Goal: Task Accomplishment & Management: Manage account settings

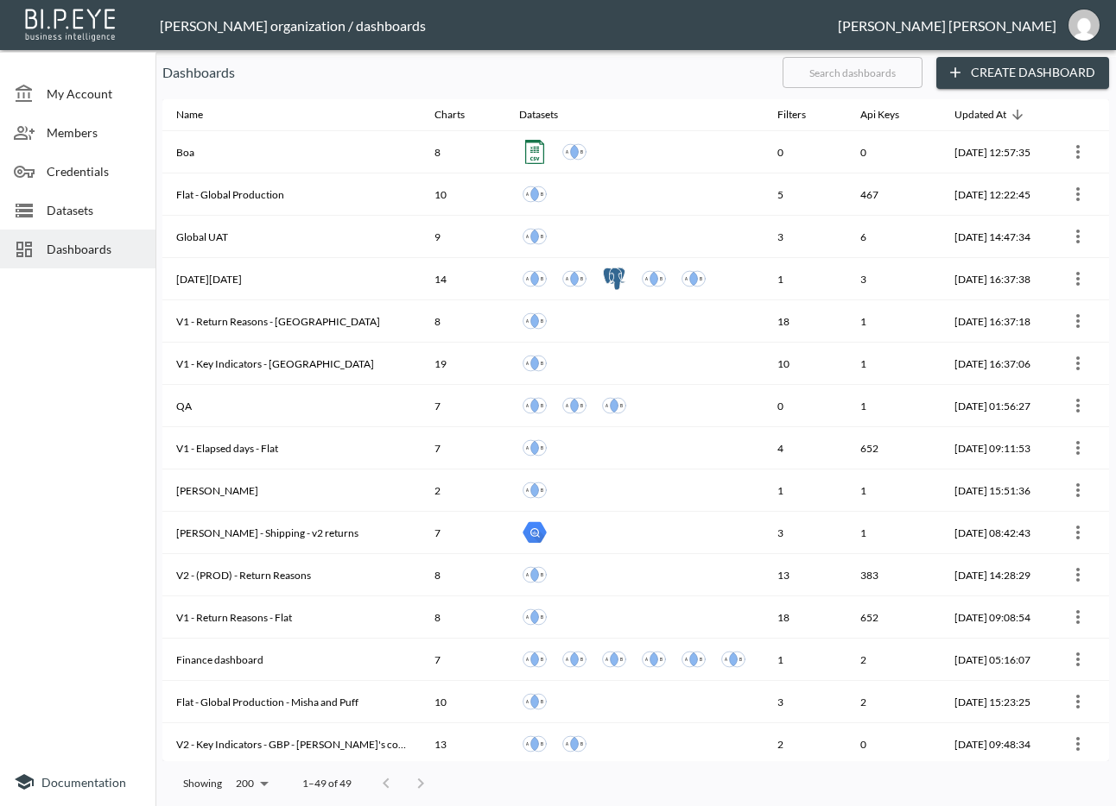
click at [417, 67] on p "Dashboards" at bounding box center [465, 72] width 606 height 21
click at [846, 70] on input "text" at bounding box center [852, 72] width 140 height 43
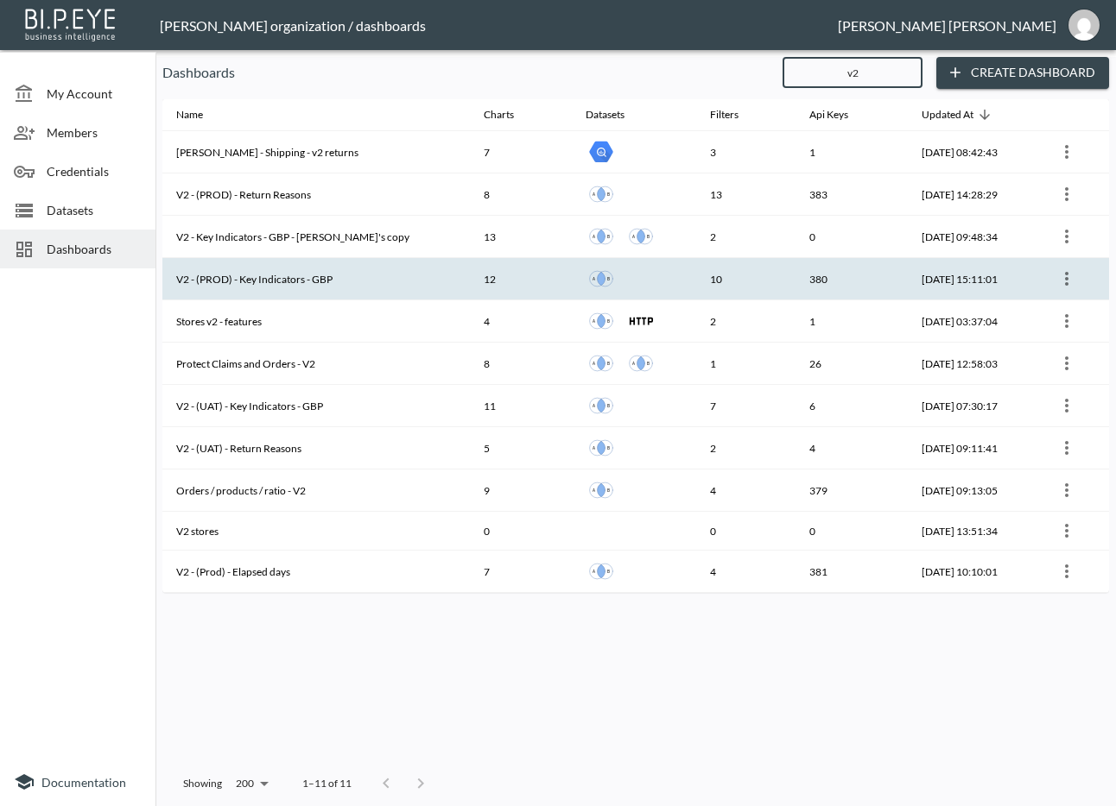
type input "v2"
click at [325, 271] on th "V2 - (PROD) - Key Indicators - GBP" at bounding box center [315, 279] width 307 height 42
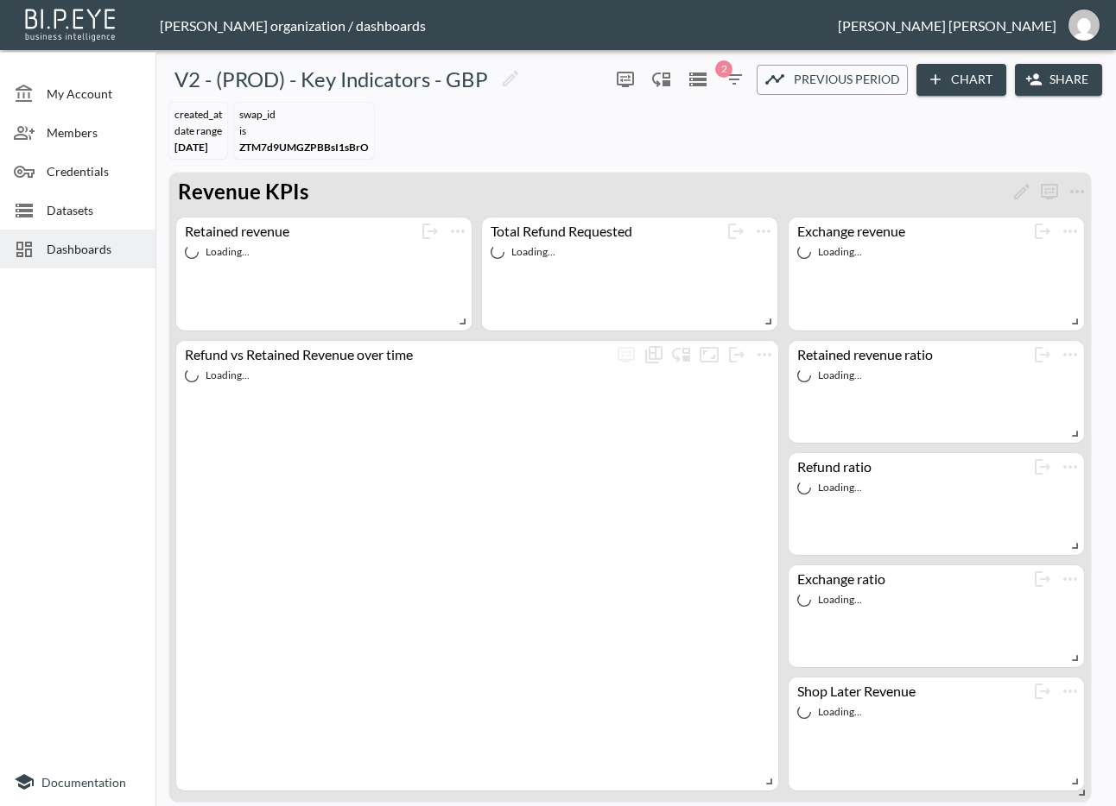
click at [1035, 81] on icon "button" at bounding box center [1033, 79] width 17 height 17
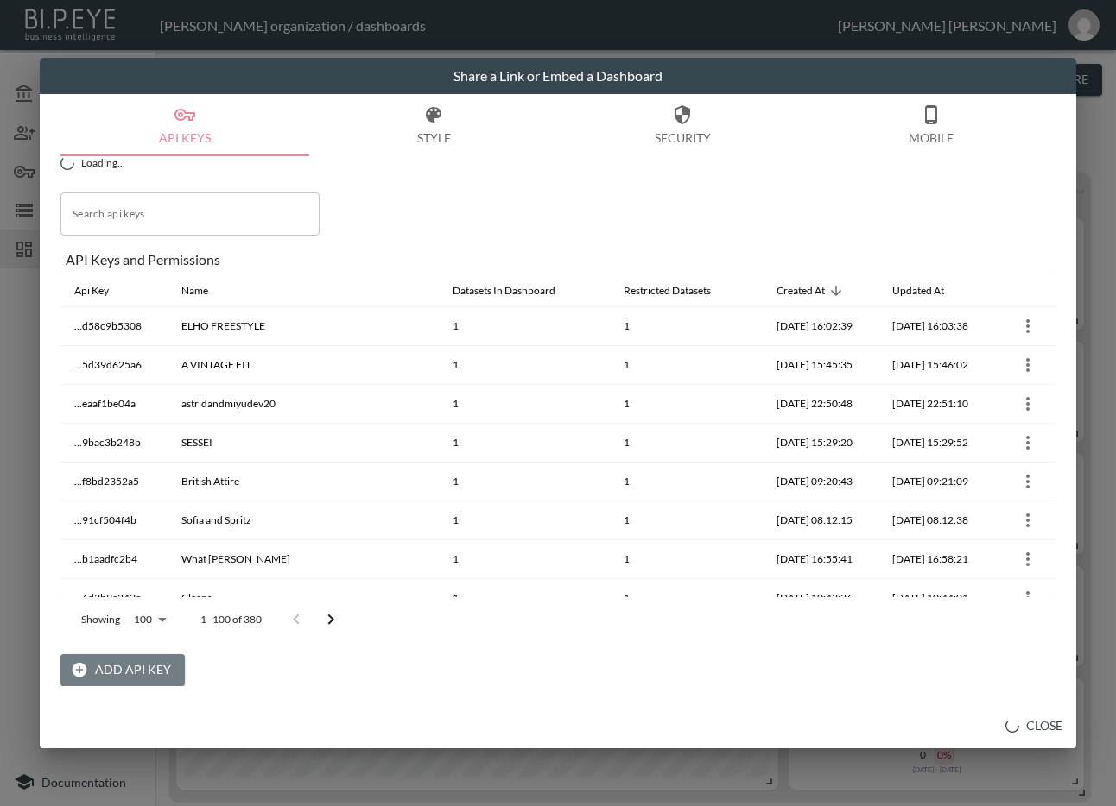
click at [139, 667] on button "Add API Key" at bounding box center [122, 670] width 124 height 32
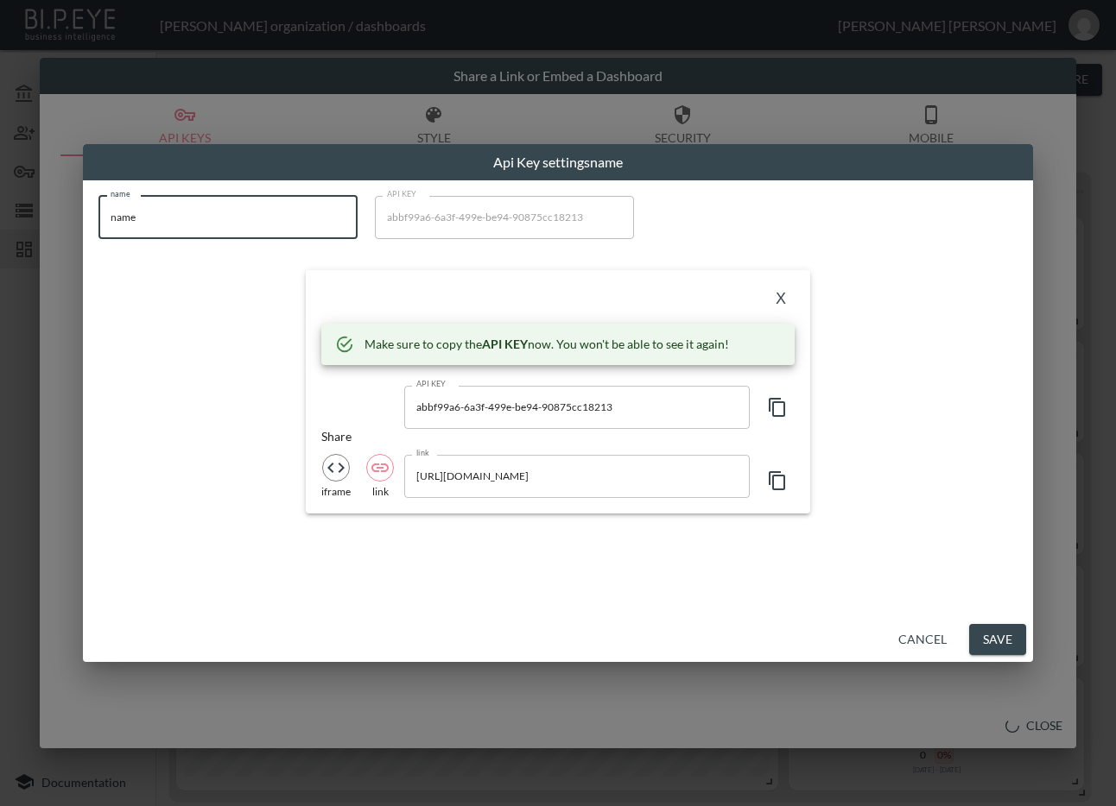
drag, startPoint x: 260, startPoint y: 225, endPoint x: 3, endPoint y: 208, distance: 257.9
click at [3, 208] on div "Api Key settings name name name name API KEY abbf99a6-6a3f-499e-be94-90875cc182…" at bounding box center [558, 403] width 1116 height 806
paste input "reasn"
type input "reasn"
click at [777, 403] on icon "button" at bounding box center [777, 407] width 21 height 21
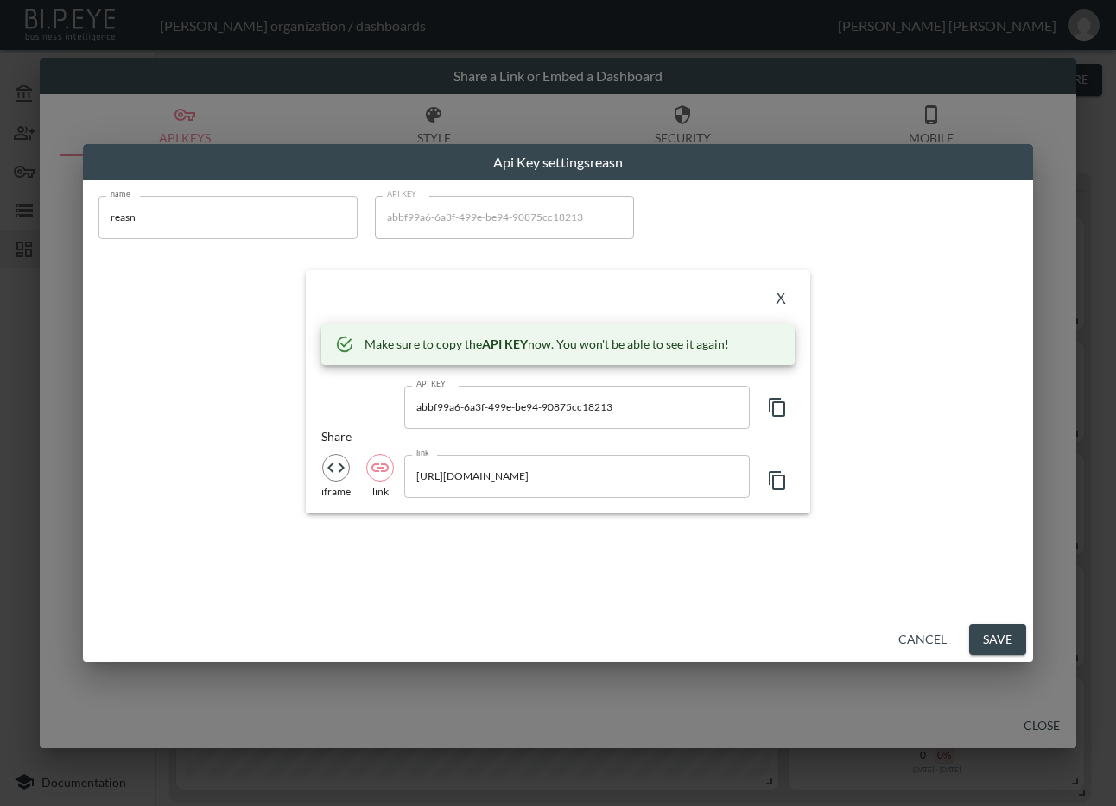
drag, startPoint x: 471, startPoint y: 277, endPoint x: 613, endPoint y: 281, distance: 141.6
click at [471, 277] on div "X Make sure to copy the API KEY now. You won't be able to see it again! API KEY…" at bounding box center [558, 391] width 504 height 243
click at [779, 291] on button "X" at bounding box center [781, 300] width 28 height 28
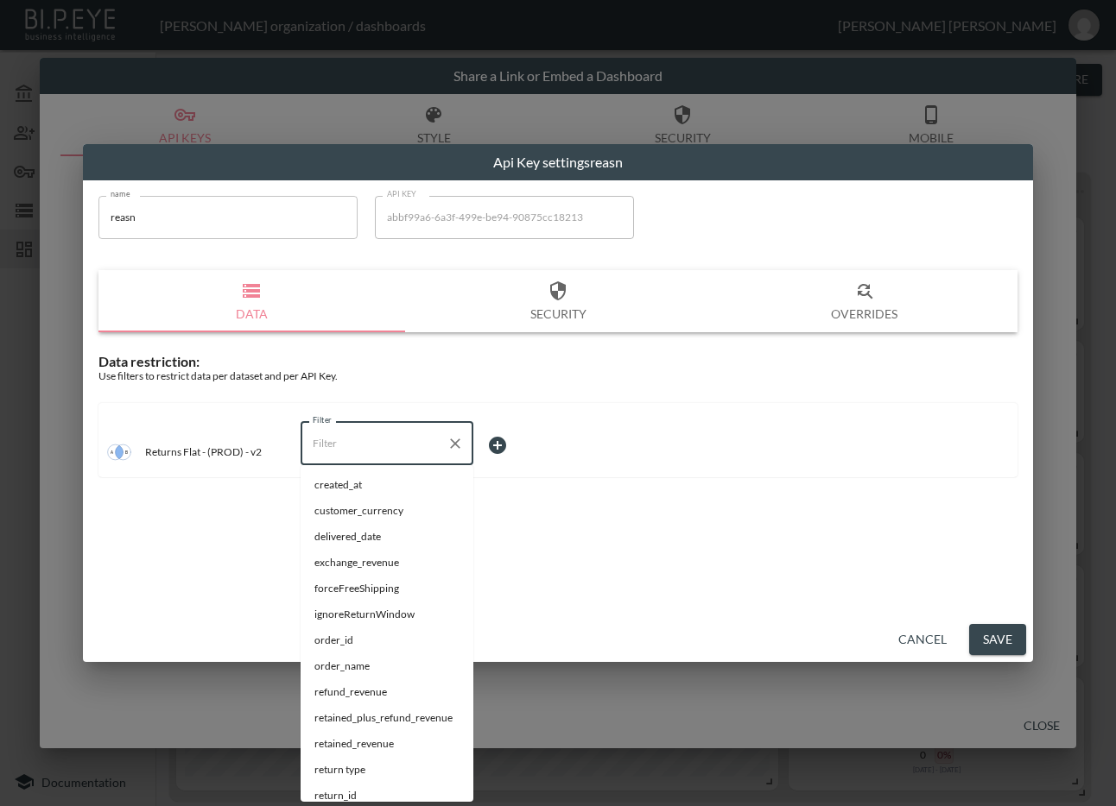
click at [361, 456] on input "Filter" at bounding box center [373, 444] width 131 height 28
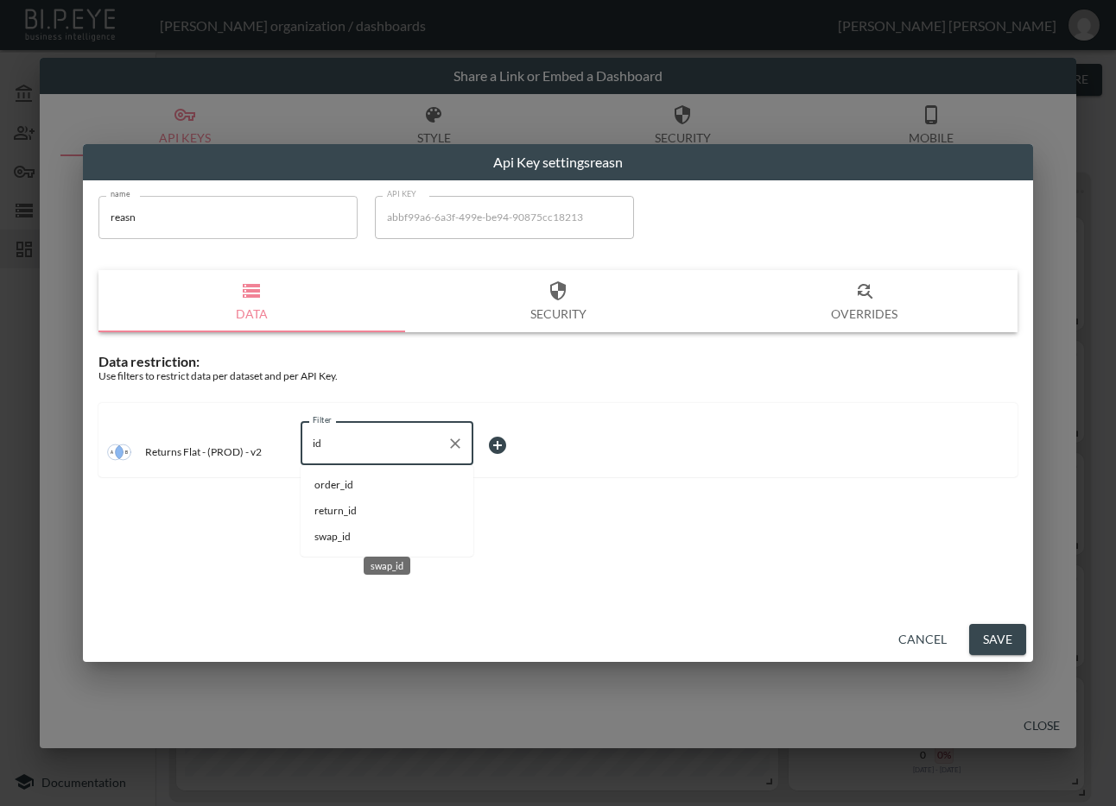
click at [333, 540] on span "swap_id" at bounding box center [386, 537] width 145 height 16
type input "swap_id"
click at [529, 437] on body "BI.P.EYE, Interactive Analytics Dashboards - app [PERSON_NAME] organization / d…" at bounding box center [558, 403] width 1116 height 806
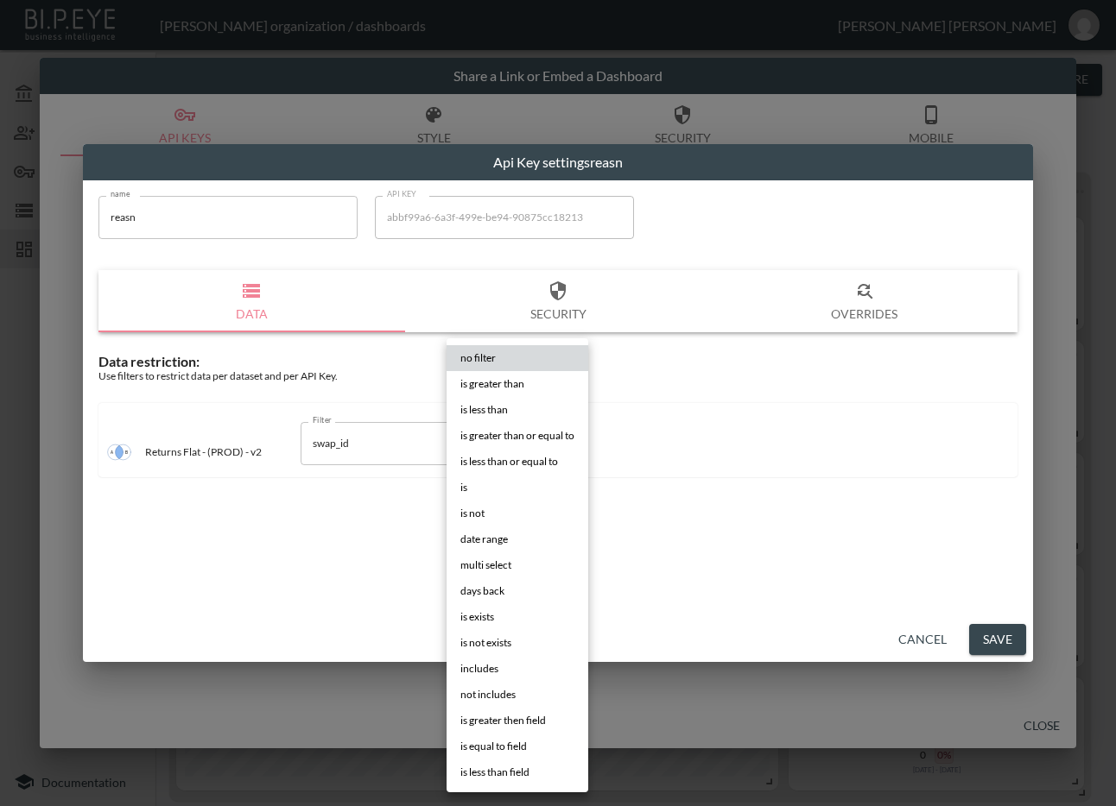
click at [491, 485] on li "is" at bounding box center [517, 488] width 142 height 26
type input "is"
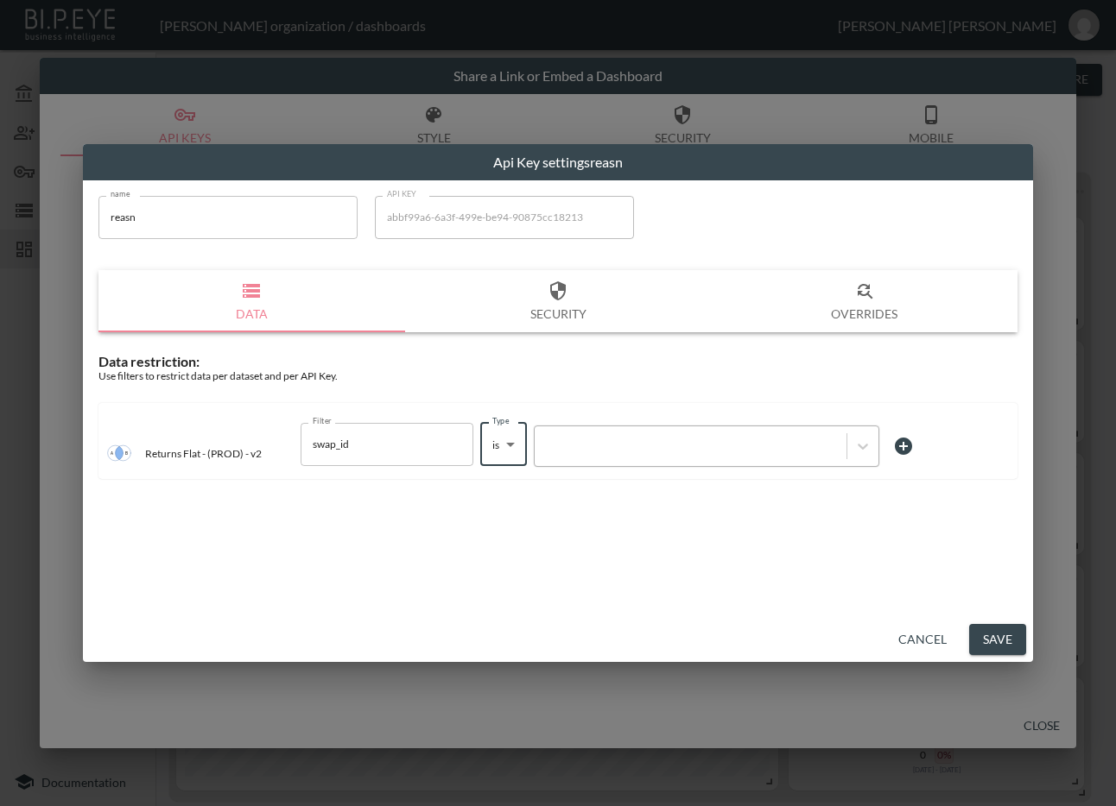
click at [603, 450] on div at bounding box center [690, 446] width 294 height 16
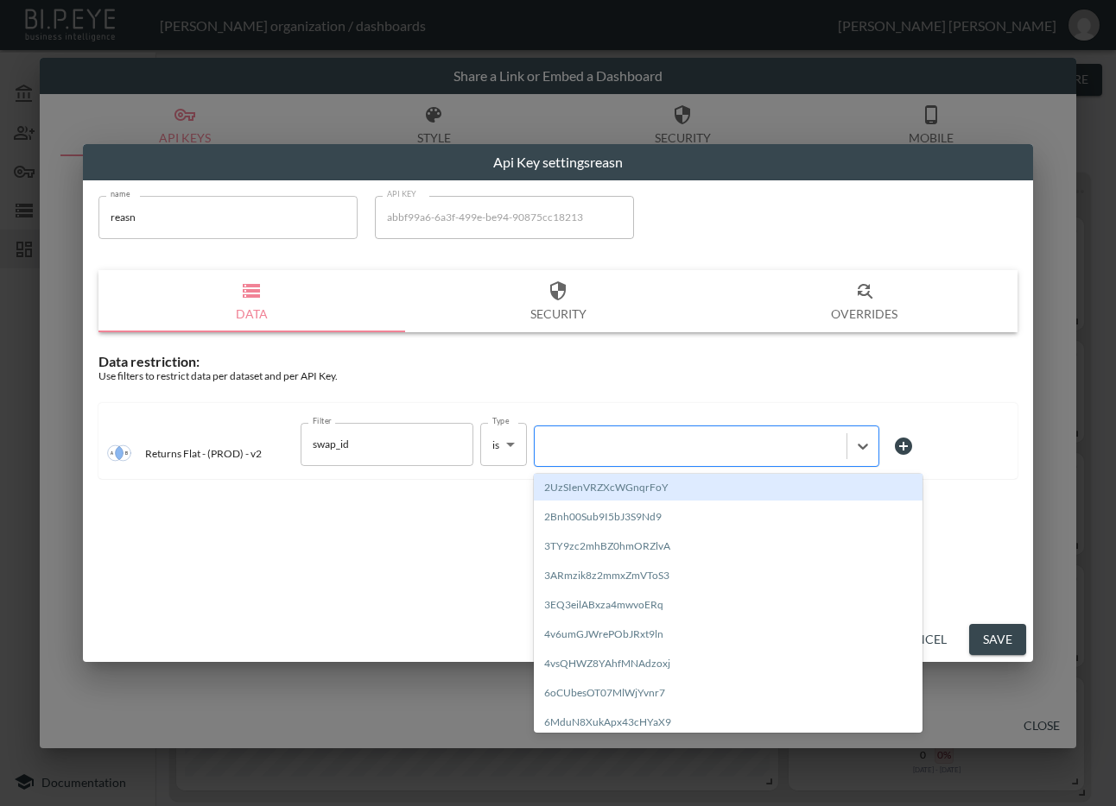
paste input "gz4WaRBVg2sQS3Ero8yS"
type input "gz4WaRBVg2sQS3Ero8yS"
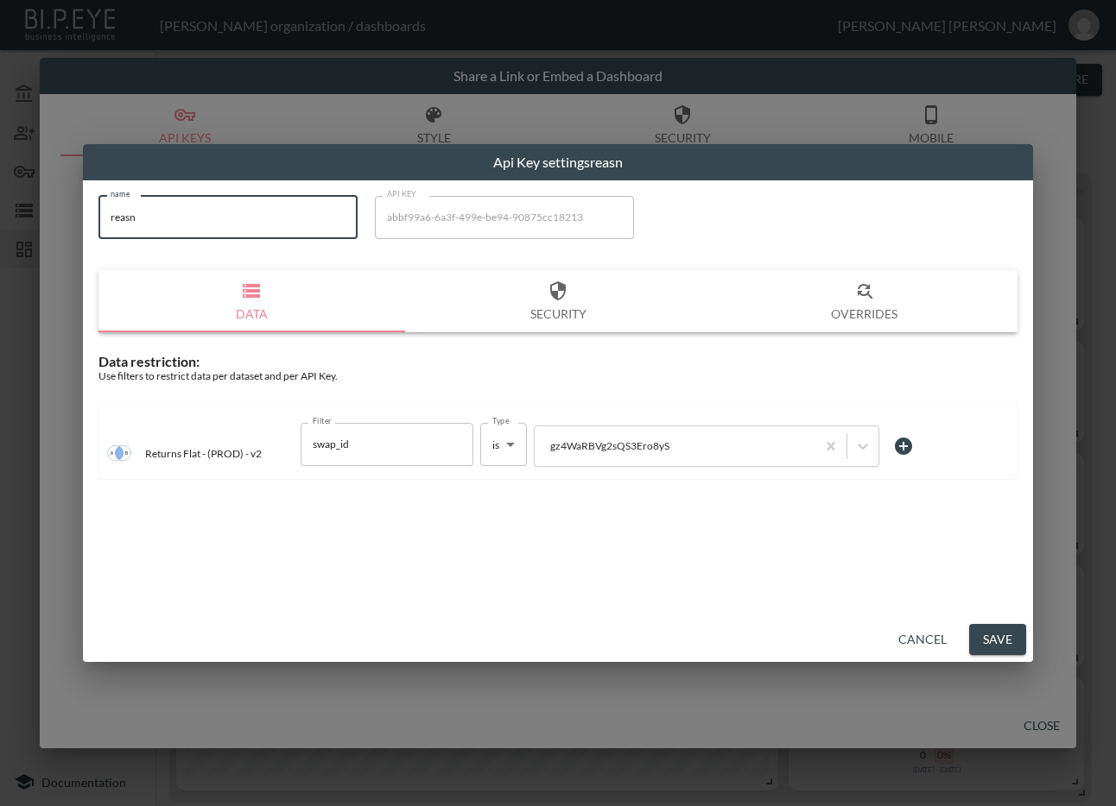
drag, startPoint x: 247, startPoint y: 214, endPoint x: 17, endPoint y: 262, distance: 234.5
click at [3, 236] on div "Api Key settings reasn name reasn name API KEY abbf99a6-6a3f-499e-be94-90875cc1…" at bounding box center [558, 403] width 1116 height 806
click at [975, 635] on button "Save" at bounding box center [997, 640] width 57 height 32
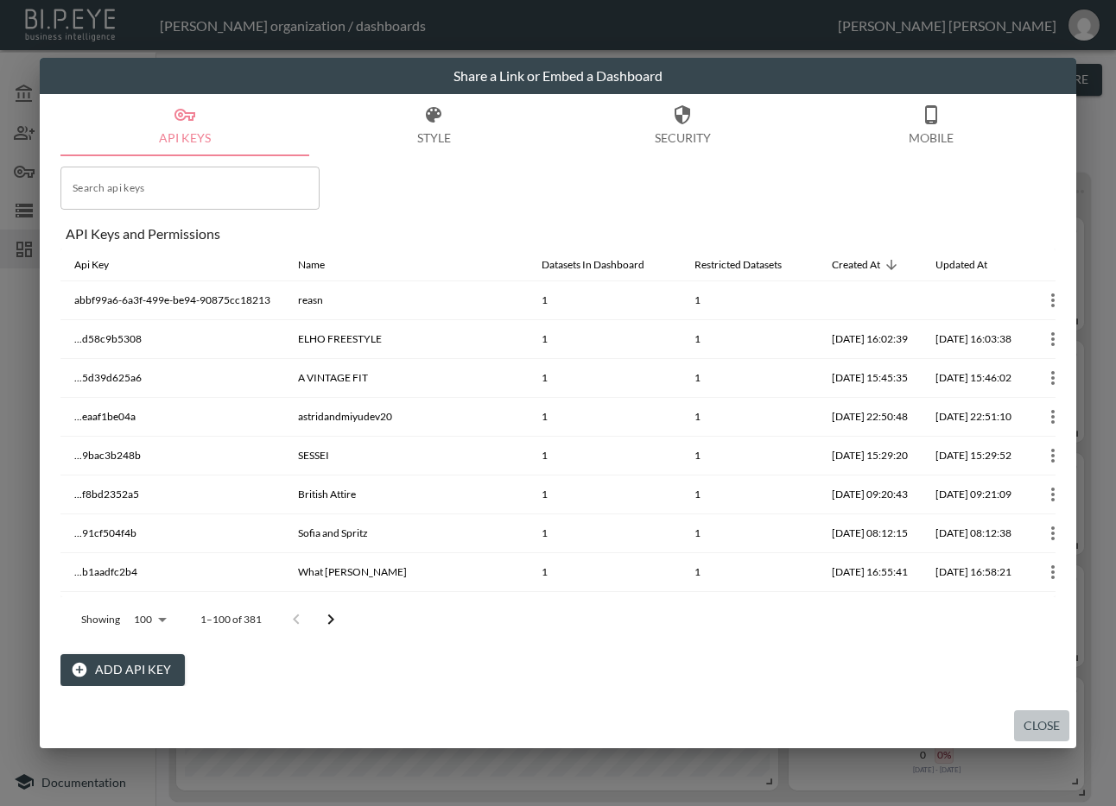
click at [1044, 724] on button "Close" at bounding box center [1041, 727] width 55 height 32
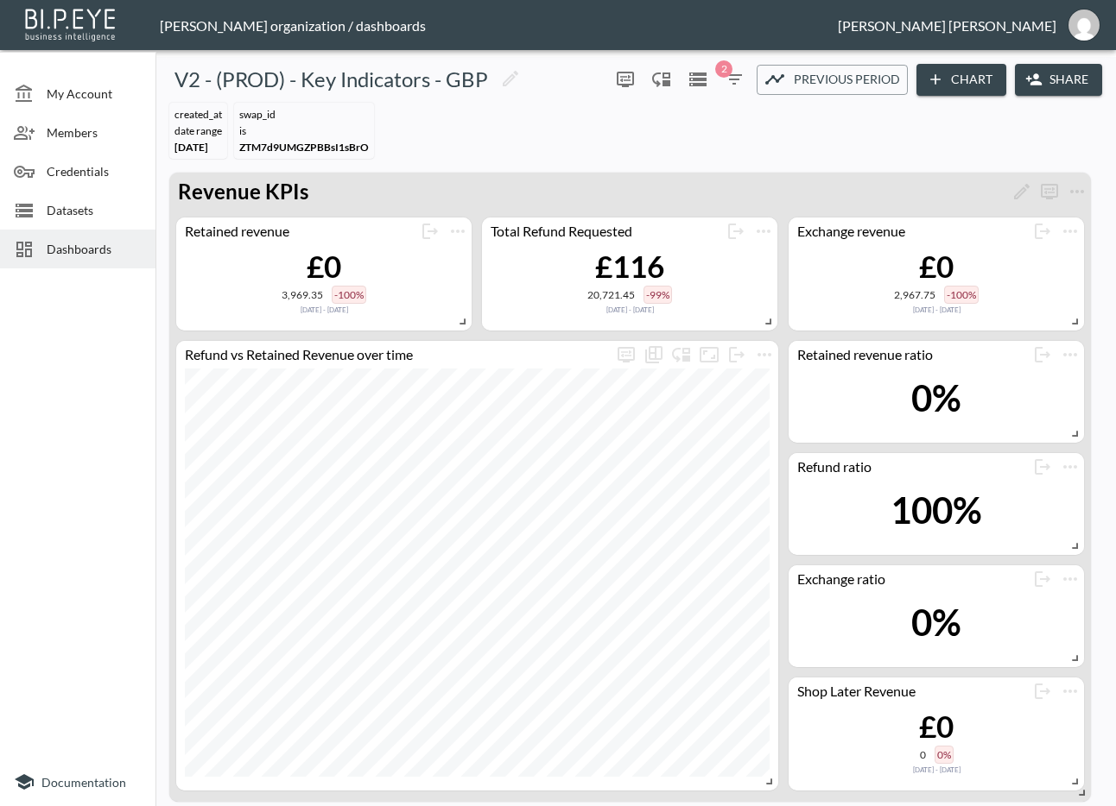
click at [95, 241] on span "Dashboards" at bounding box center [94, 249] width 95 height 18
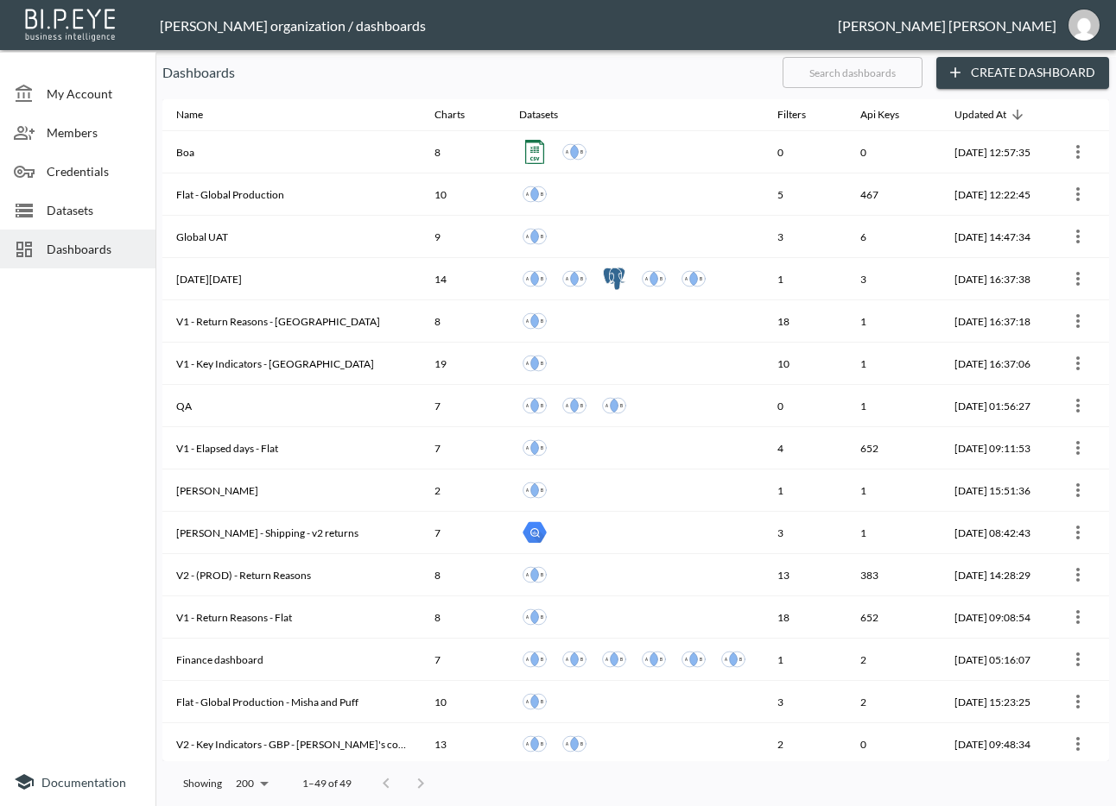
click at [862, 79] on input "text" at bounding box center [852, 72] width 140 height 43
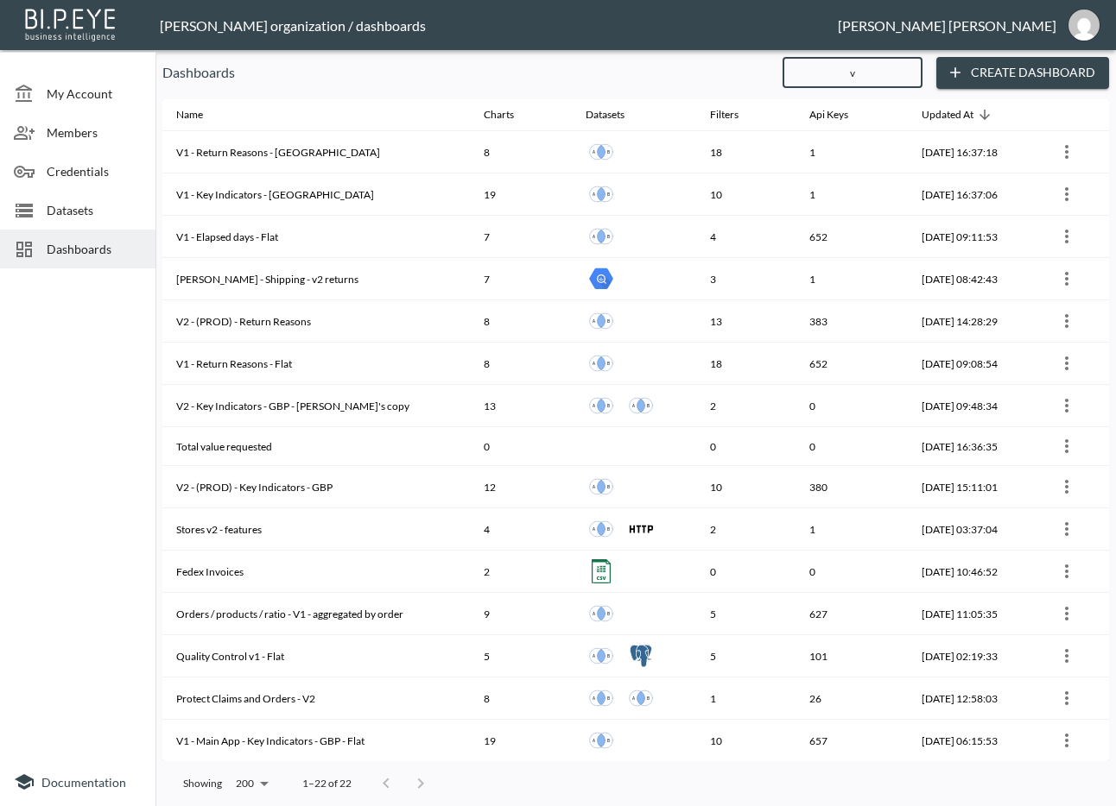
type input "v2"
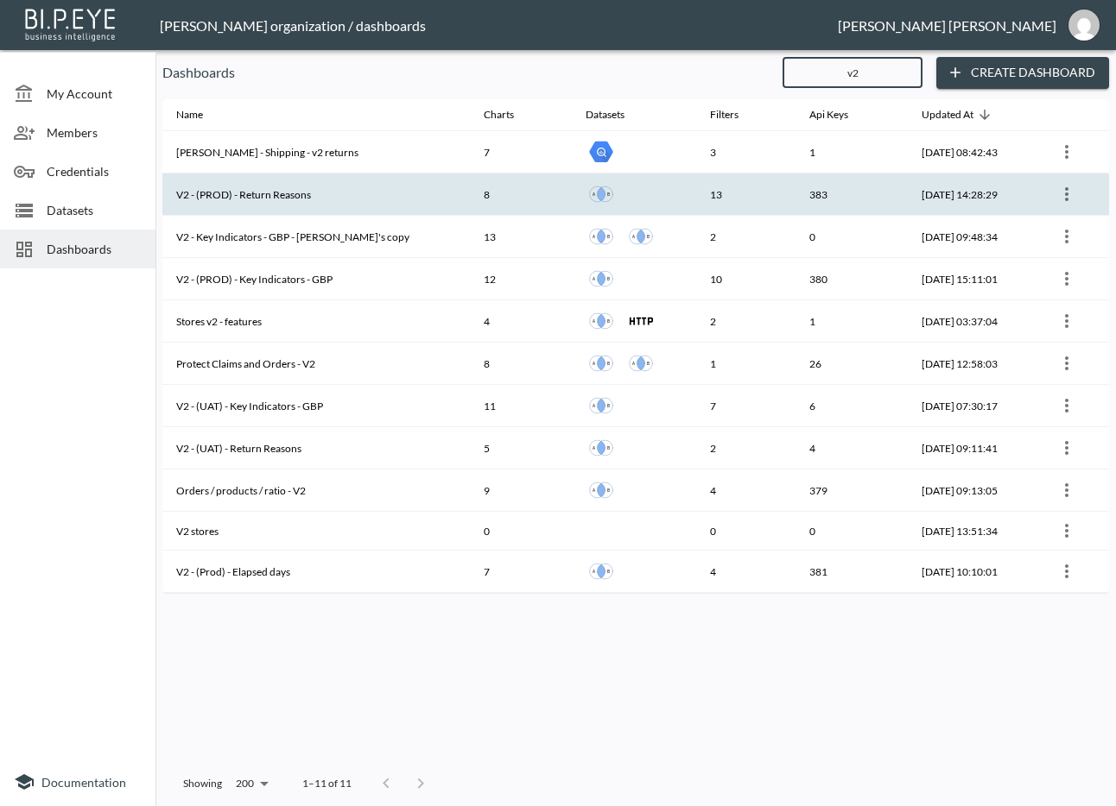
click at [341, 189] on th "V2 - (PROD) - Return Reasons" at bounding box center [315, 195] width 307 height 42
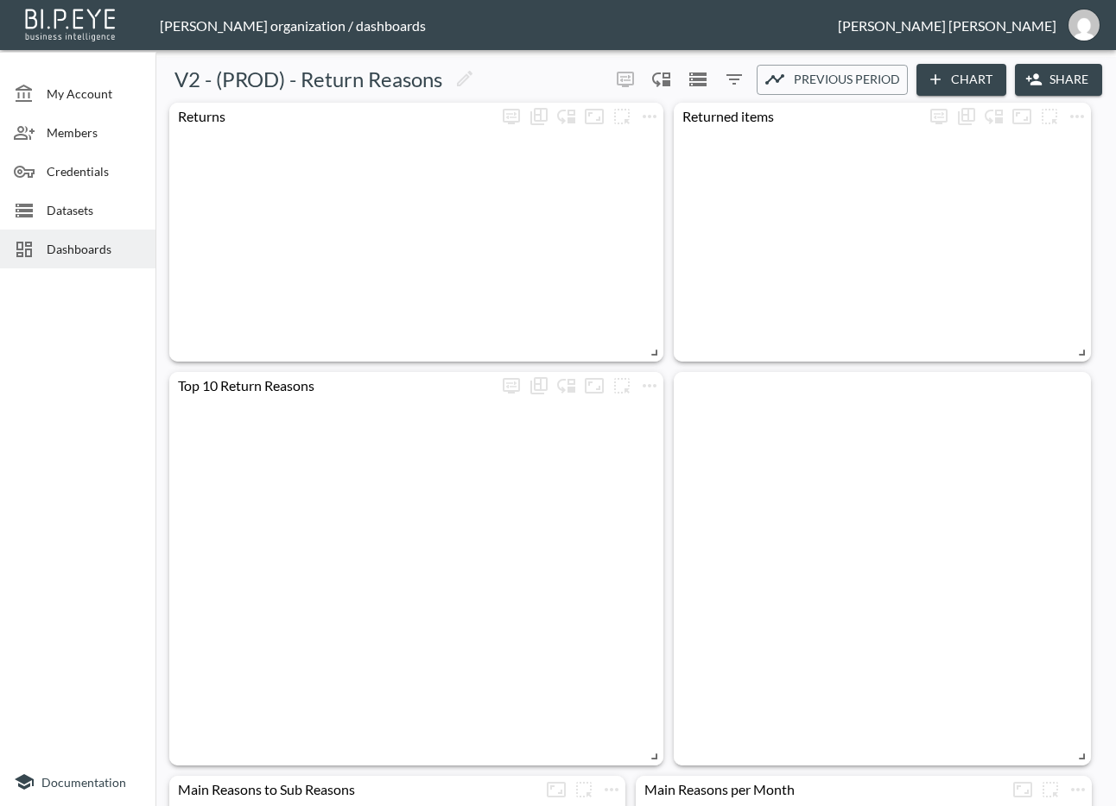
click at [1066, 73] on button "Share" at bounding box center [1057, 80] width 87 height 32
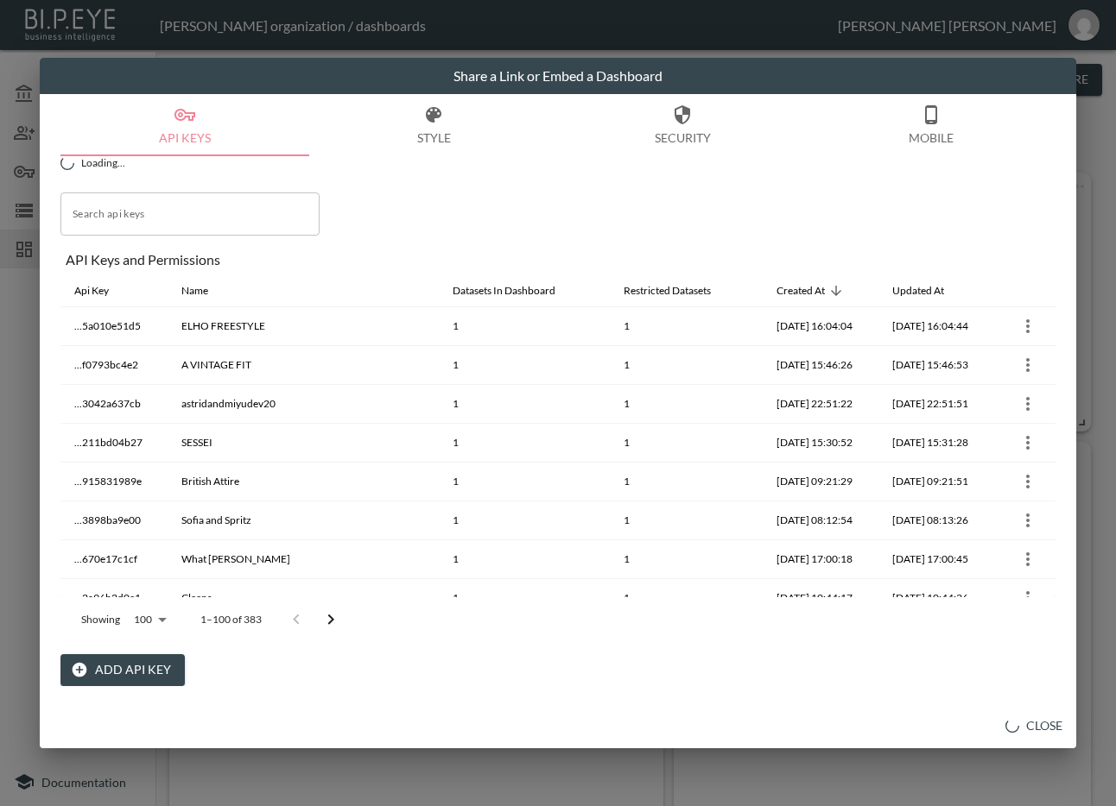
click at [101, 667] on button "Add API Key" at bounding box center [122, 670] width 124 height 32
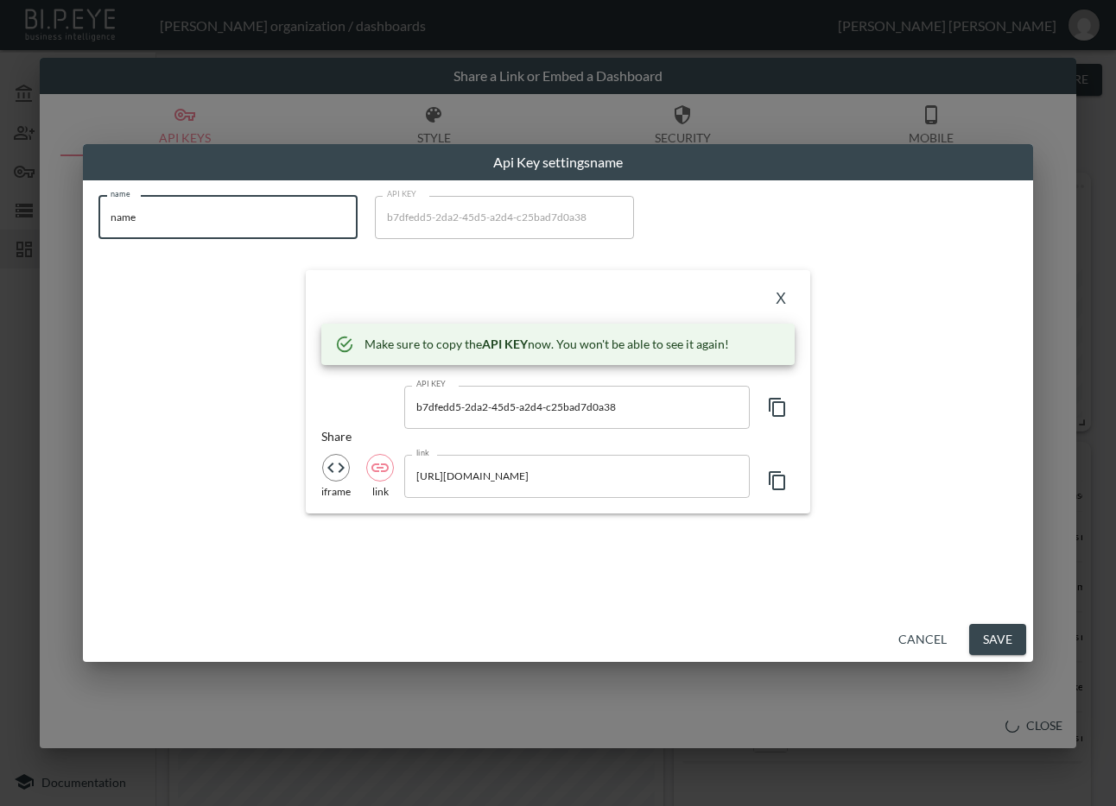
drag, startPoint x: 191, startPoint y: 211, endPoint x: 61, endPoint y: 227, distance: 130.5
click at [66, 219] on div "Api Key settings name name name name API KEY b7dfedd5-2da2-45d5-a2d4-c25bad7d0a…" at bounding box center [558, 403] width 1116 height 806
paste input "reasn"
type input "reasn"
click at [781, 412] on icon "button" at bounding box center [777, 407] width 21 height 21
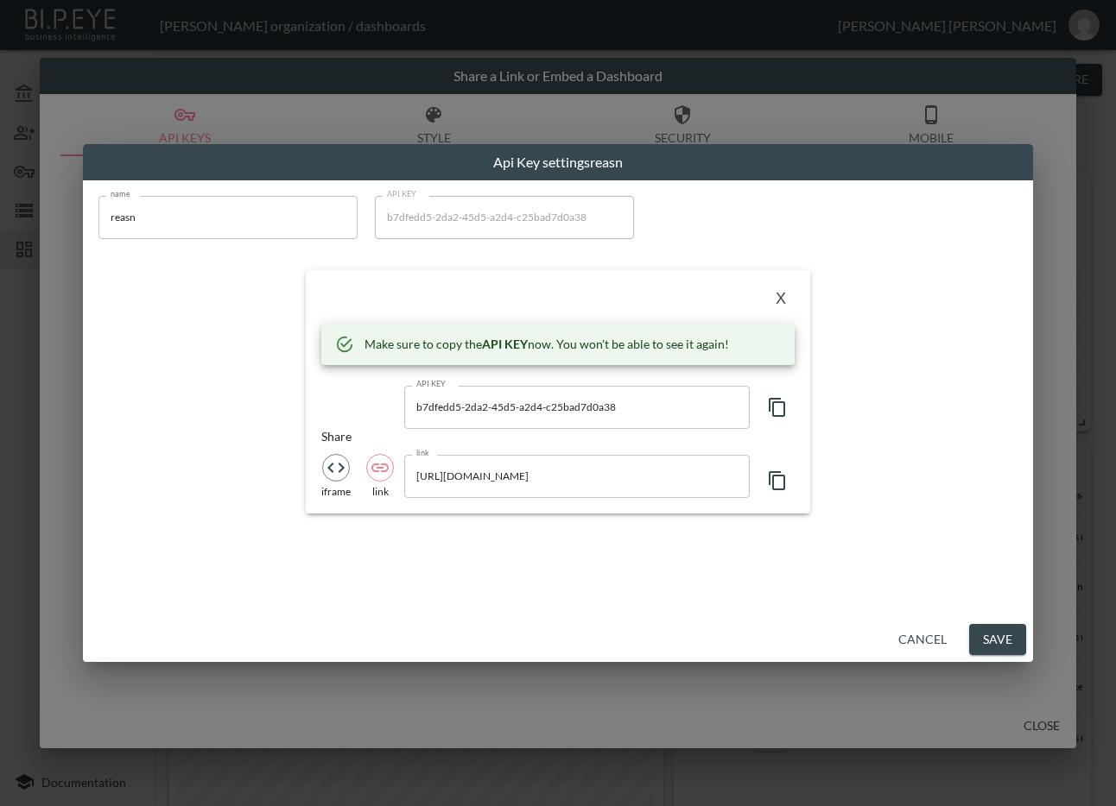
click at [502, 290] on div "X" at bounding box center [557, 300] width 473 height 28
click at [777, 294] on button "X" at bounding box center [781, 300] width 28 height 28
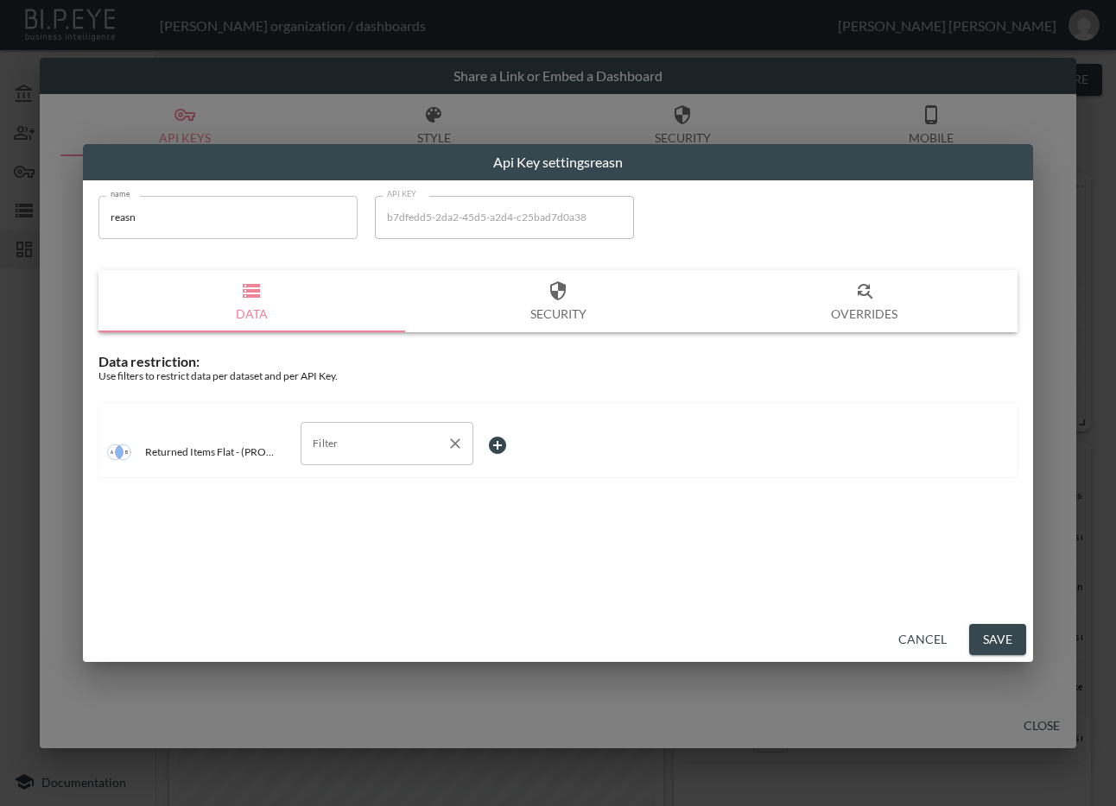
click at [400, 449] on input "Filter" at bounding box center [373, 444] width 131 height 28
click at [350, 563] on span "swap_id" at bounding box center [386, 563] width 145 height 16
type input "swap_id"
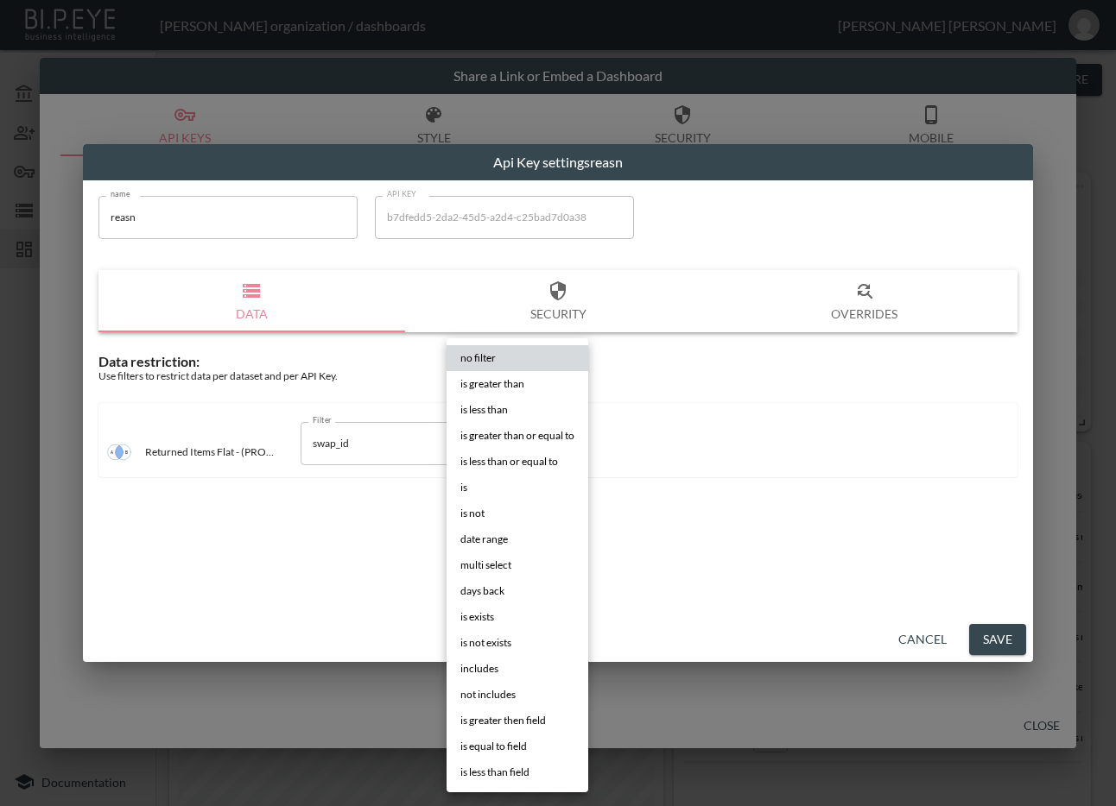
click at [515, 446] on body "BI.P.EYE, Interactive Analytics Dashboards - app [PERSON_NAME] organization / d…" at bounding box center [558, 403] width 1116 height 806
click at [514, 490] on li "is" at bounding box center [517, 488] width 142 height 26
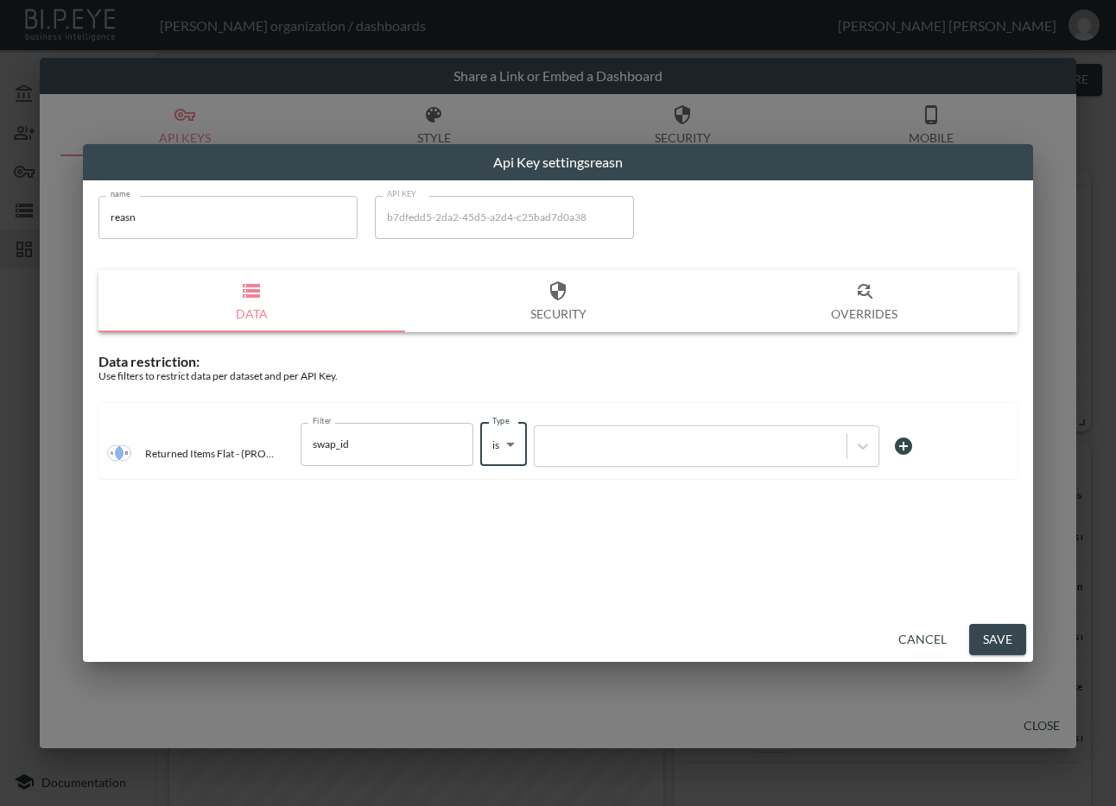
type input "is"
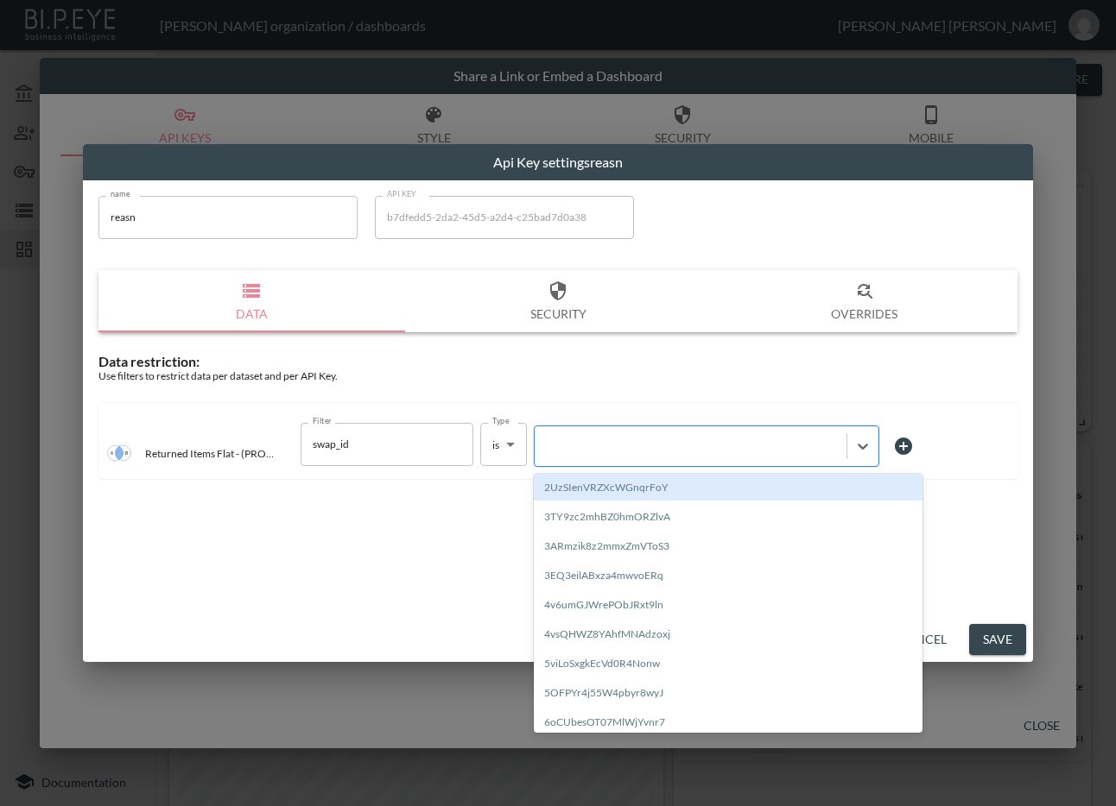
click at [610, 438] on div at bounding box center [690, 446] width 294 height 16
paste input "gz4WaRBVg2sQS3Ero8yS"
type input "gz4WaRBVg2sQS3Ero8yS"
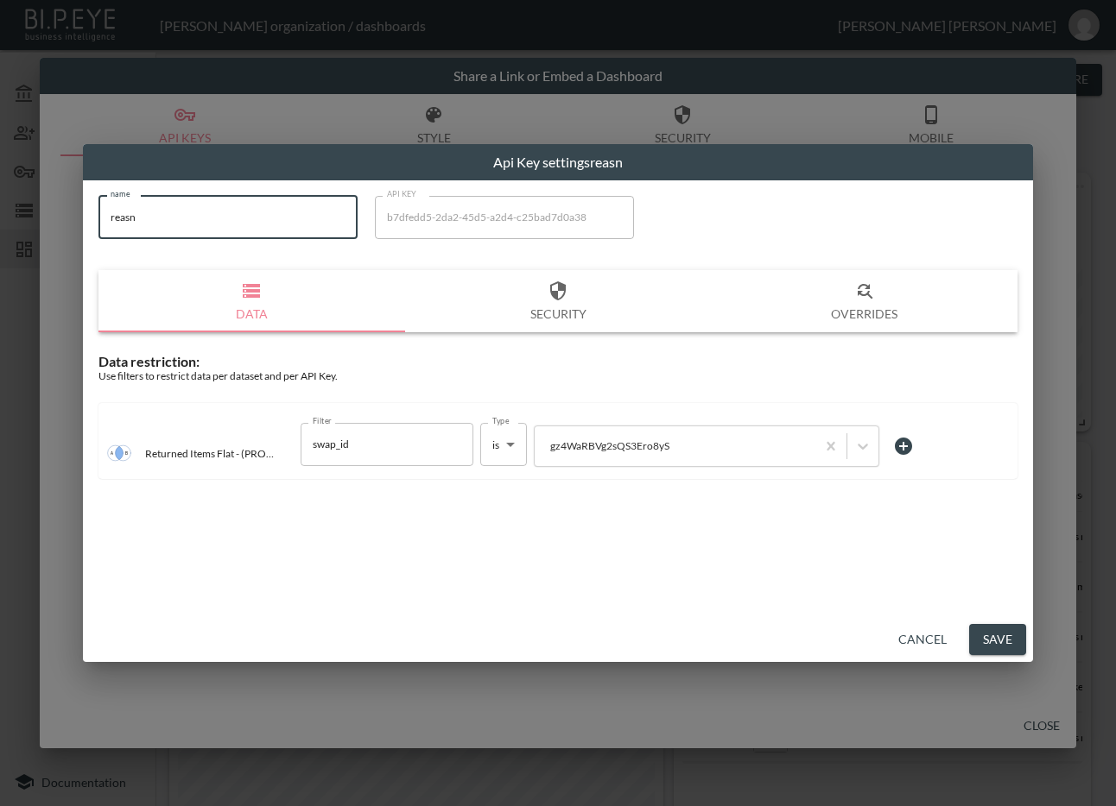
drag, startPoint x: 218, startPoint y: 218, endPoint x: 3, endPoint y: 230, distance: 216.2
click at [3, 230] on div "Api Key settings reasn name reasn name API KEY b7dfedd5-2da2-45d5-a2d4-c25bad7d…" at bounding box center [558, 403] width 1116 height 806
click at [995, 647] on button "Save" at bounding box center [997, 640] width 57 height 32
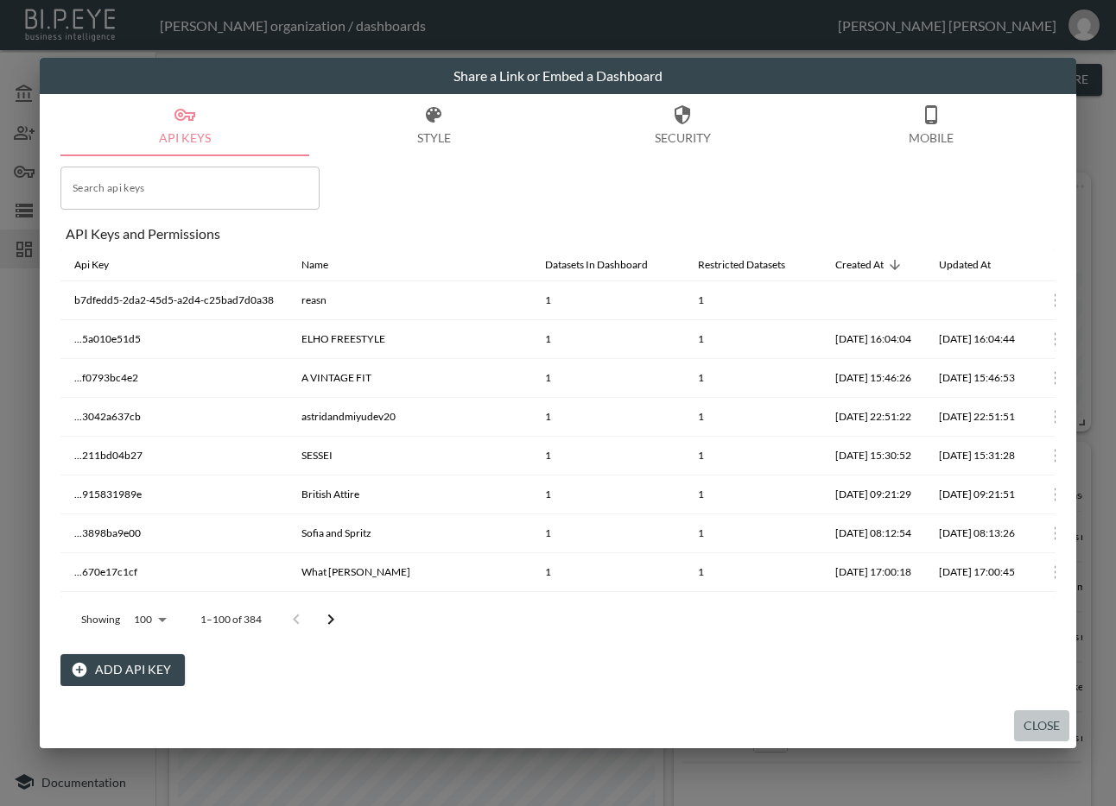
click at [1033, 716] on button "Close" at bounding box center [1041, 727] width 55 height 32
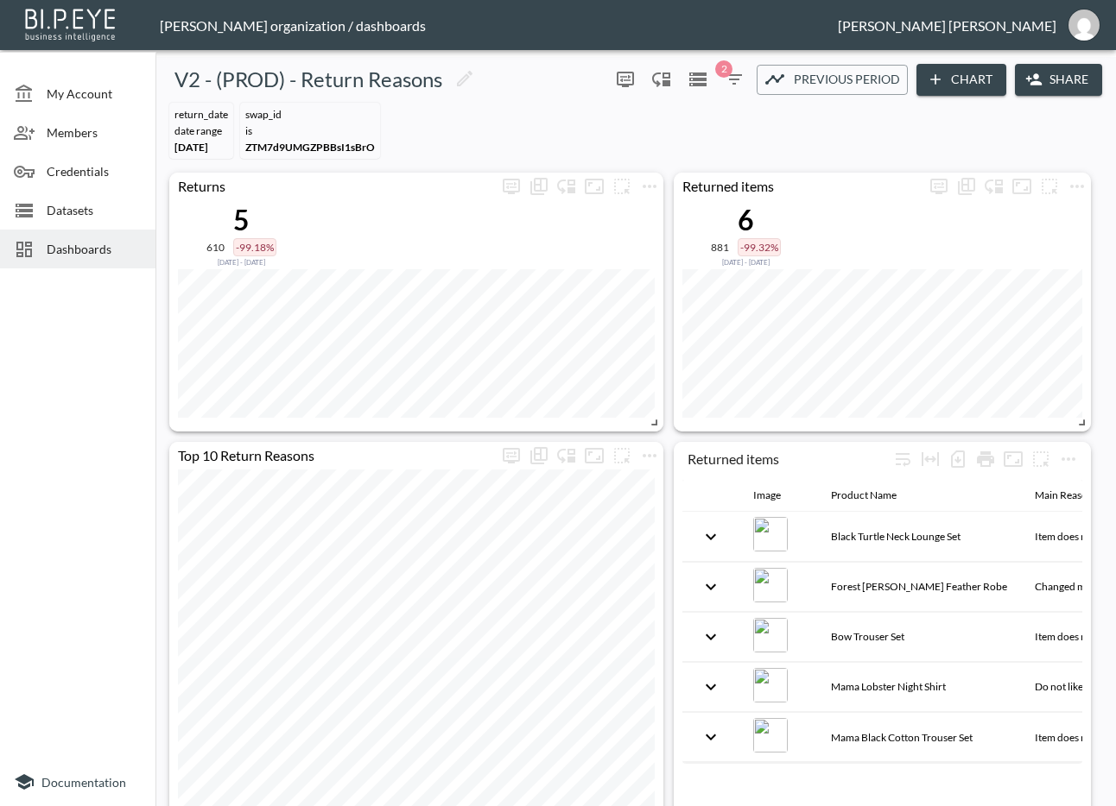
click at [66, 254] on span "Dashboards" at bounding box center [94, 249] width 95 height 18
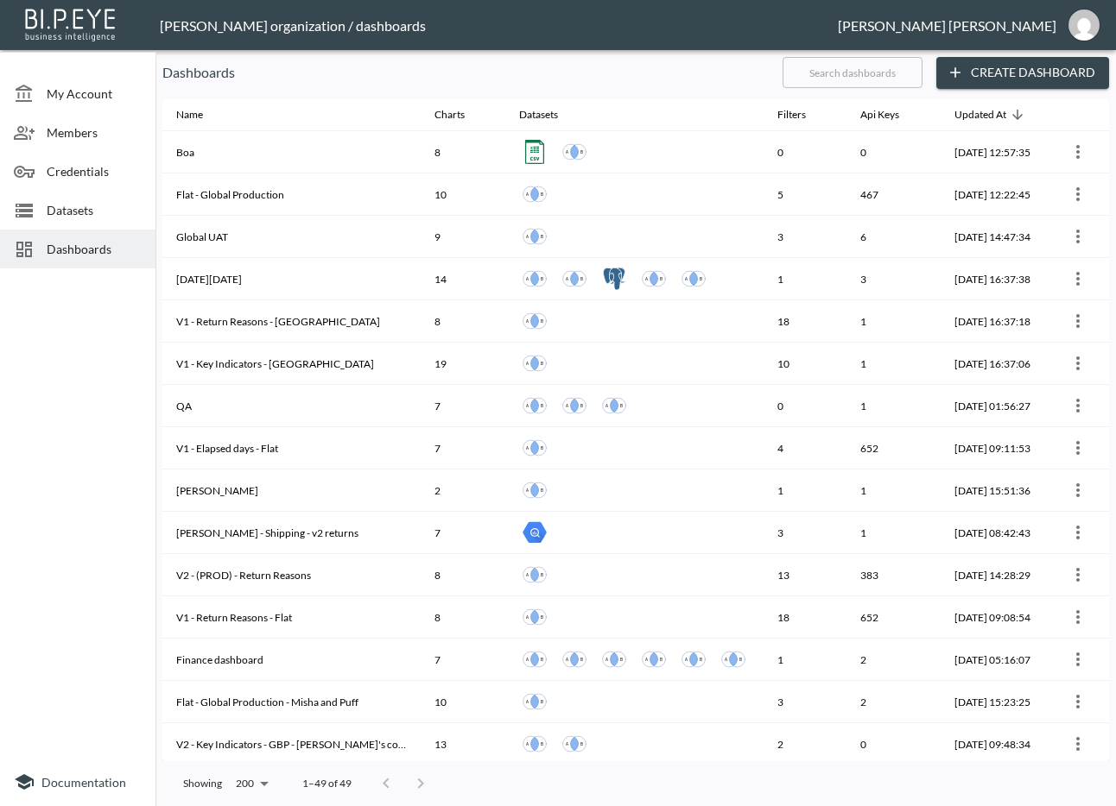
click at [853, 73] on input "text" at bounding box center [852, 72] width 140 height 43
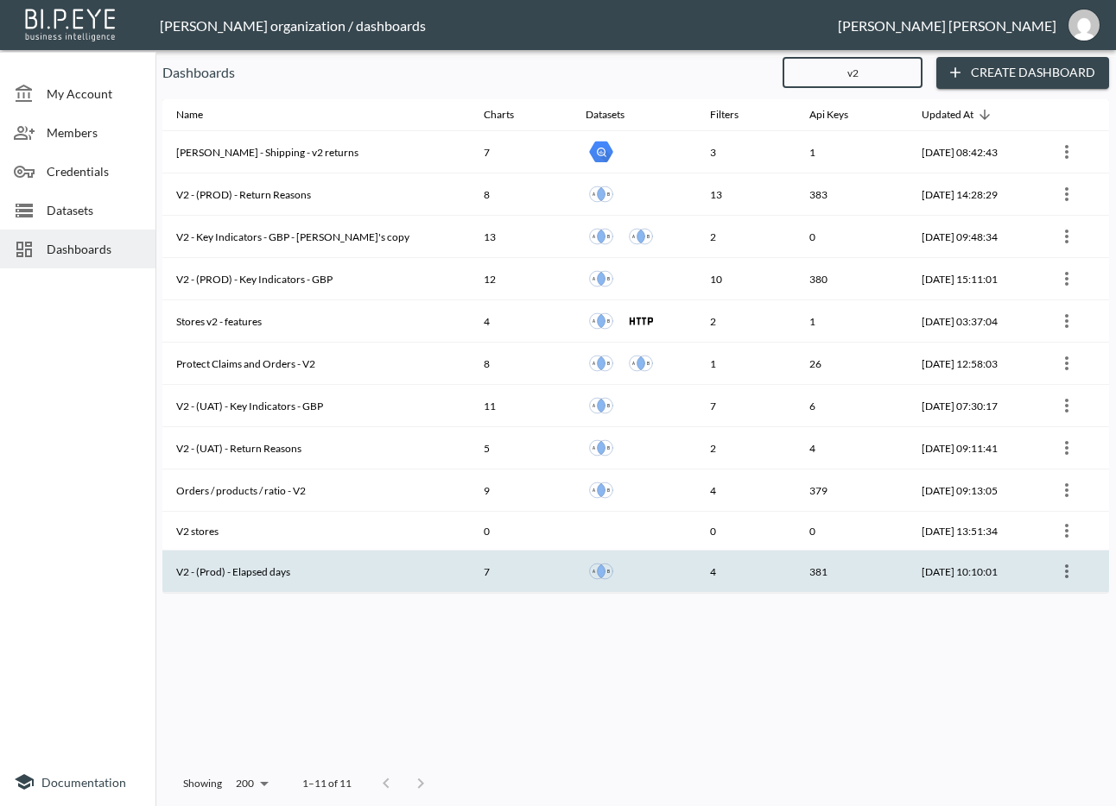
type input "v2"
click at [275, 566] on th "V2 - (Prod) - Elapsed days" at bounding box center [315, 572] width 307 height 42
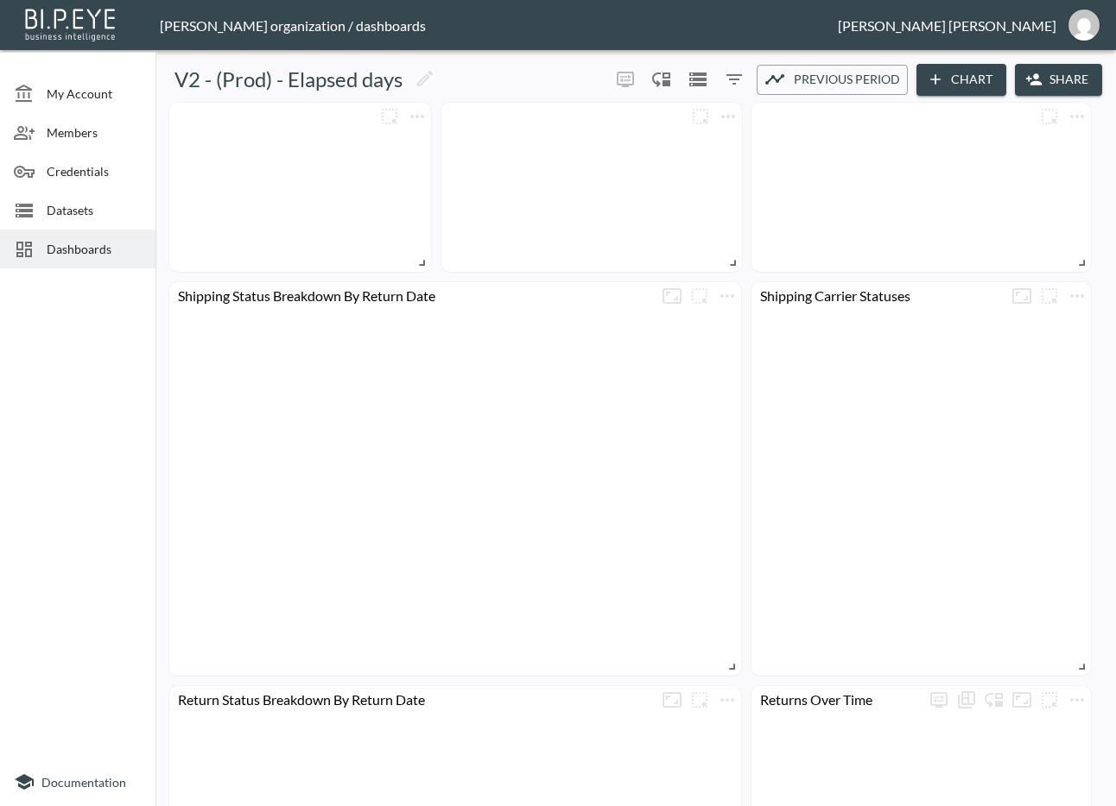
click at [1062, 73] on button "Share" at bounding box center [1057, 80] width 87 height 32
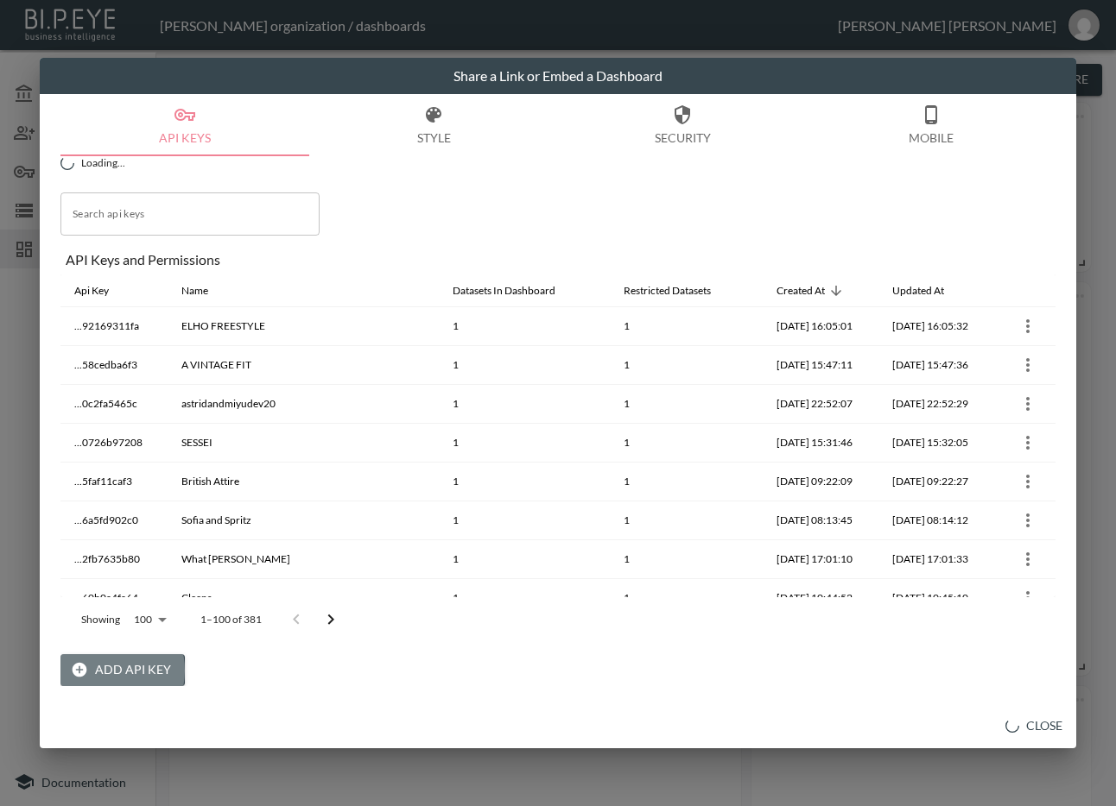
click at [99, 671] on button "Add API Key" at bounding box center [122, 670] width 124 height 32
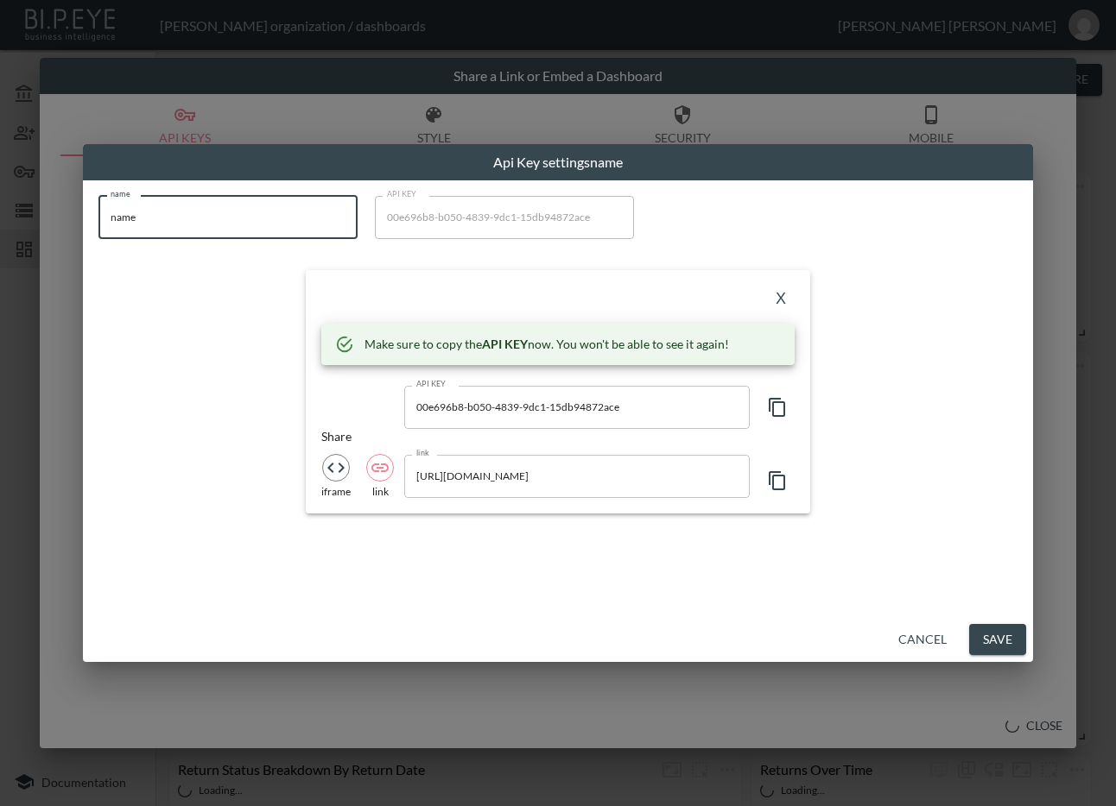
drag, startPoint x: 151, startPoint y: 217, endPoint x: 102, endPoint y: 220, distance: 49.3
click at [102, 220] on input "name" at bounding box center [227, 217] width 259 height 43
paste input "reasn"
type input "reasn"
click at [772, 397] on icon "button" at bounding box center [777, 407] width 21 height 21
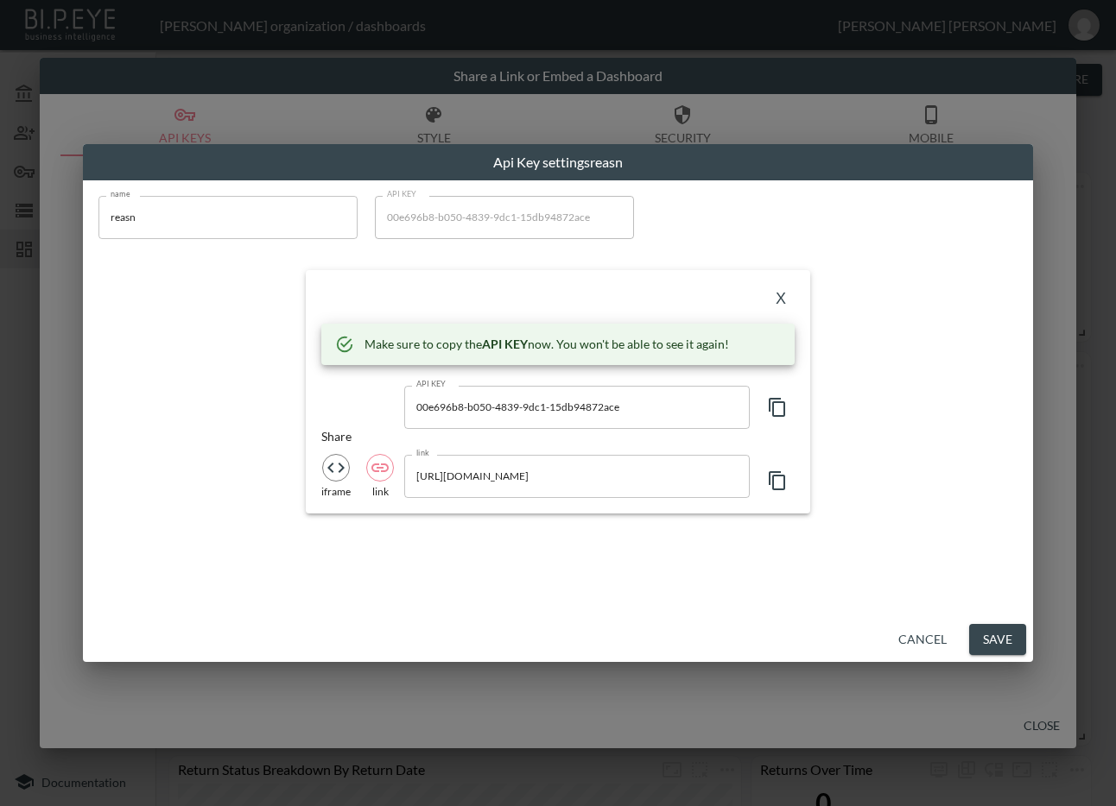
drag, startPoint x: 465, startPoint y: 288, endPoint x: 480, endPoint y: 295, distance: 17.4
click at [463, 288] on div "X" at bounding box center [557, 300] width 473 height 28
click at [777, 294] on button "X" at bounding box center [781, 300] width 28 height 28
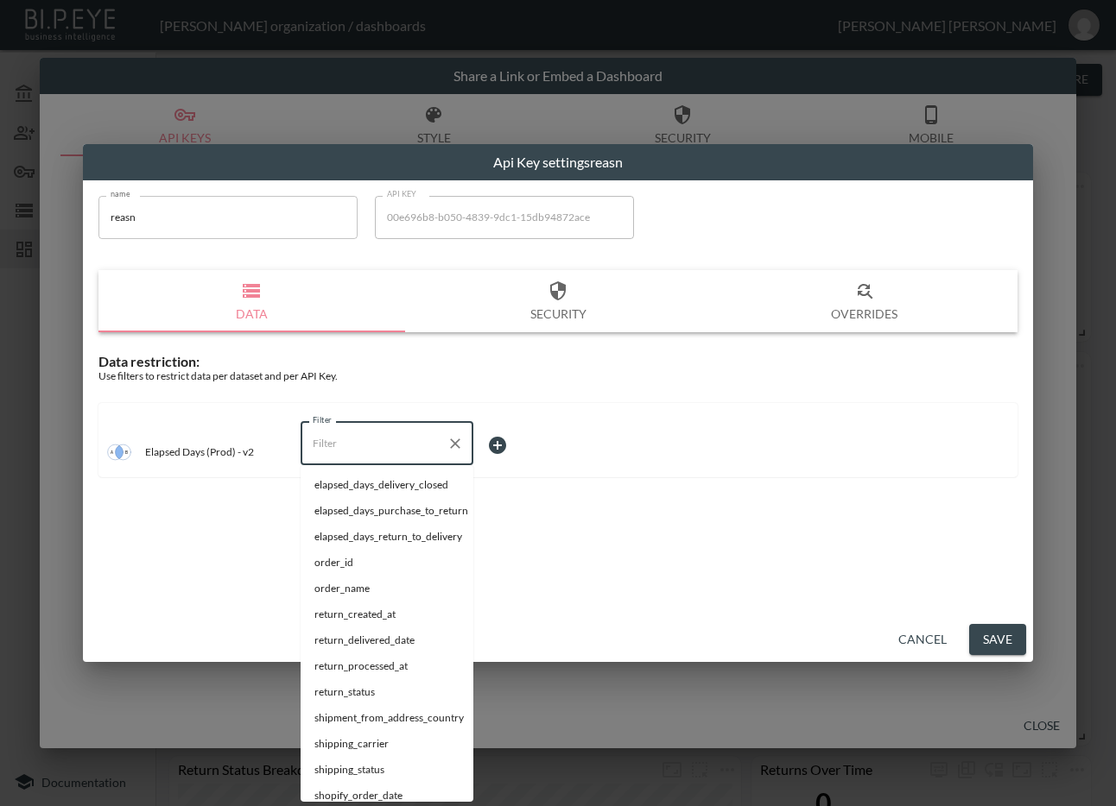
click at [391, 454] on input "Filter" at bounding box center [373, 444] width 131 height 28
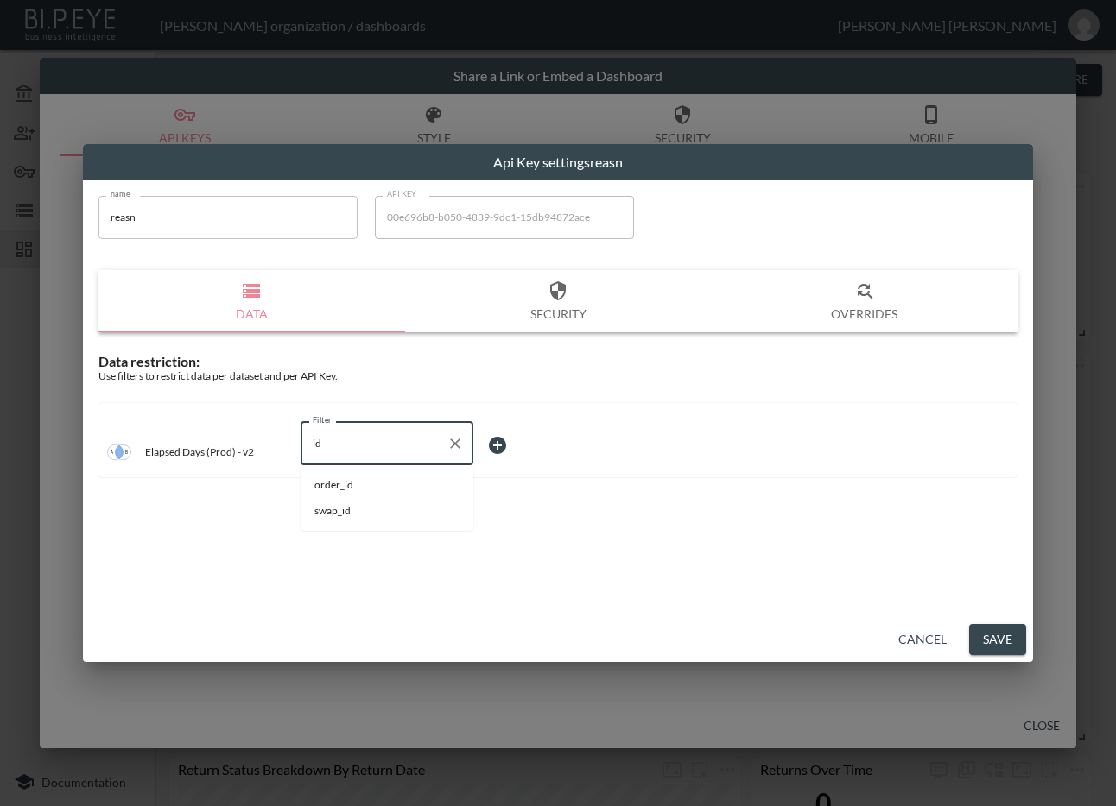
click at [364, 520] on li "swap_id" at bounding box center [386, 511] width 173 height 26
type input "swap_id"
click at [509, 440] on body "BI.P.EYE, Interactive Analytics Dashboards - app [PERSON_NAME] organization / d…" at bounding box center [558, 403] width 1116 height 806
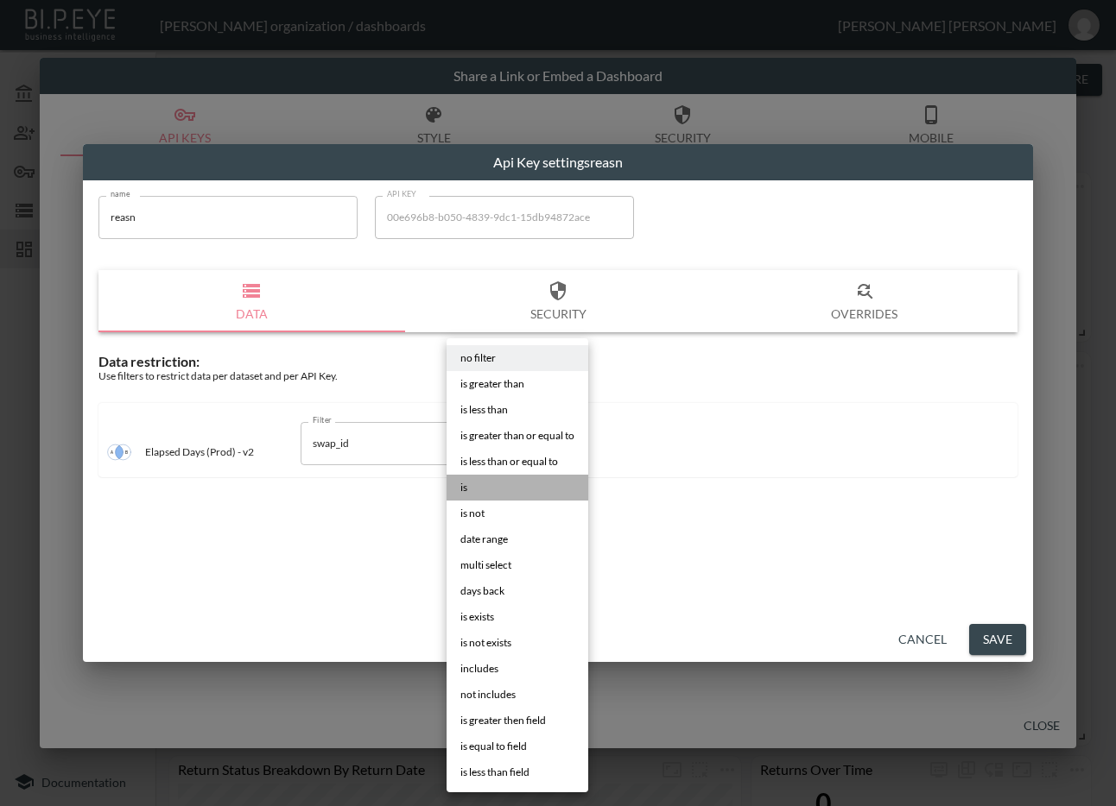
click at [474, 481] on li "is" at bounding box center [517, 488] width 142 height 26
type input "is"
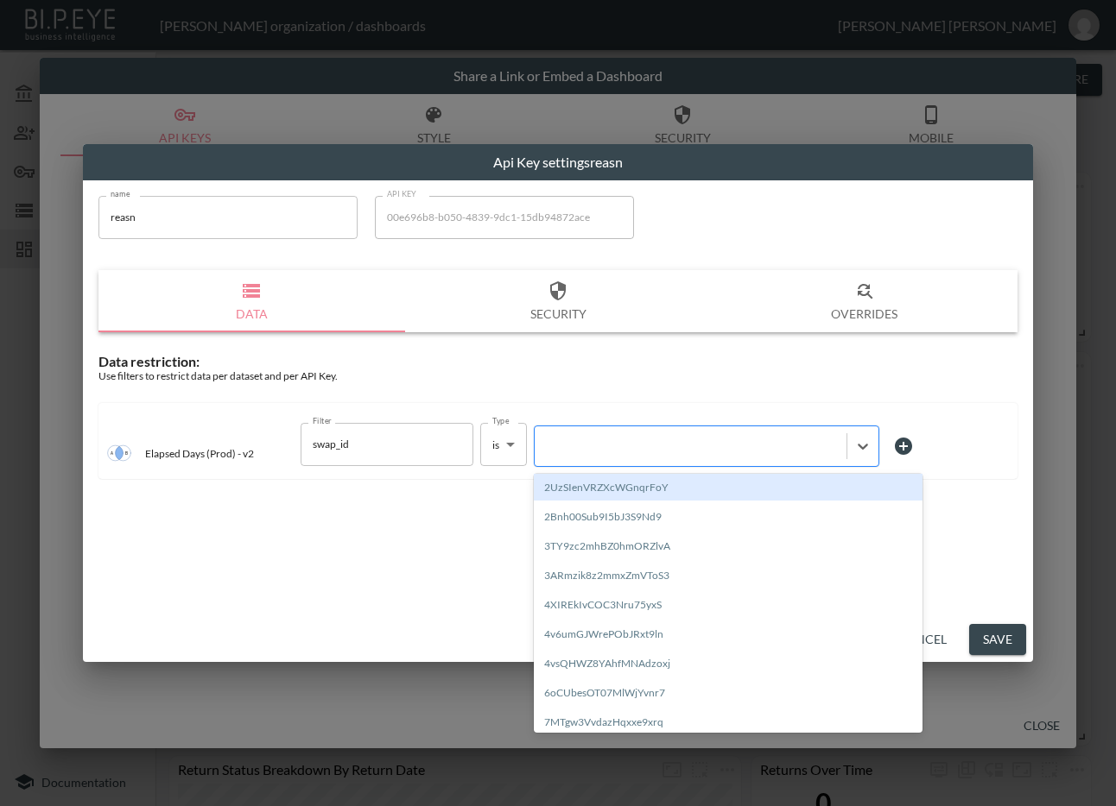
click at [587, 439] on div at bounding box center [690, 446] width 294 height 16
paste input "gz4WaRBVg2sQS3Ero8yS"
type input "gz4WaRBVg2sQS3Ero8yS"
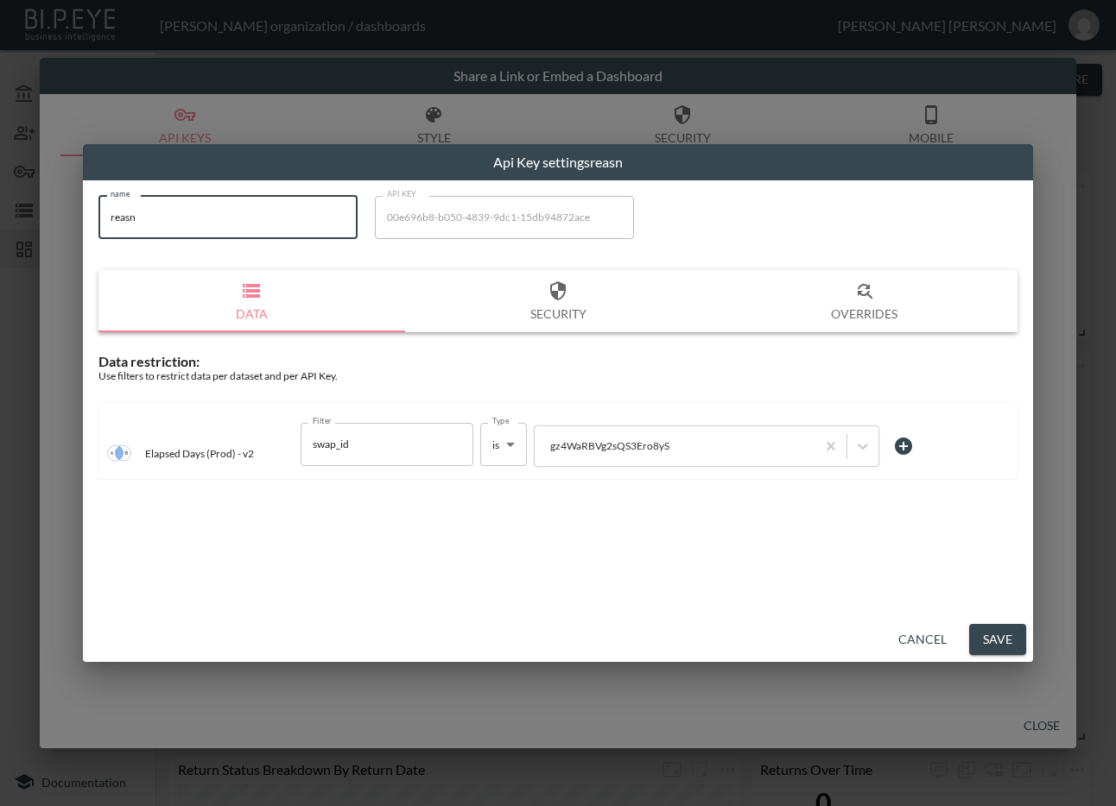
drag, startPoint x: 221, startPoint y: 218, endPoint x: 30, endPoint y: 221, distance: 190.8
click at [30, 221] on div "Api Key settings reasn name reasn name API KEY 00e696b8-b050-4839-9dc1-15db9487…" at bounding box center [558, 403] width 1116 height 806
click at [991, 641] on button "Save" at bounding box center [997, 640] width 57 height 32
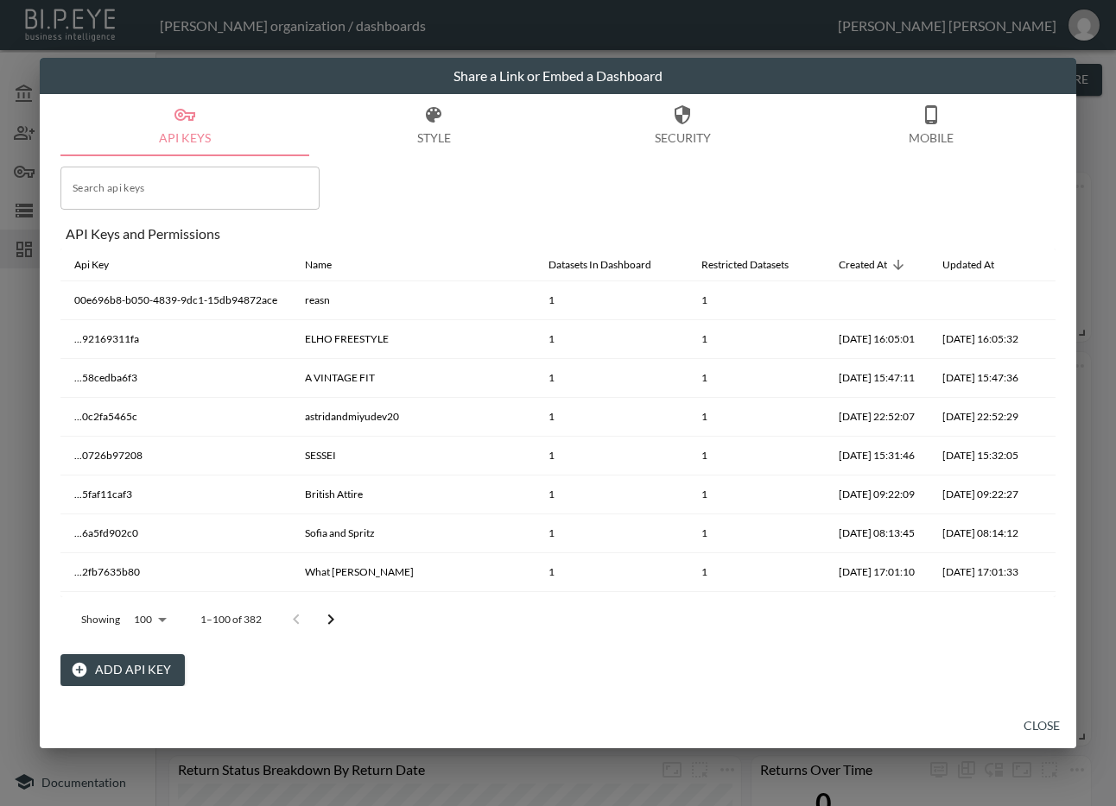
click at [1045, 721] on button "Close" at bounding box center [1041, 727] width 55 height 32
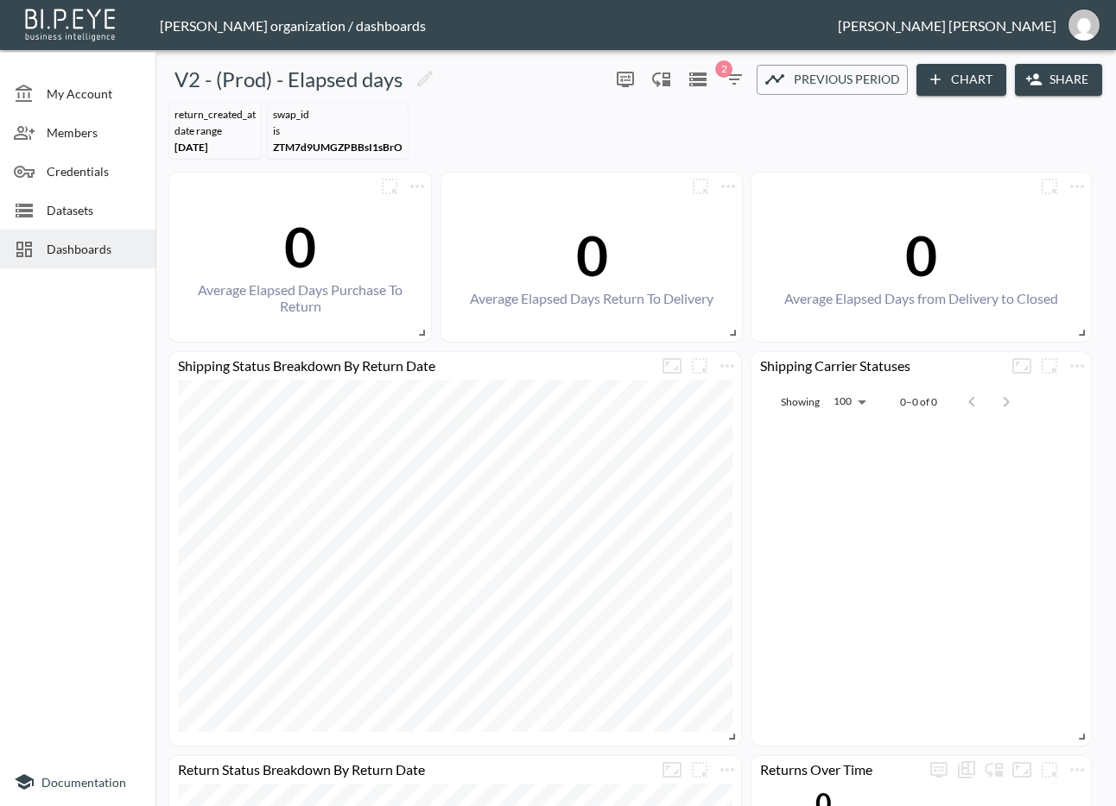
click at [89, 256] on span "Dashboards" at bounding box center [94, 249] width 95 height 18
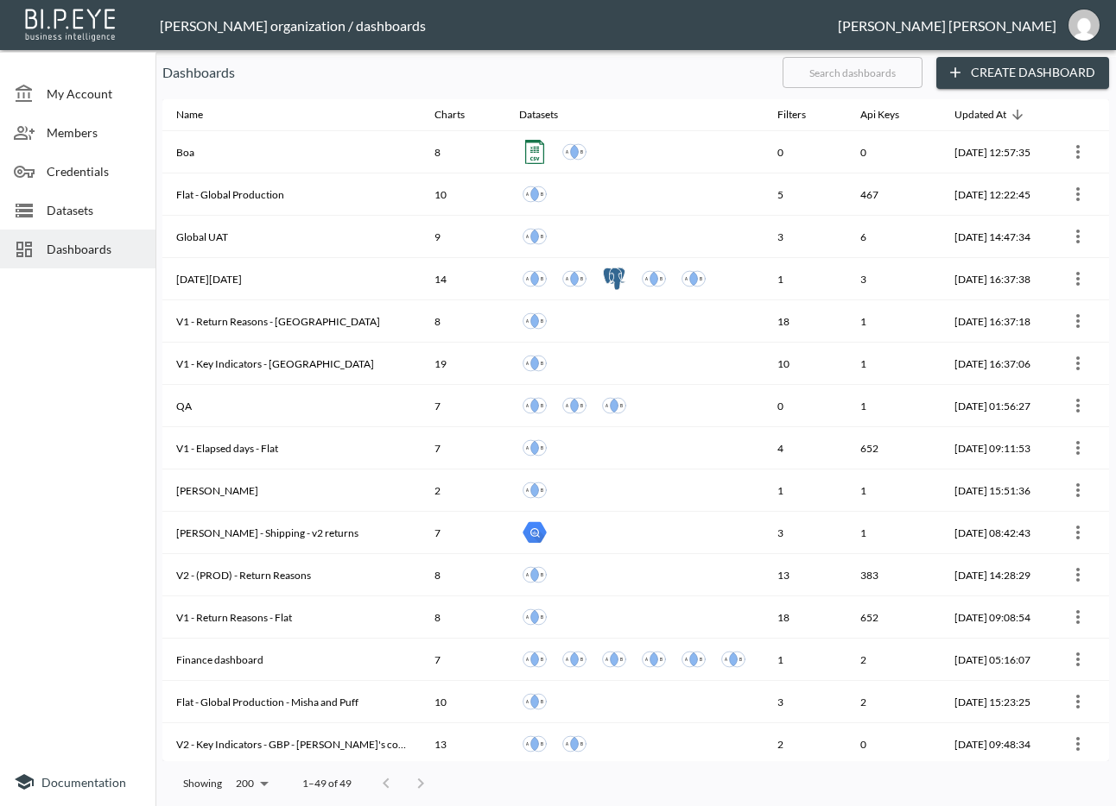
click at [1034, 70] on button "Create Dashboard" at bounding box center [1022, 73] width 173 height 32
click at [884, 68] on input "text" at bounding box center [852, 72] width 140 height 43
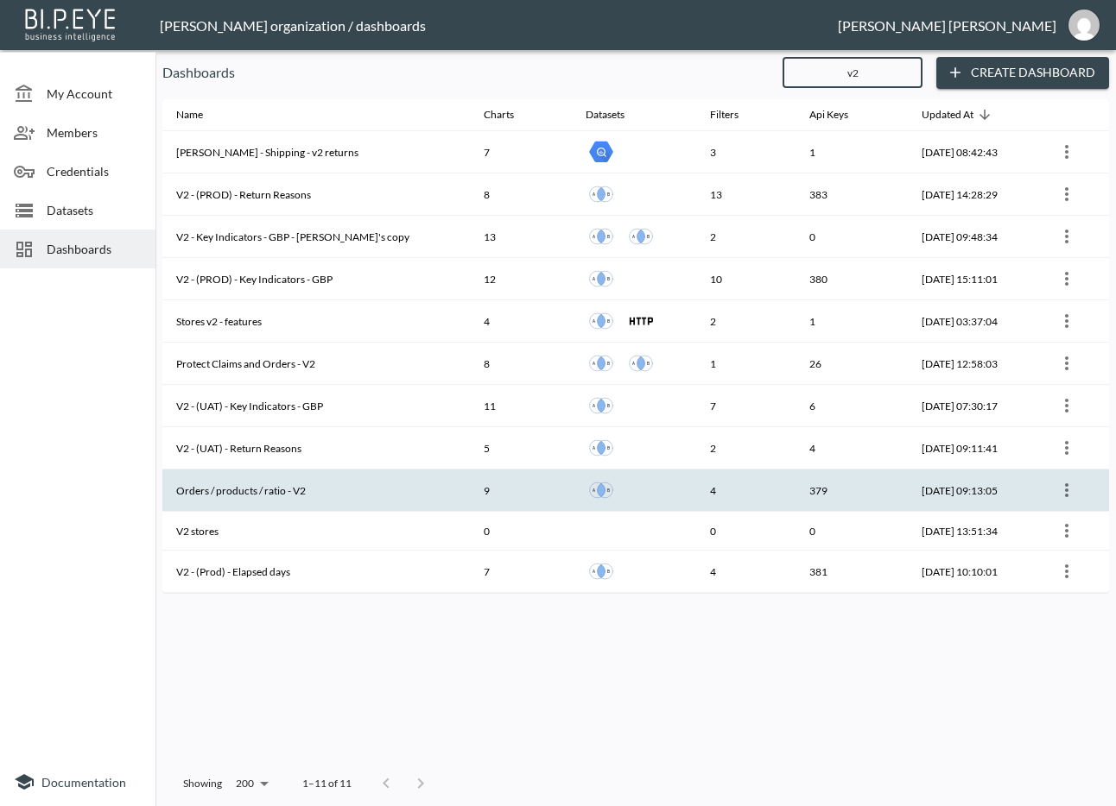
type input "v2"
click at [356, 490] on th "Orders / products / ratio - V2" at bounding box center [315, 491] width 307 height 42
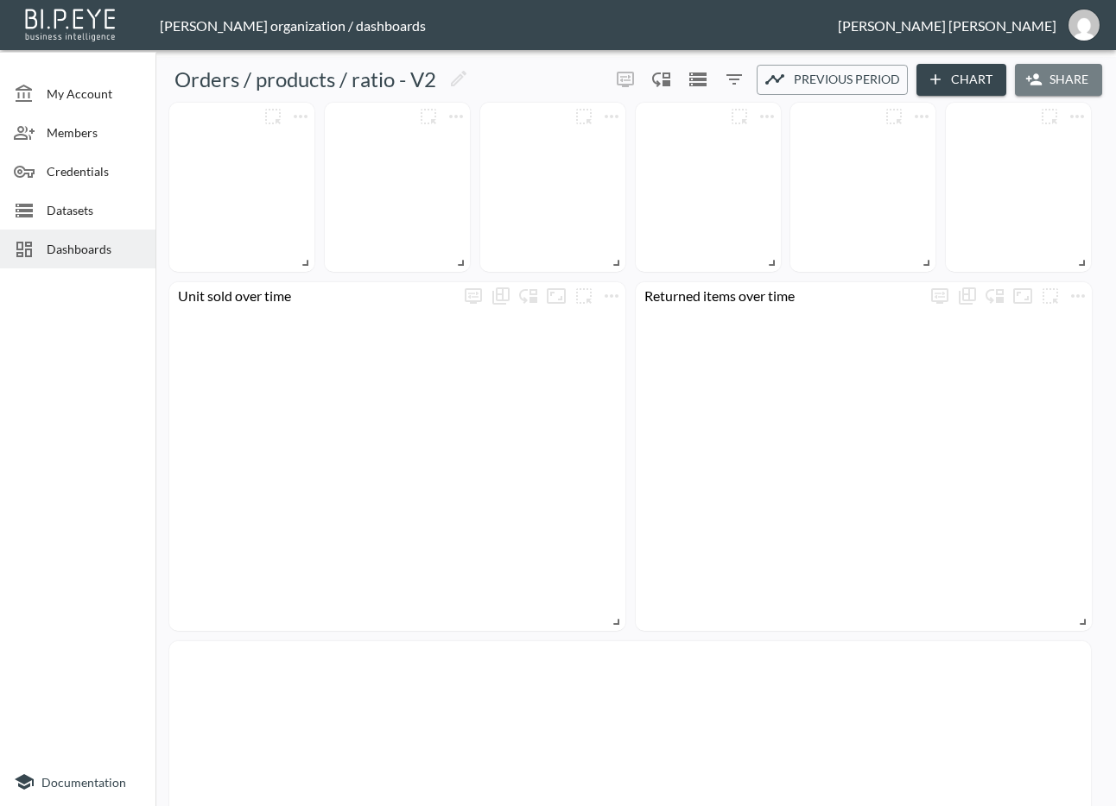
click at [1061, 77] on button "Share" at bounding box center [1057, 80] width 87 height 32
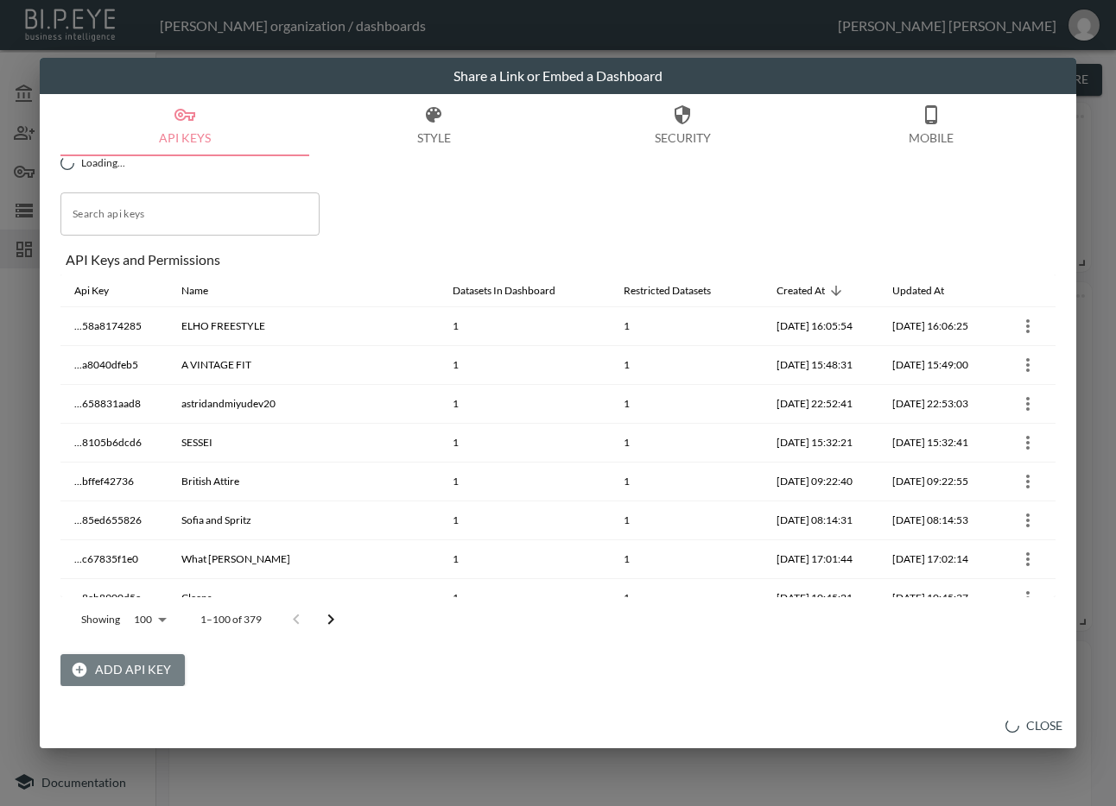
click at [109, 666] on button "Add API Key" at bounding box center [122, 670] width 124 height 32
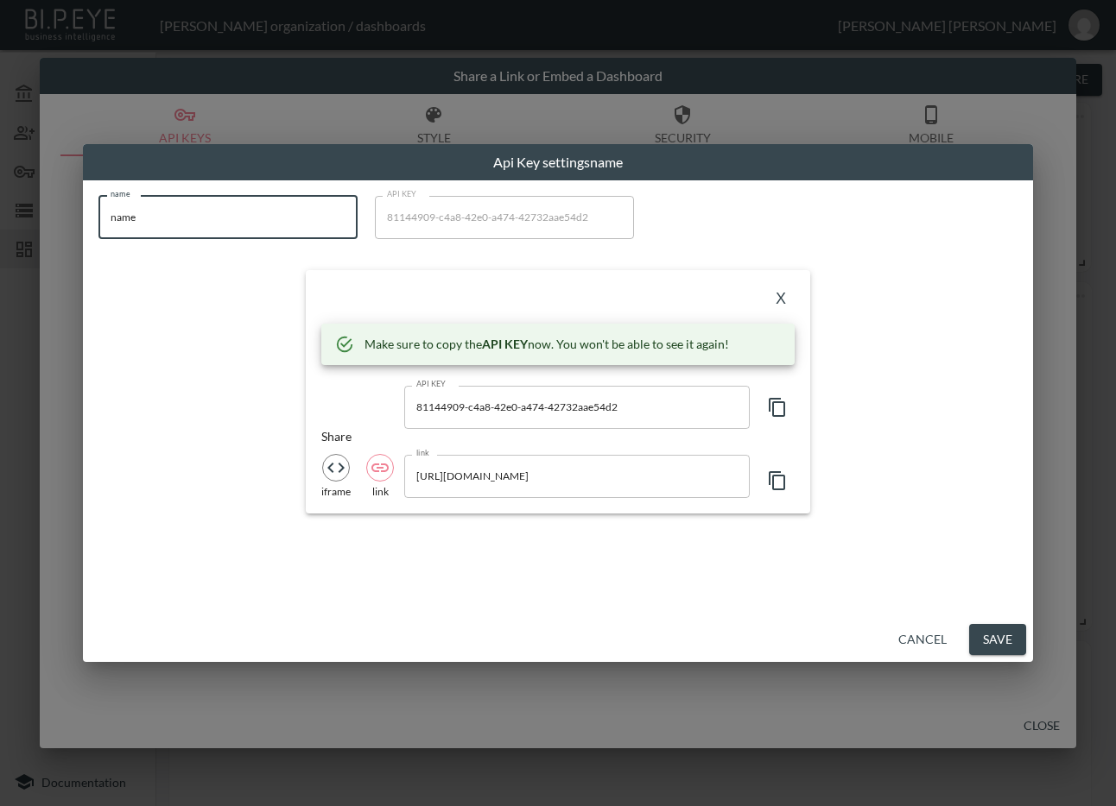
drag, startPoint x: 199, startPoint y: 214, endPoint x: 66, endPoint y: 226, distance: 134.4
click at [66, 226] on div "Api Key settings name name name name API KEY 81144909-c4a8-42e0-a474-42732aae54…" at bounding box center [558, 403] width 1116 height 806
paste input "reasn"
type input "reasn"
click at [772, 406] on icon "button" at bounding box center [776, 407] width 16 height 19
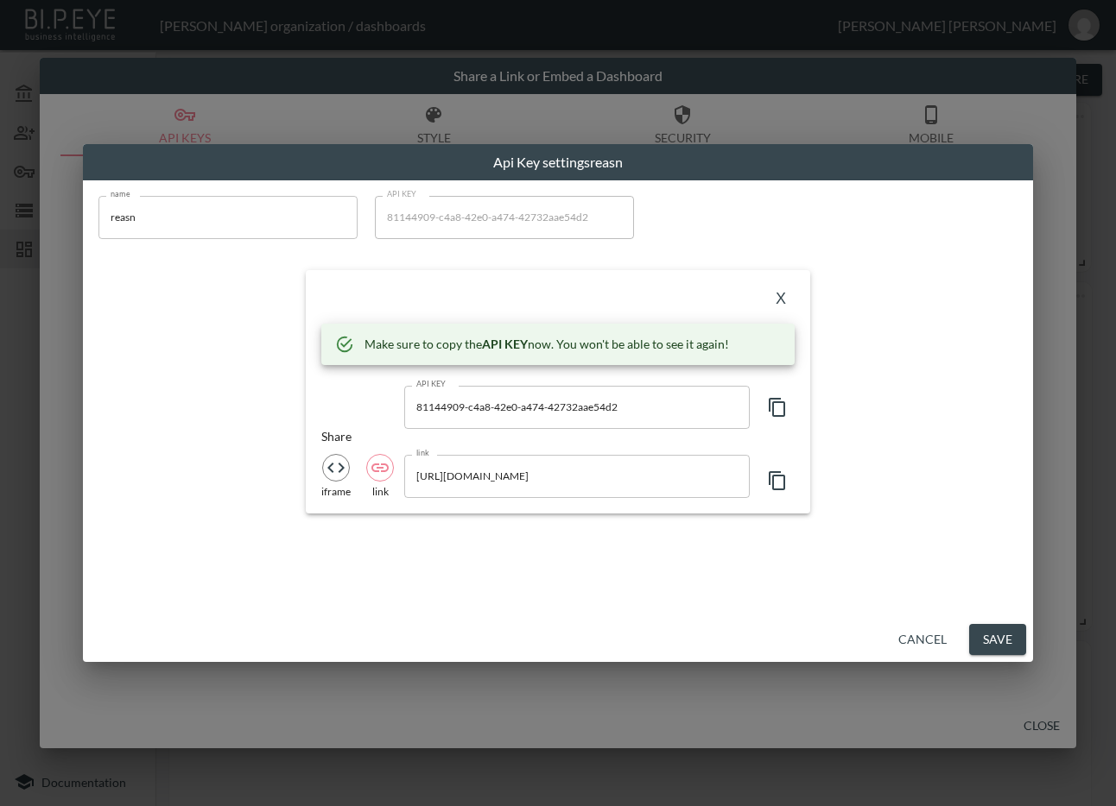
drag, startPoint x: 450, startPoint y: 299, endPoint x: 506, endPoint y: 300, distance: 56.1
click at [449, 300] on div "X" at bounding box center [557, 300] width 473 height 28
click at [780, 296] on button "X" at bounding box center [781, 300] width 28 height 28
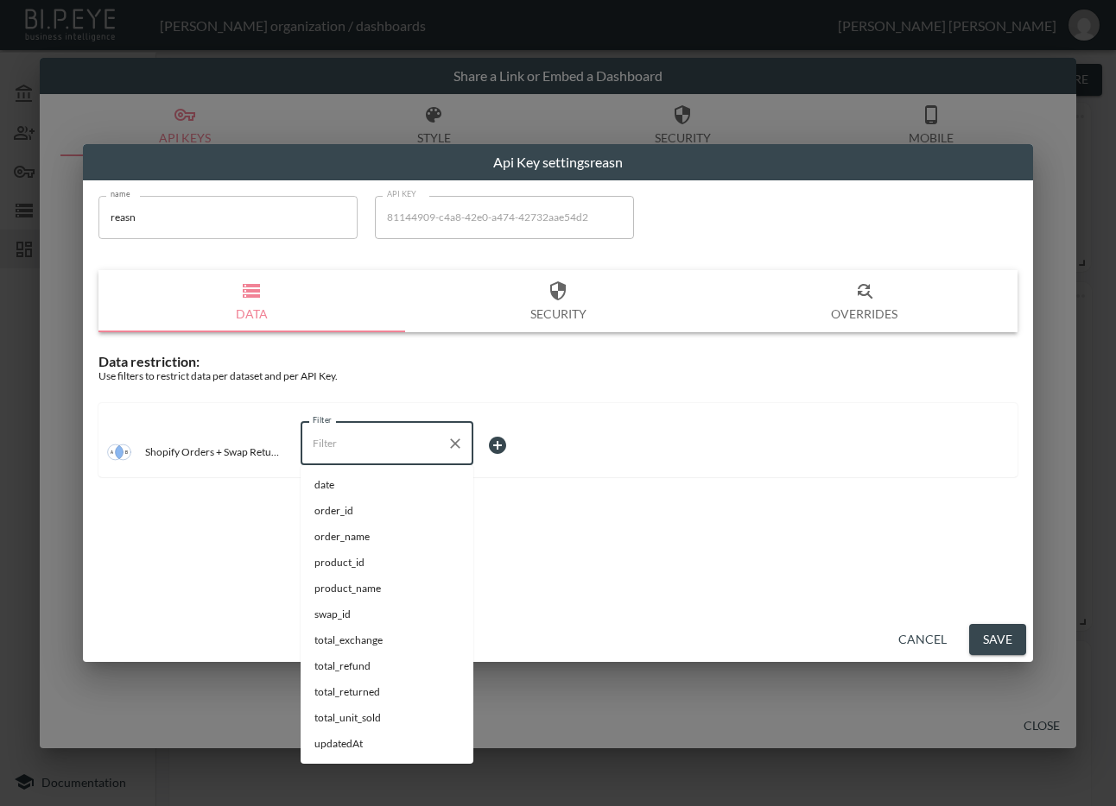
click at [360, 445] on input "Filter" at bounding box center [373, 444] width 131 height 28
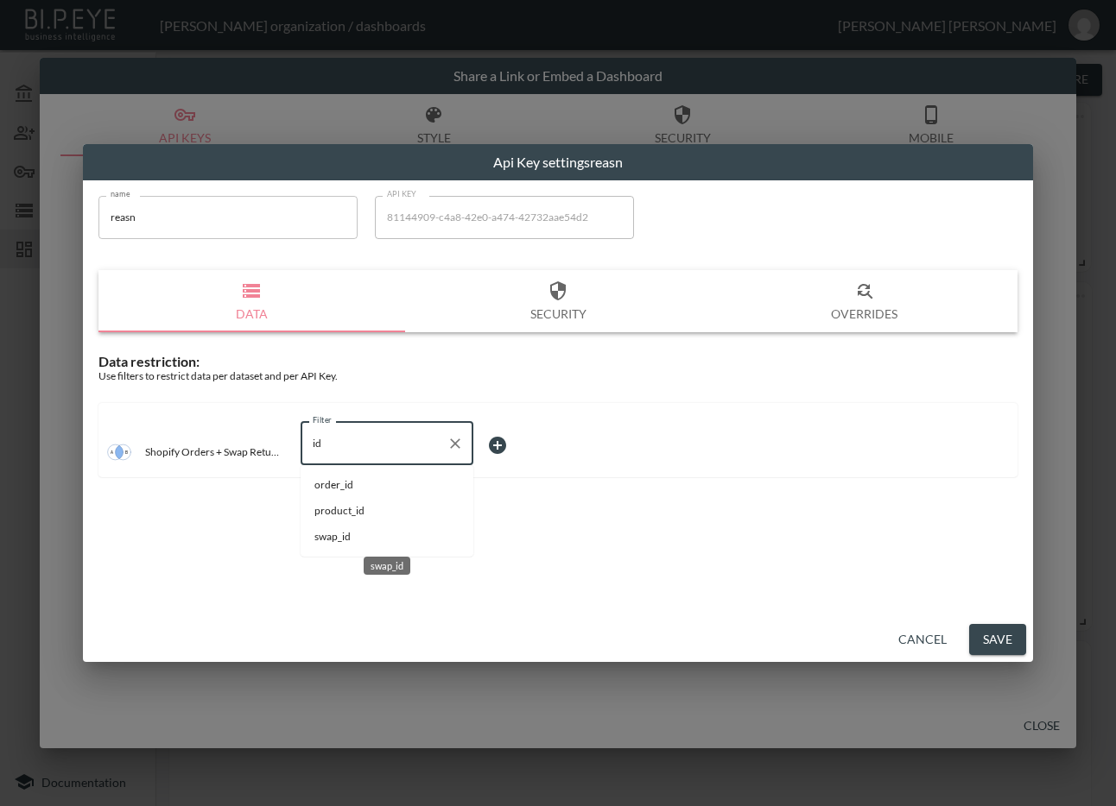
click at [358, 539] on span "swap_id" at bounding box center [386, 537] width 145 height 16
type input "swap_id"
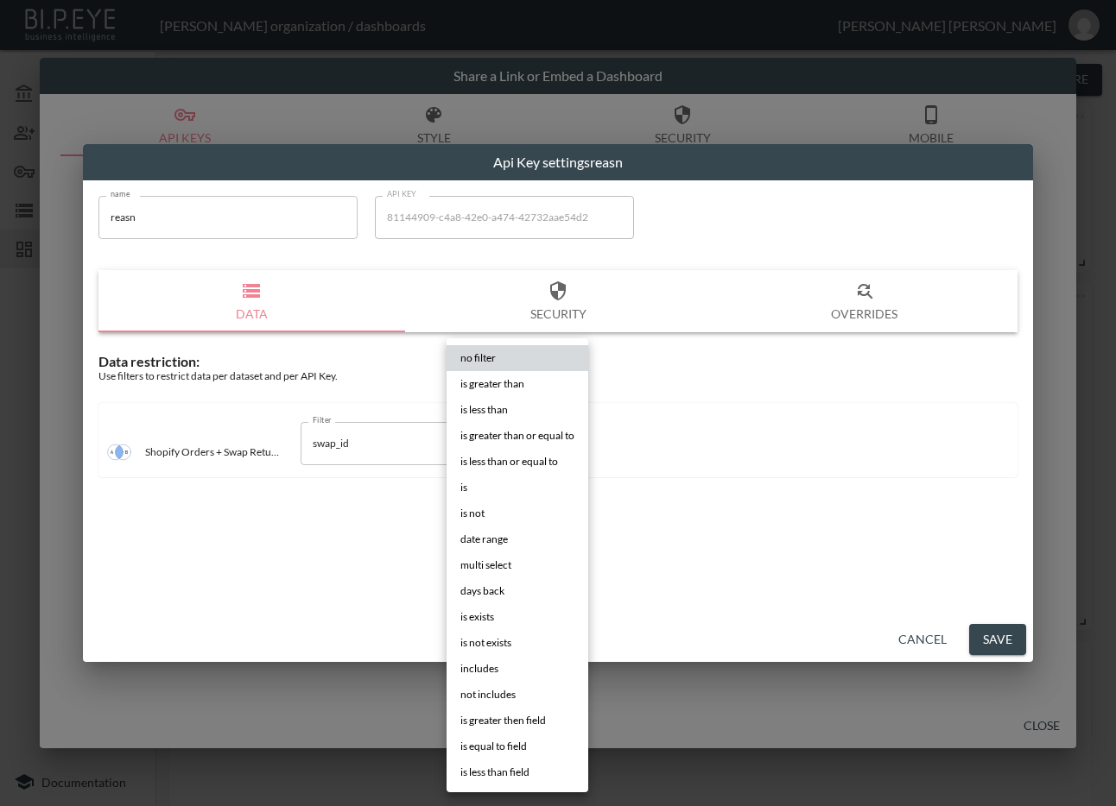
click at [525, 438] on body "BI.P.EYE, Interactive Analytics Dashboards - app [PERSON_NAME] organization / d…" at bounding box center [558, 403] width 1116 height 806
click at [502, 480] on li "is" at bounding box center [517, 488] width 142 height 26
type input "is"
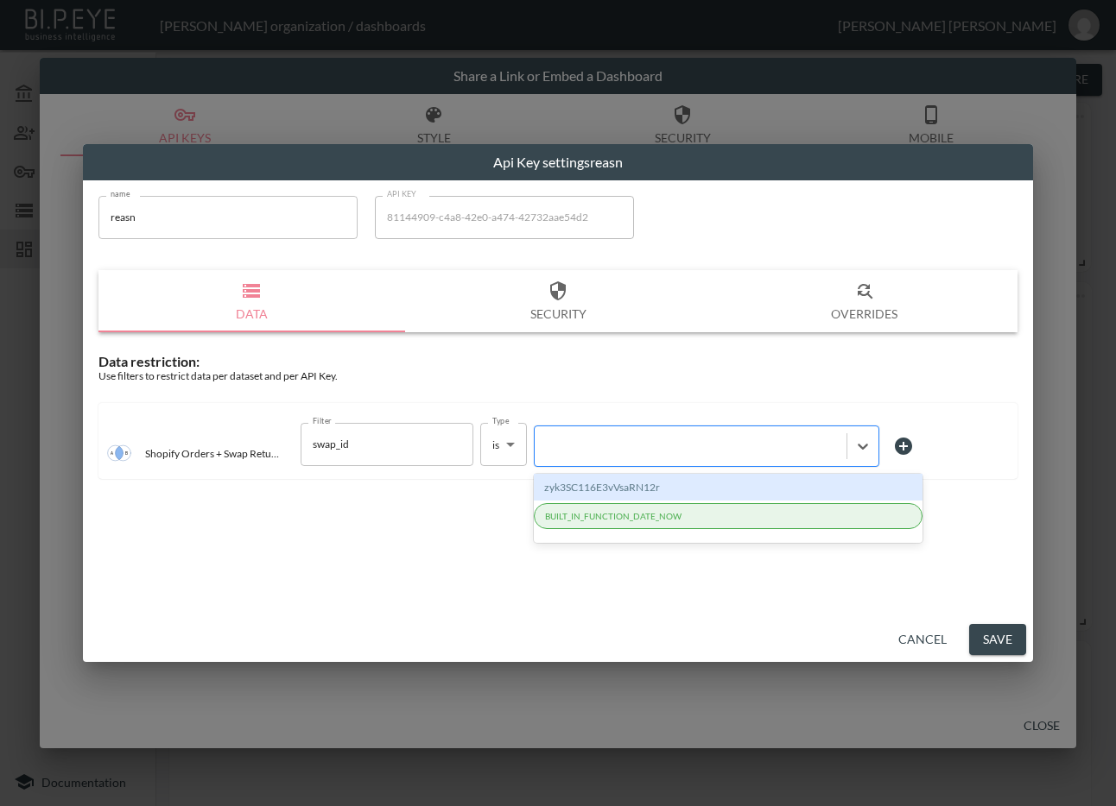
click at [635, 442] on div at bounding box center [690, 446] width 294 height 16
paste input "gz4WaRBVg2sQS3Ero8yS"
type input "gz4WaRBVg2sQS3Ero8yS"
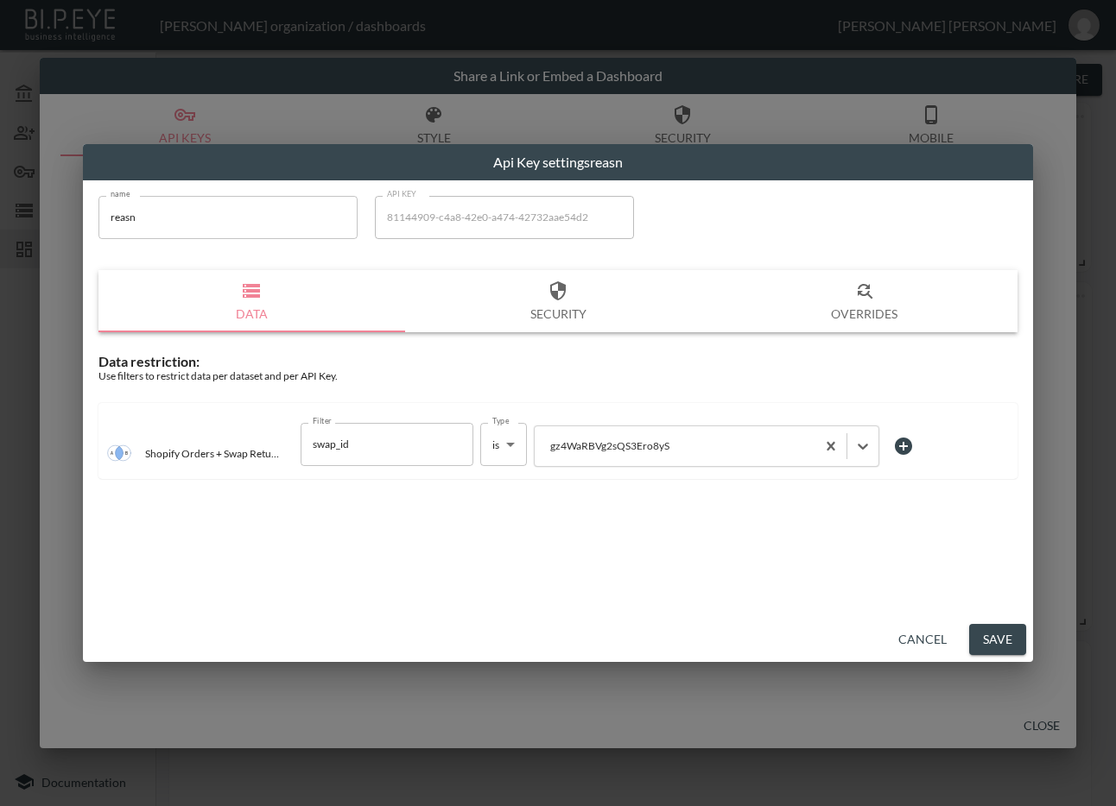
click at [990, 637] on button "Save" at bounding box center [997, 640] width 57 height 32
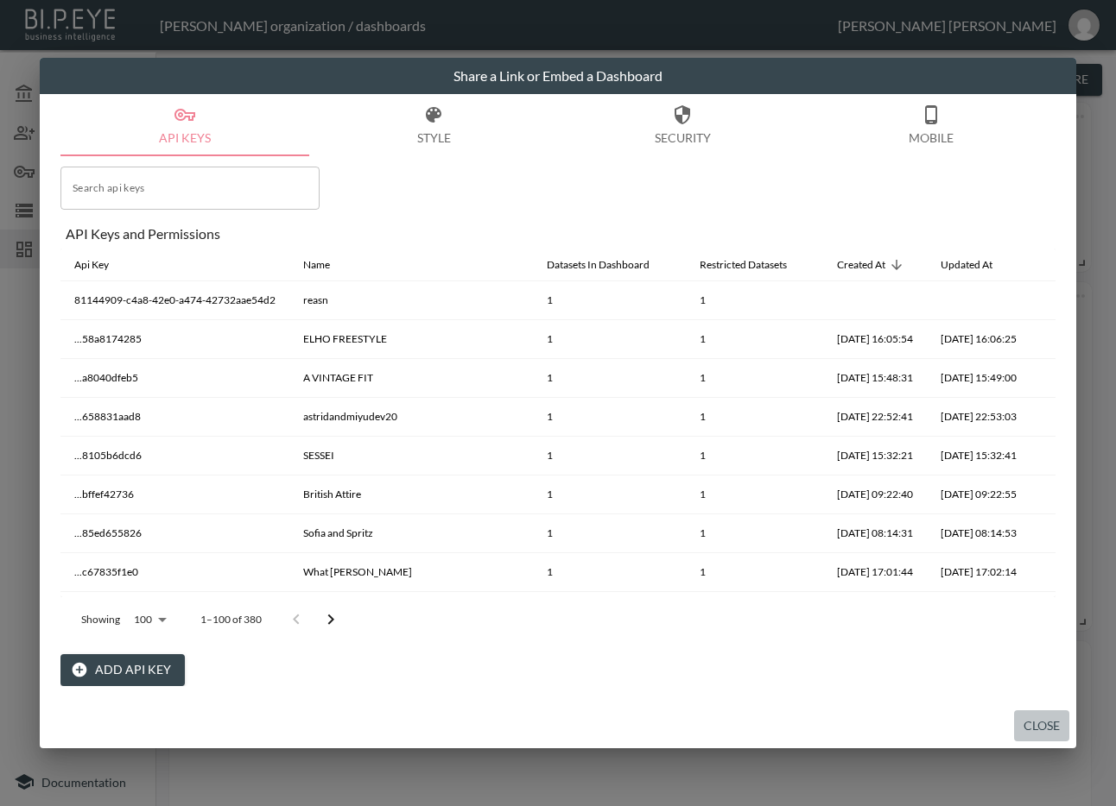
click at [1052, 730] on button "Close" at bounding box center [1041, 727] width 55 height 32
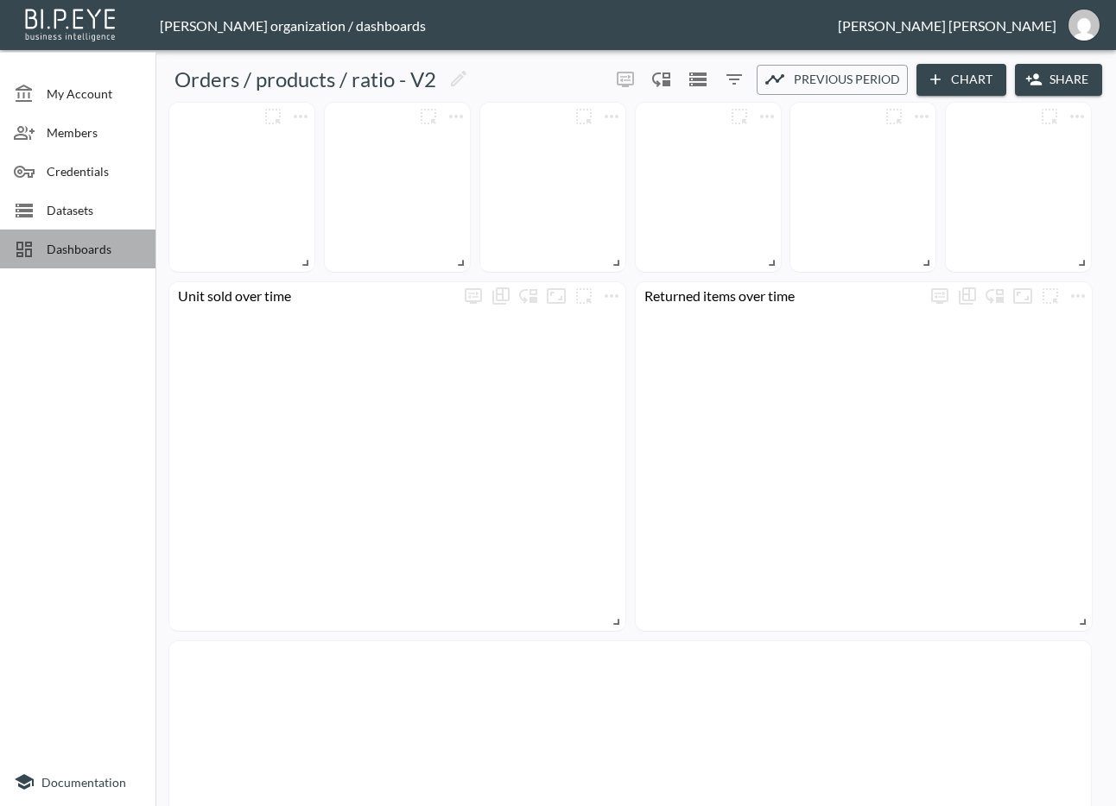
click at [43, 255] on div at bounding box center [30, 249] width 33 height 21
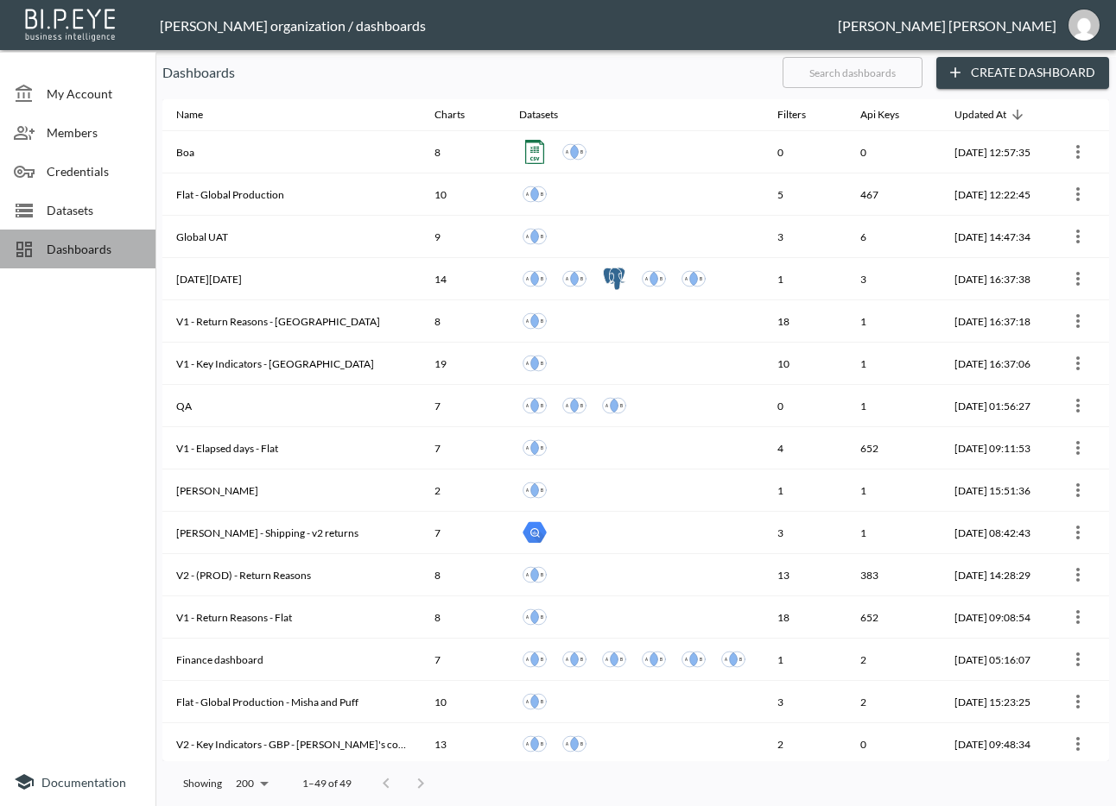
drag, startPoint x: 105, startPoint y: 254, endPoint x: 116, endPoint y: 252, distance: 10.5
click at [105, 252] on span "Dashboards" at bounding box center [94, 249] width 95 height 18
click at [862, 62] on input "text" at bounding box center [852, 72] width 140 height 43
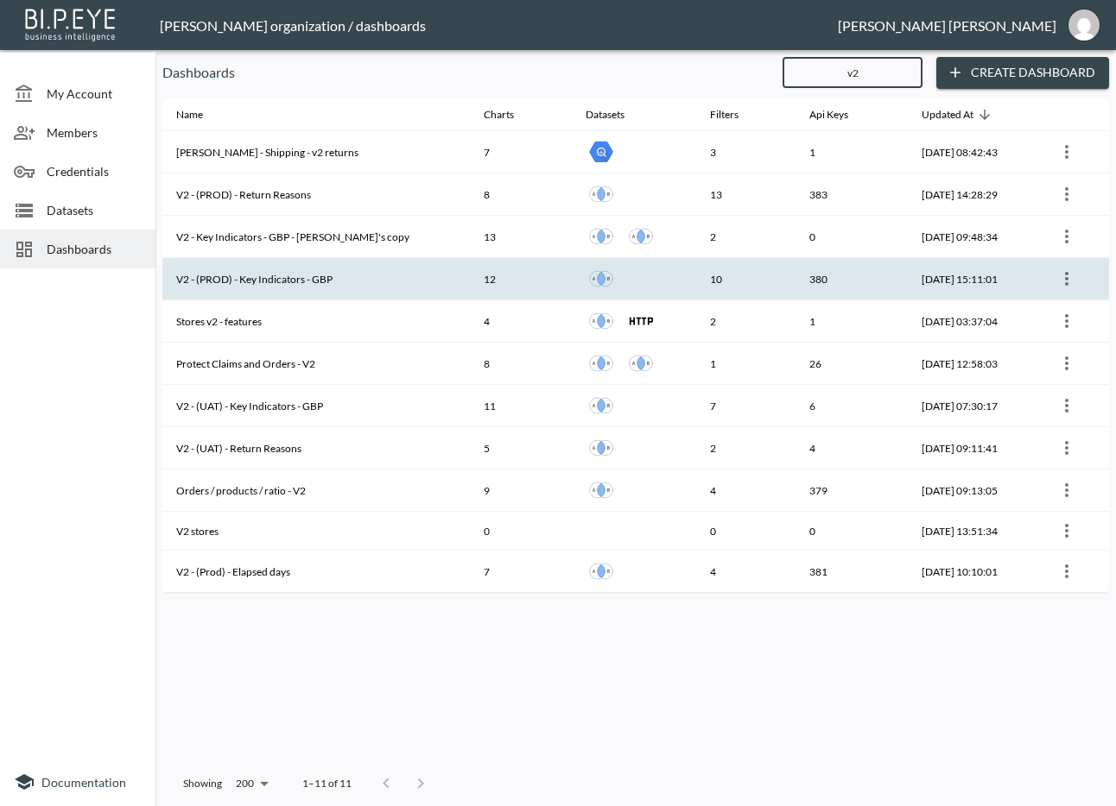
type input "v2"
click at [344, 280] on th "V2 - (PROD) - Key Indicators - GBP" at bounding box center [315, 279] width 307 height 42
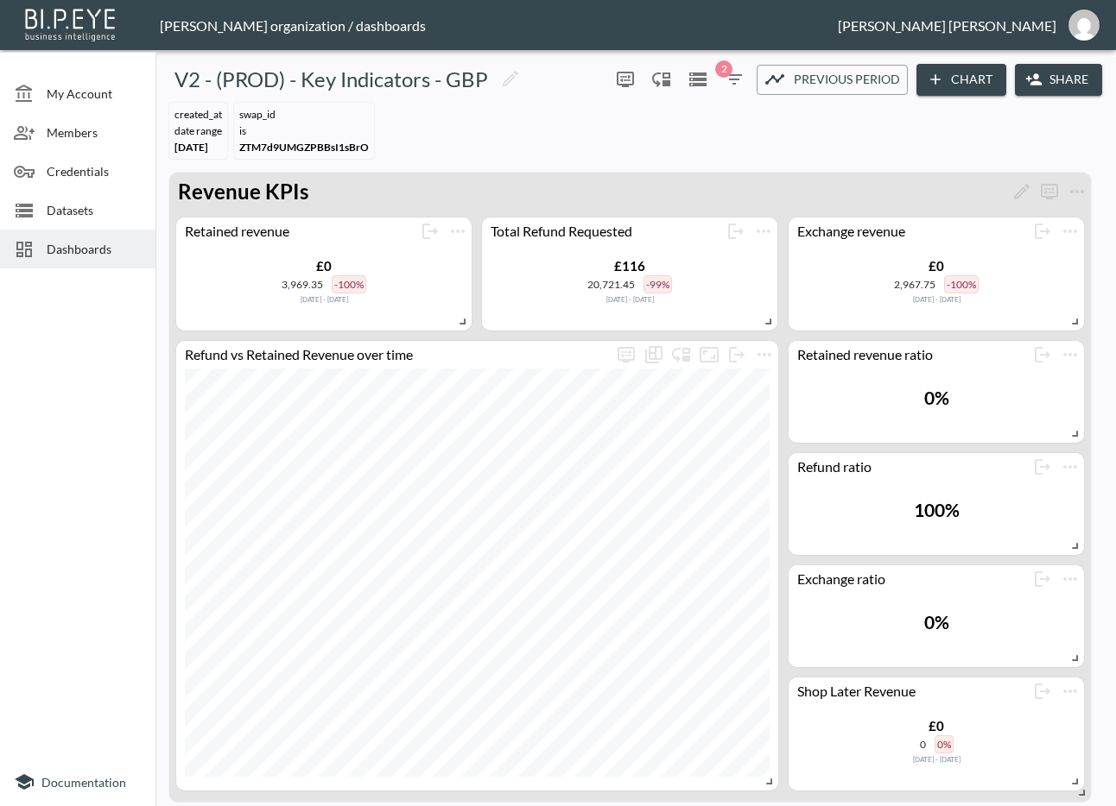
click at [93, 320] on div at bounding box center [77, 516] width 155 height 483
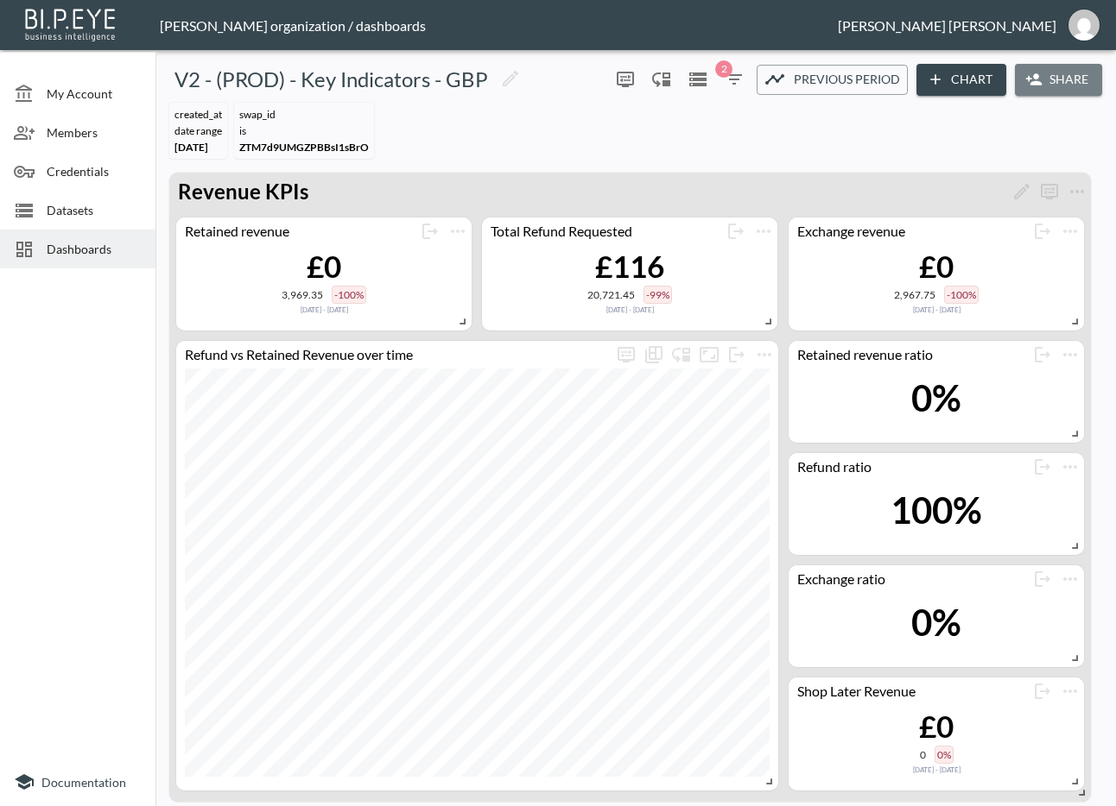
click at [1071, 86] on button "Share" at bounding box center [1057, 80] width 87 height 32
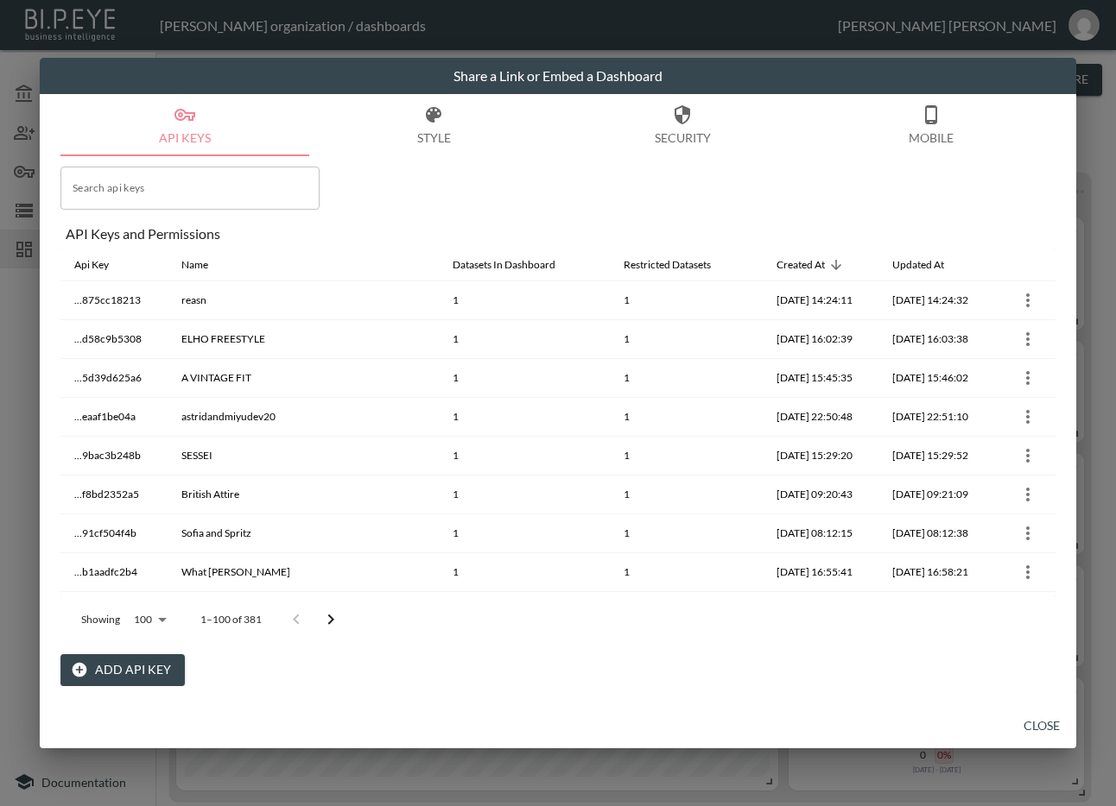
click at [155, 655] on button "Add API Key" at bounding box center [122, 670] width 124 height 32
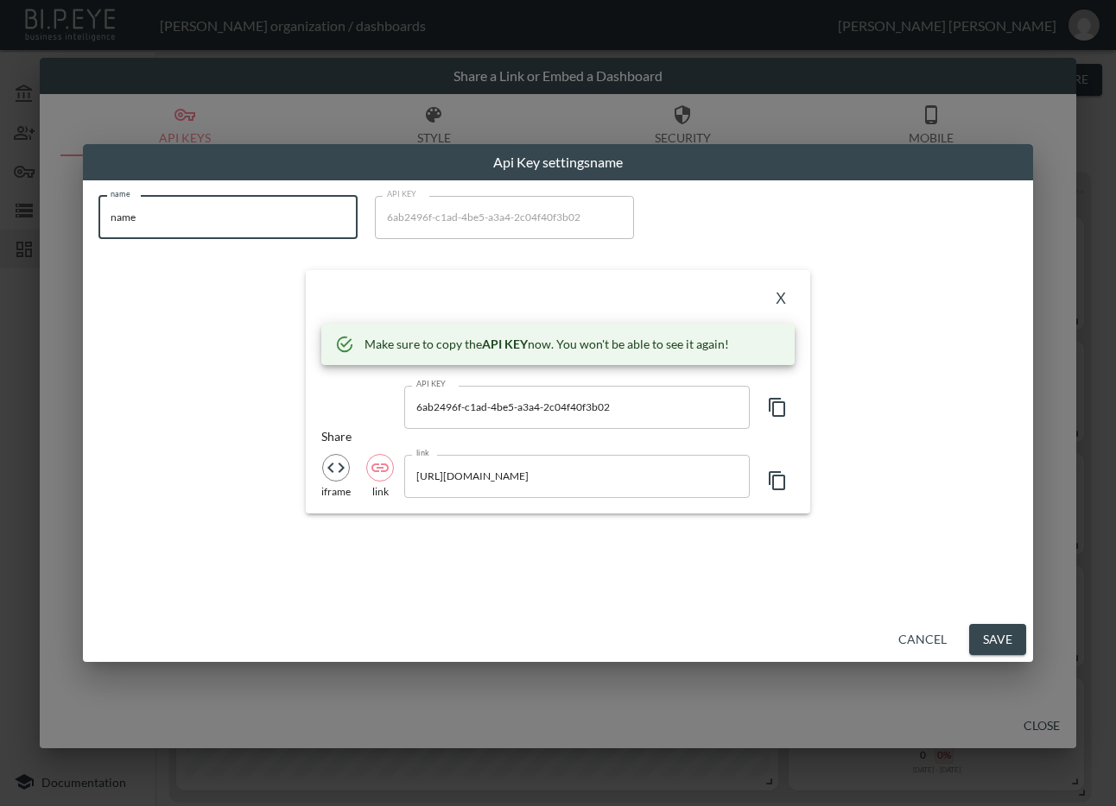
drag, startPoint x: 146, startPoint y: 218, endPoint x: 49, endPoint y: 225, distance: 96.9
click at [47, 224] on div "Api Key settings name name name name API KEY 6ab2496f-c1ad-4be5-a3a4-2c04f40f3b…" at bounding box center [558, 403] width 1116 height 806
paste input "[PERSON_NAME]"
type input "[PERSON_NAME]"
click at [786, 407] on icon "button" at bounding box center [777, 407] width 21 height 21
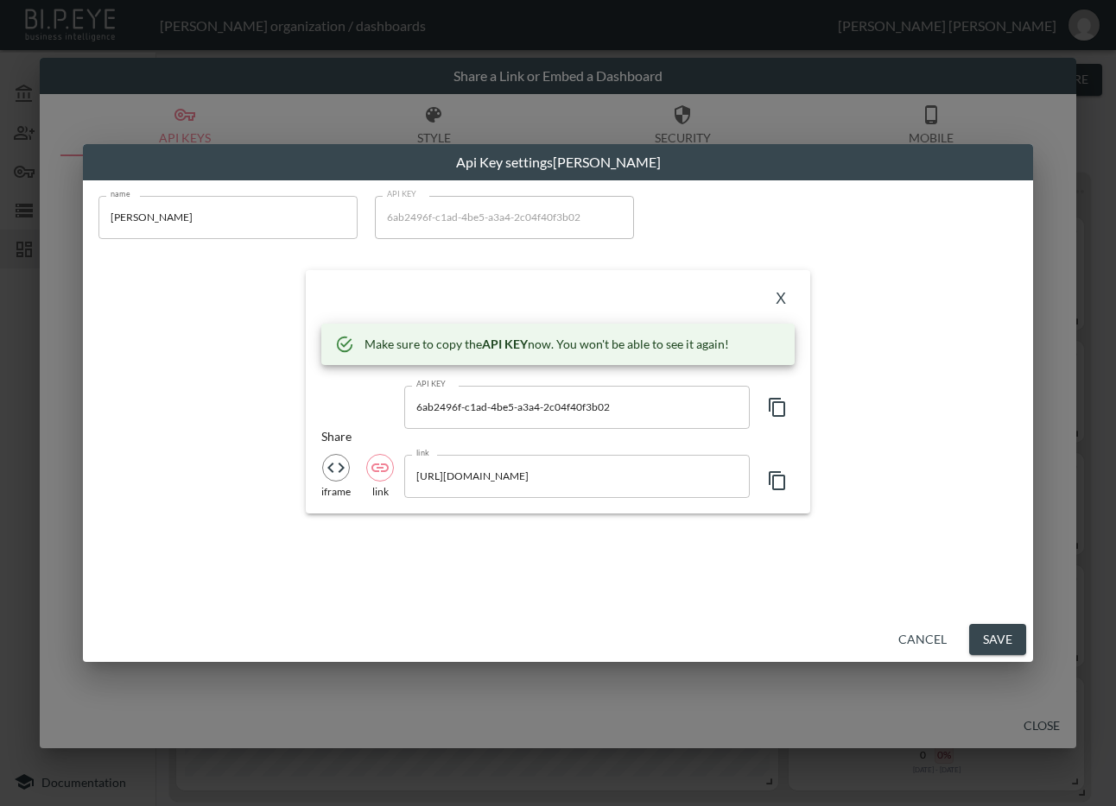
click at [483, 294] on div "X" at bounding box center [557, 300] width 473 height 28
click at [784, 296] on button "X" at bounding box center [781, 300] width 28 height 28
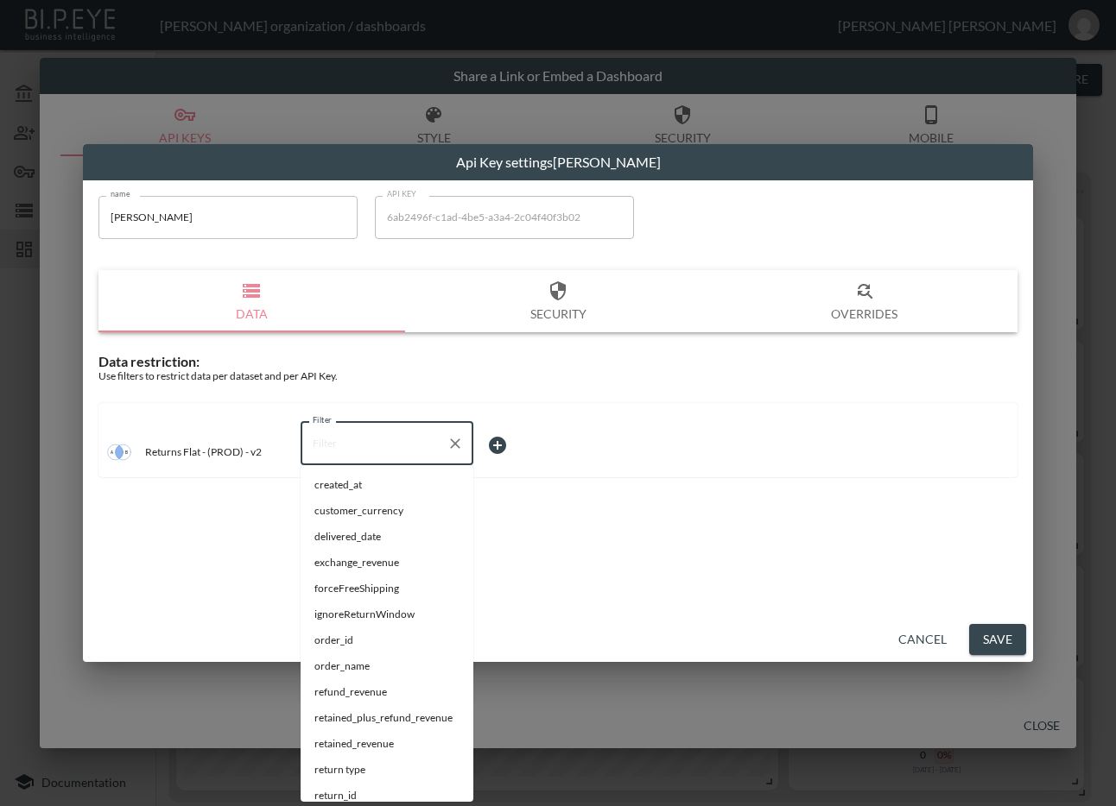
drag, startPoint x: 383, startPoint y: 452, endPoint x: 237, endPoint y: 471, distance: 148.0
click at [237, 471] on div "Returns Flat - (PROD) - v2 Filter Filter" at bounding box center [557, 440] width 919 height 74
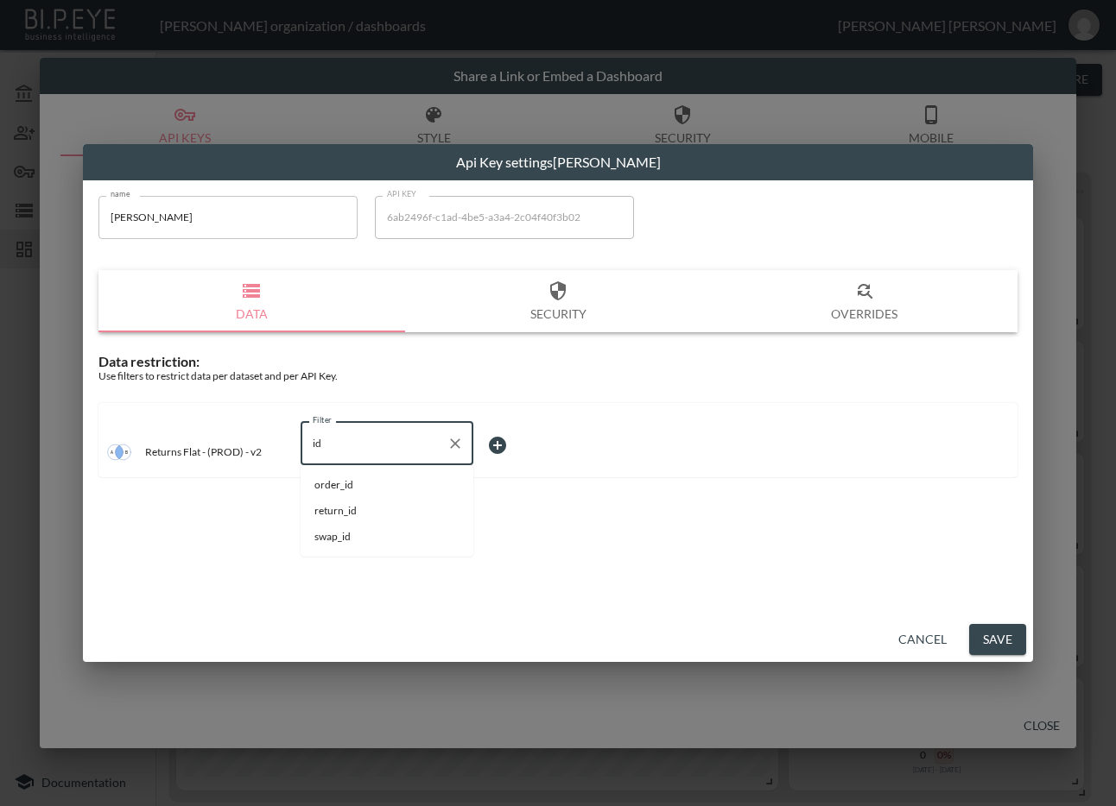
click at [358, 544] on span "swap_id" at bounding box center [386, 537] width 145 height 16
type input "swap_id"
click at [510, 436] on body "BI.P.EYE, Interactive Analytics Dashboards - app [PERSON_NAME] organization / d…" at bounding box center [558, 403] width 1116 height 806
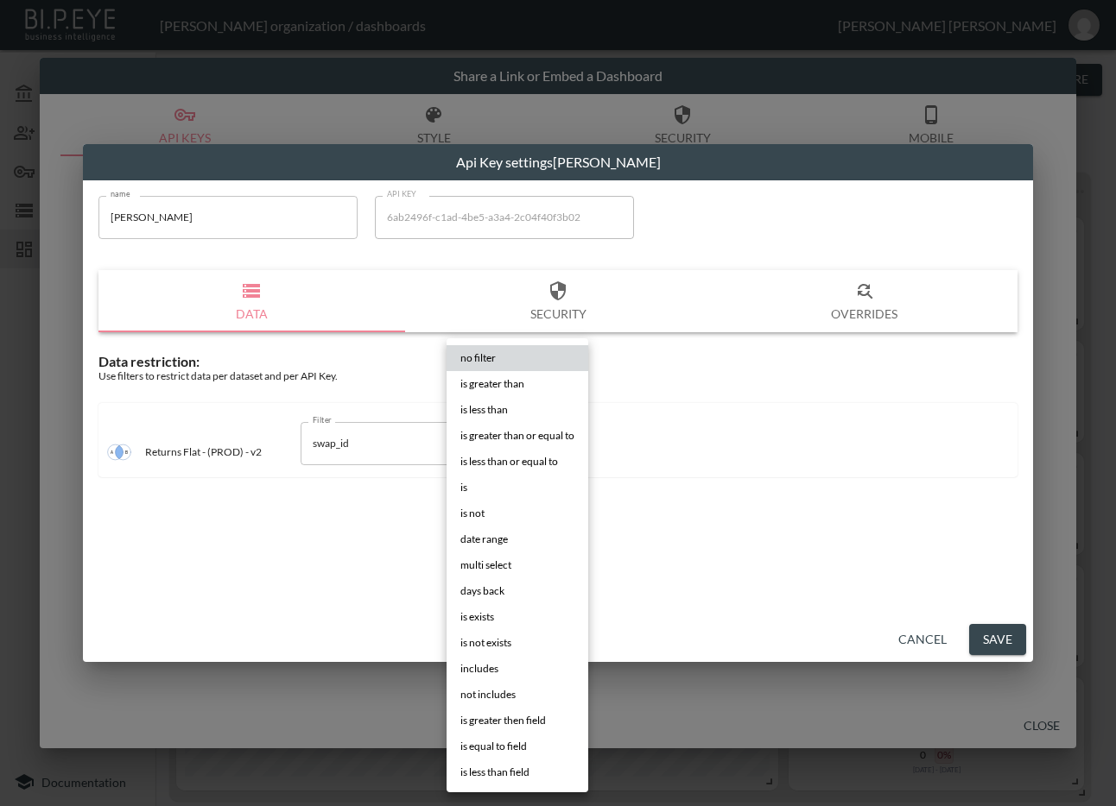
click at [472, 487] on li "is" at bounding box center [517, 488] width 142 height 26
type input "is"
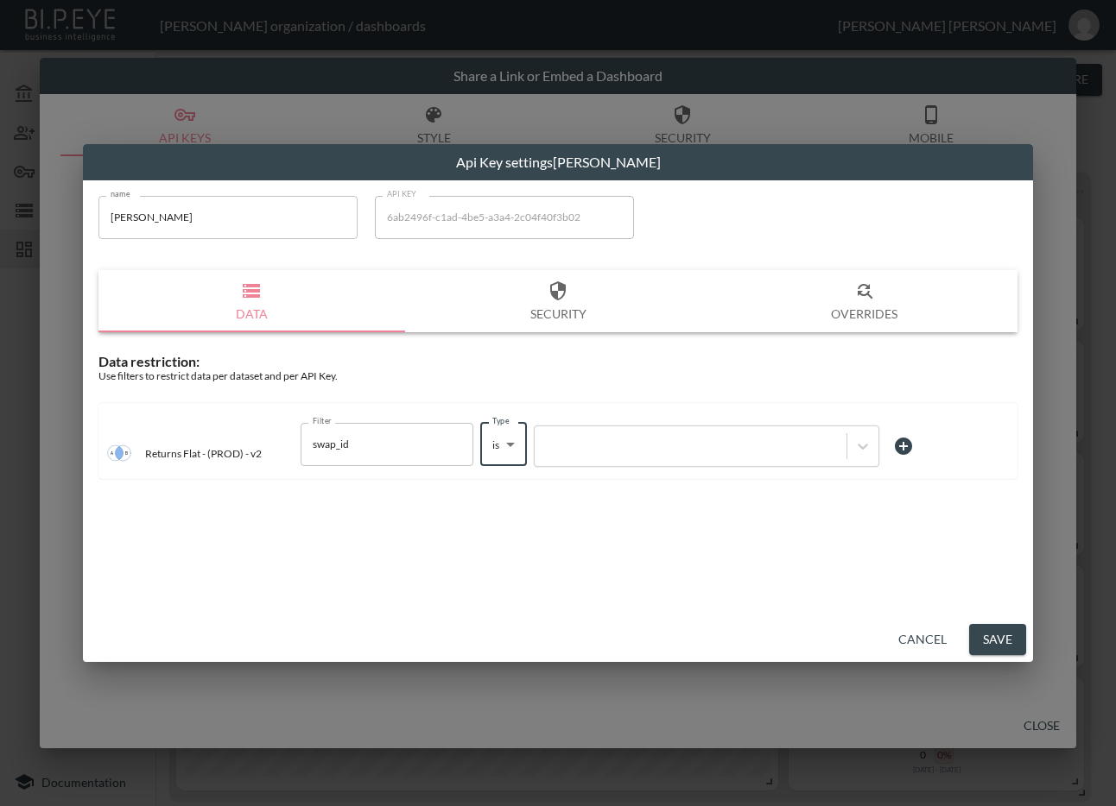
click at [618, 455] on div at bounding box center [690, 445] width 312 height 23
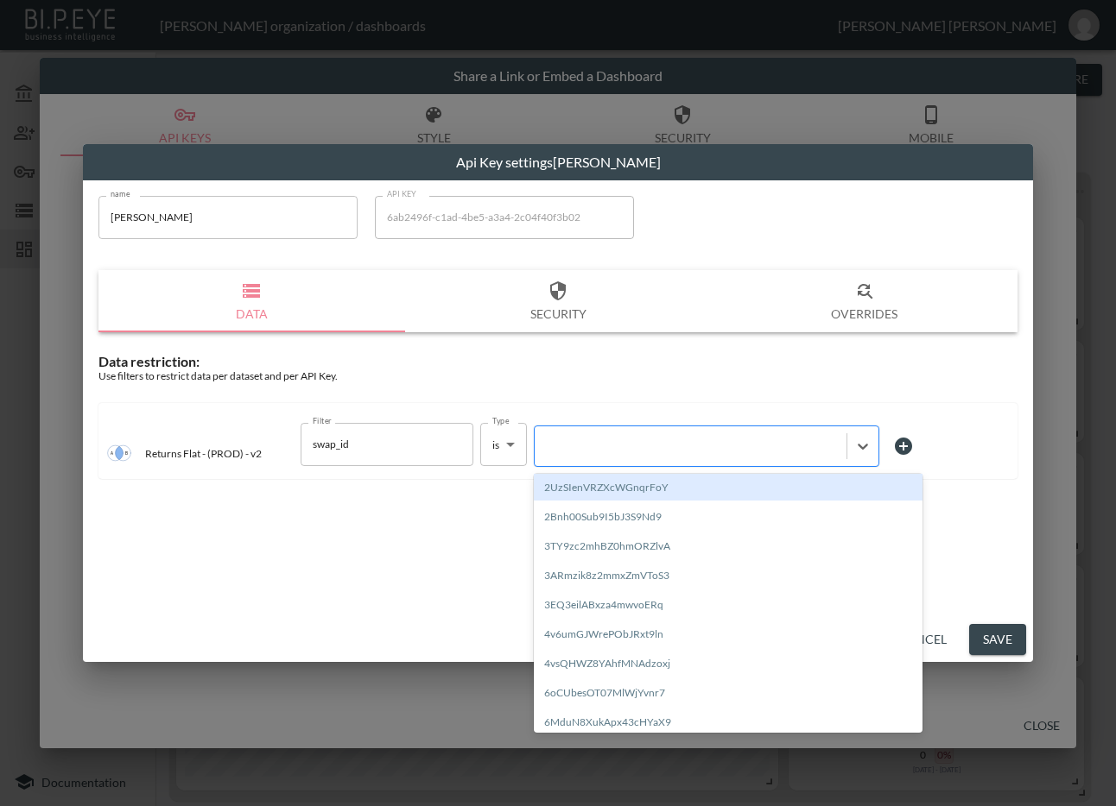
paste input "VgtMEXZBMpWO7m2xr6b5"
type input "VgtMEXZBMpWO7m2xr6b5"
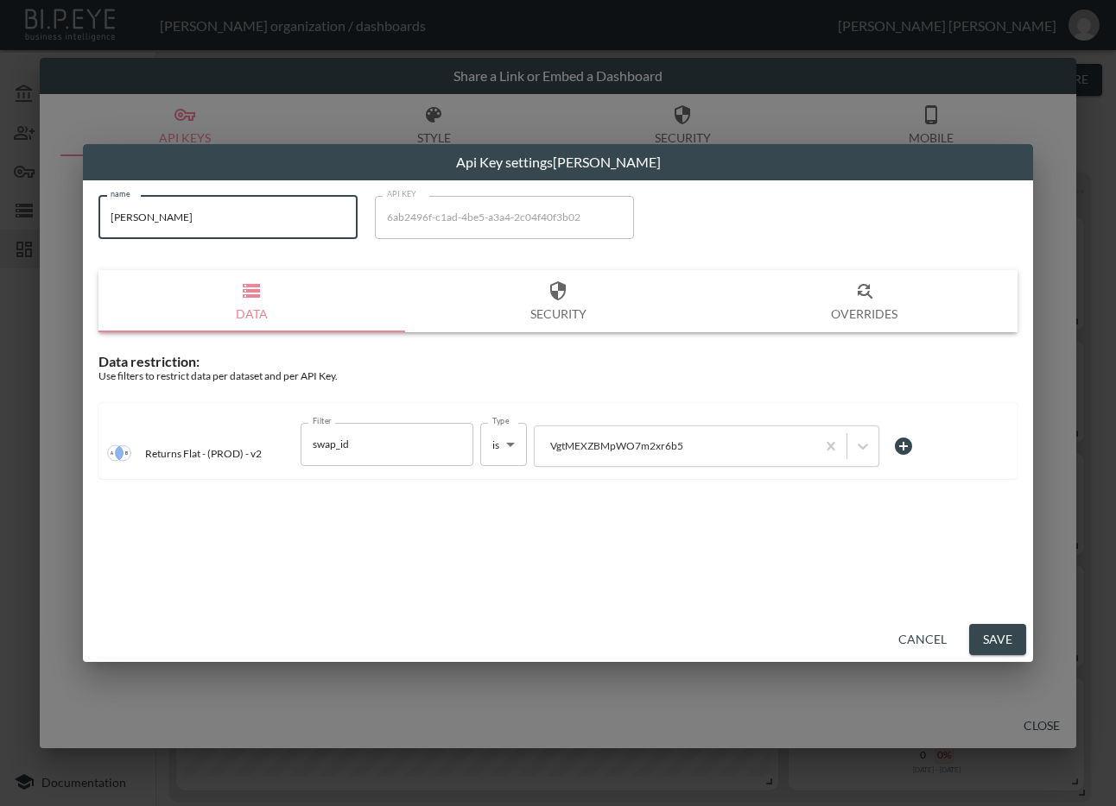
drag, startPoint x: 178, startPoint y: 220, endPoint x: 81, endPoint y: 213, distance: 96.9
click at [81, 213] on div "Api Key settings [PERSON_NAME] name [PERSON_NAME] name API KEY 6ab2496f-c1ad-4b…" at bounding box center [558, 403] width 1116 height 806
click at [983, 641] on button "Save" at bounding box center [997, 640] width 57 height 32
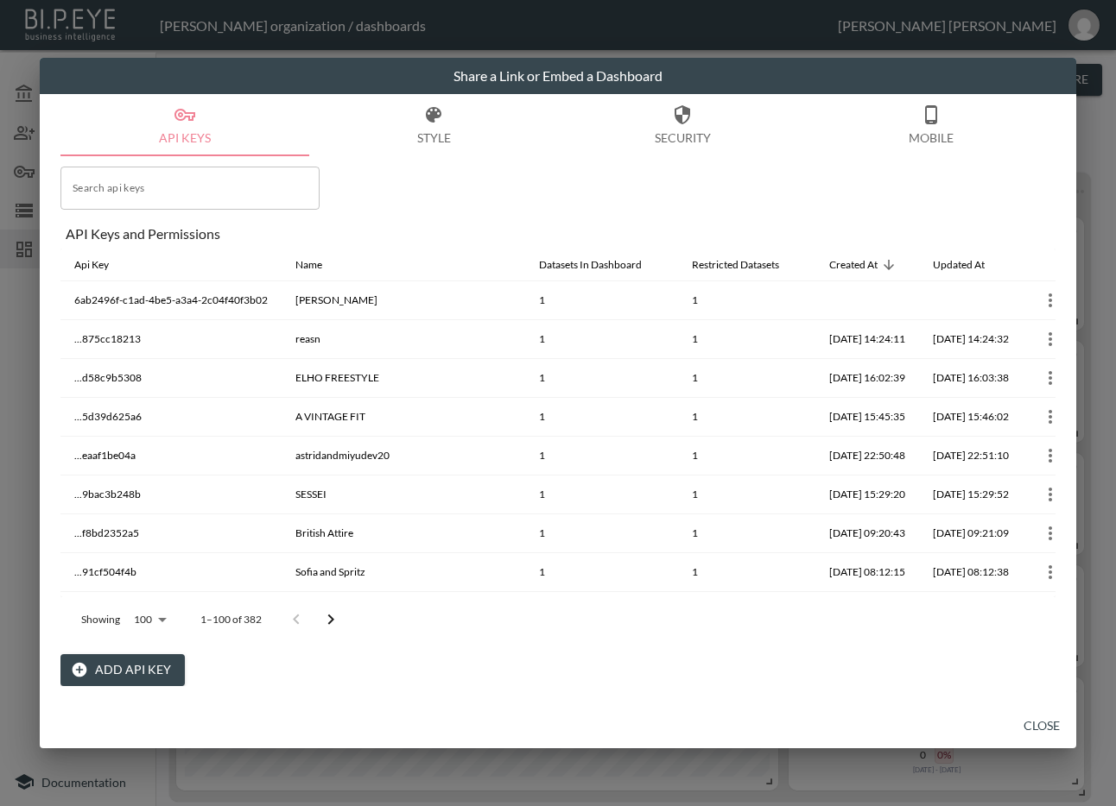
click at [1050, 724] on button "Close" at bounding box center [1041, 727] width 55 height 32
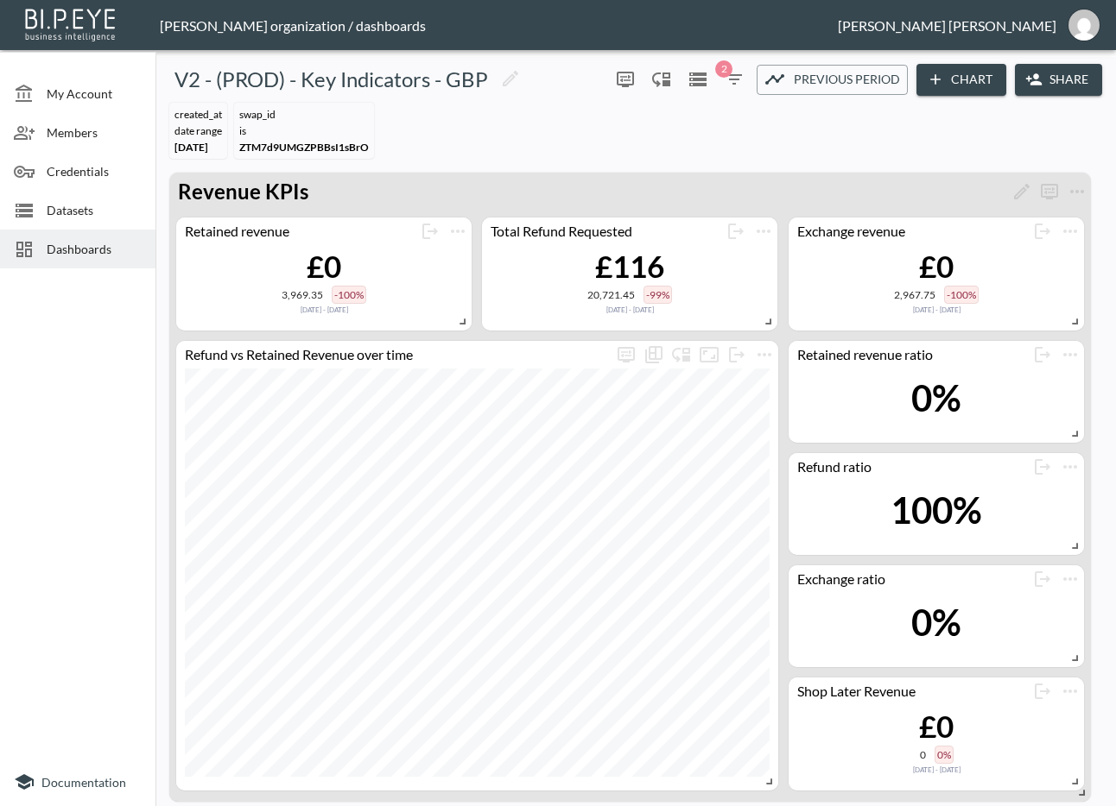
click at [79, 257] on span "Dashboards" at bounding box center [94, 249] width 95 height 18
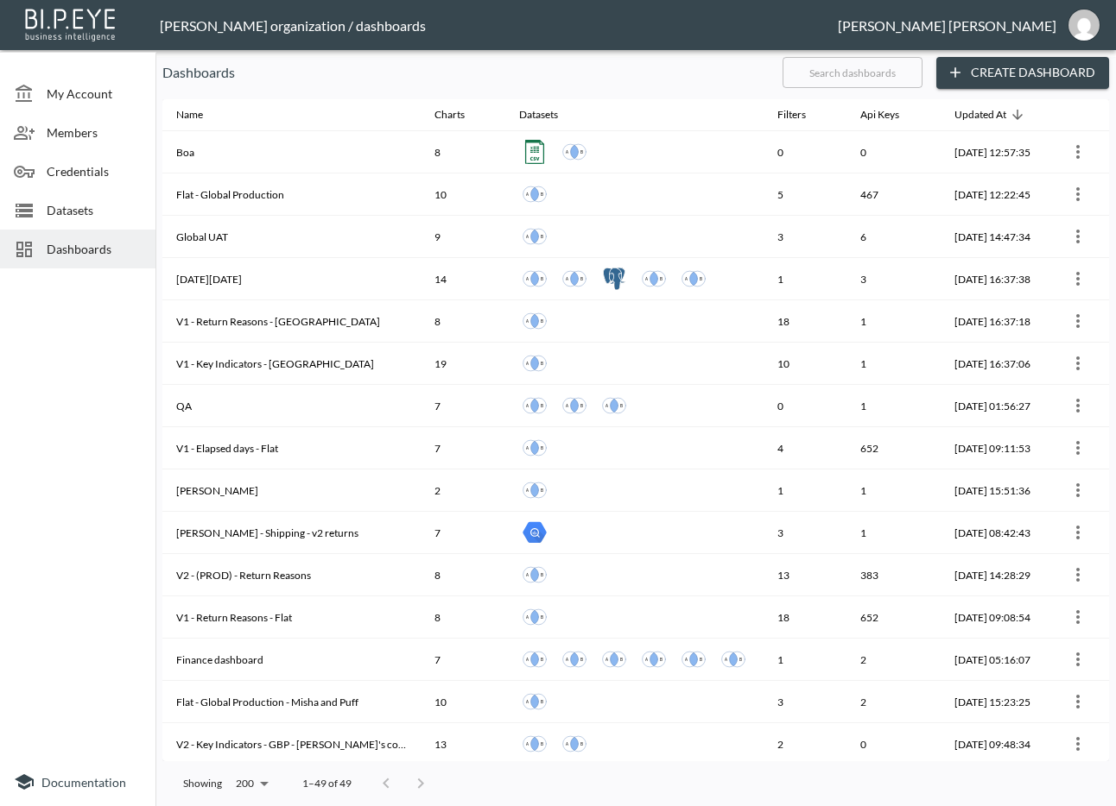
click at [876, 78] on input "text" at bounding box center [852, 72] width 140 height 43
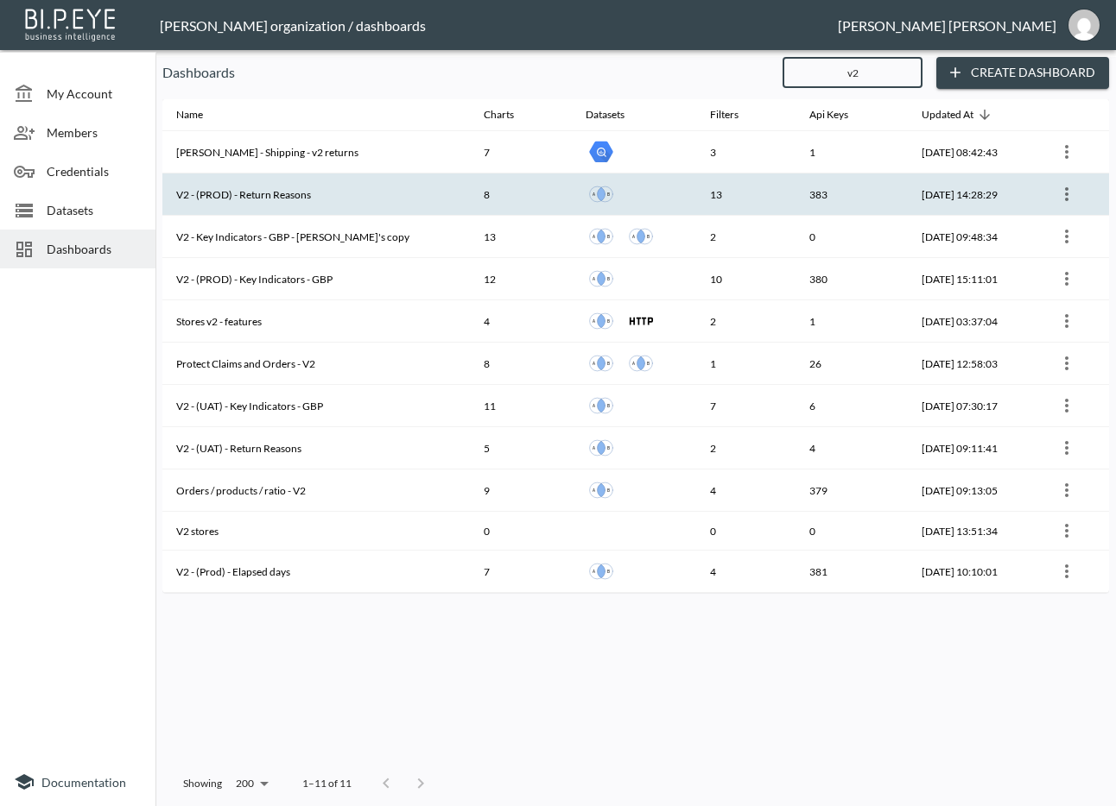
type input "v2"
click at [323, 188] on th "V2 - (PROD) - Return Reasons" at bounding box center [315, 195] width 307 height 42
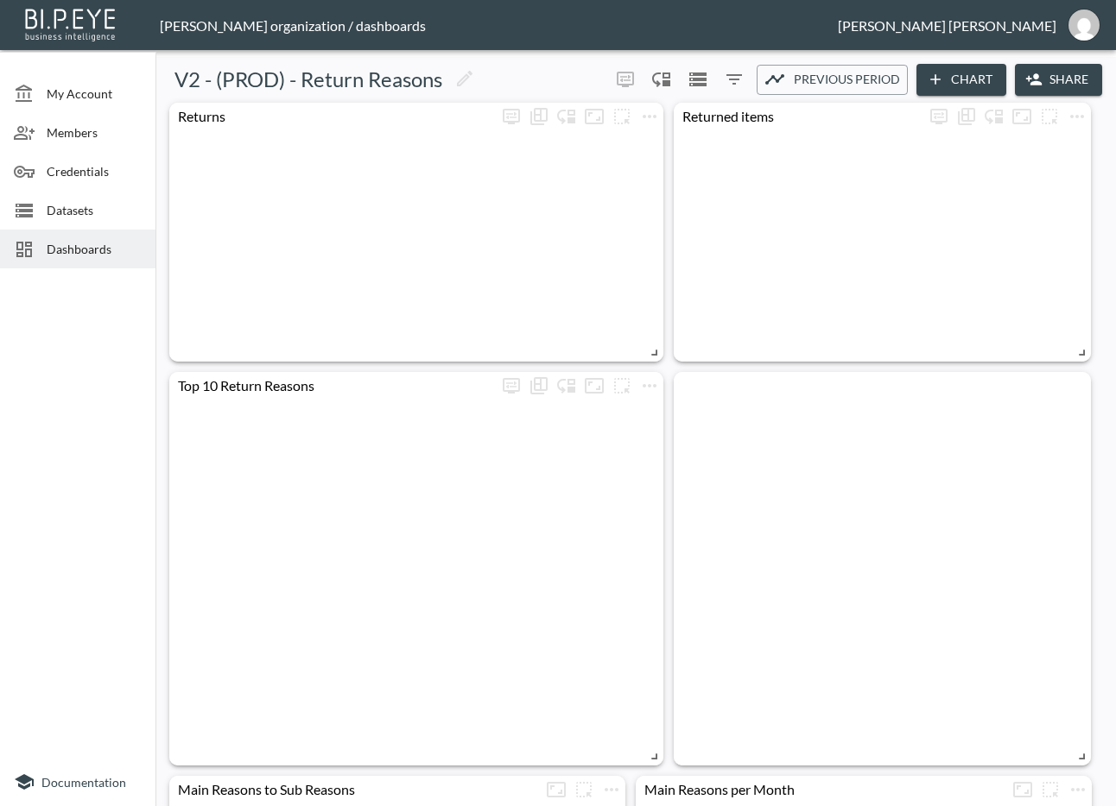
click at [1026, 80] on icon "button" at bounding box center [1034, 79] width 16 height 11
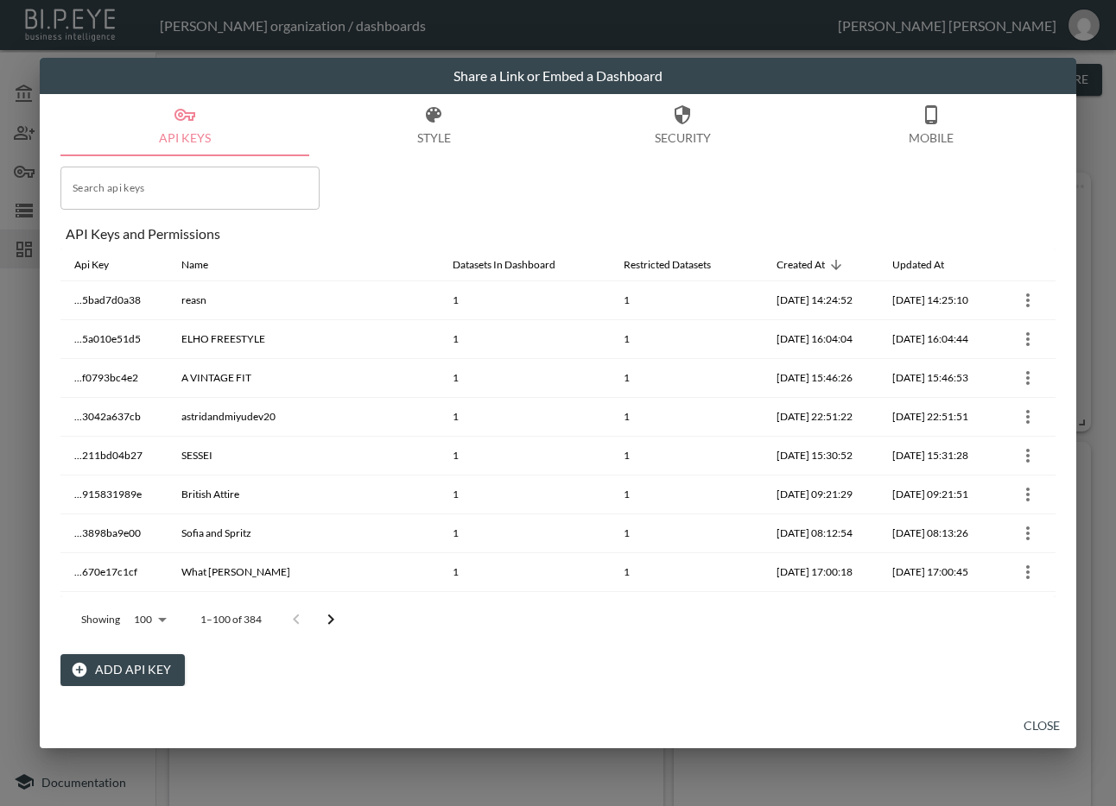
click at [113, 674] on button "Add API Key" at bounding box center [122, 670] width 124 height 32
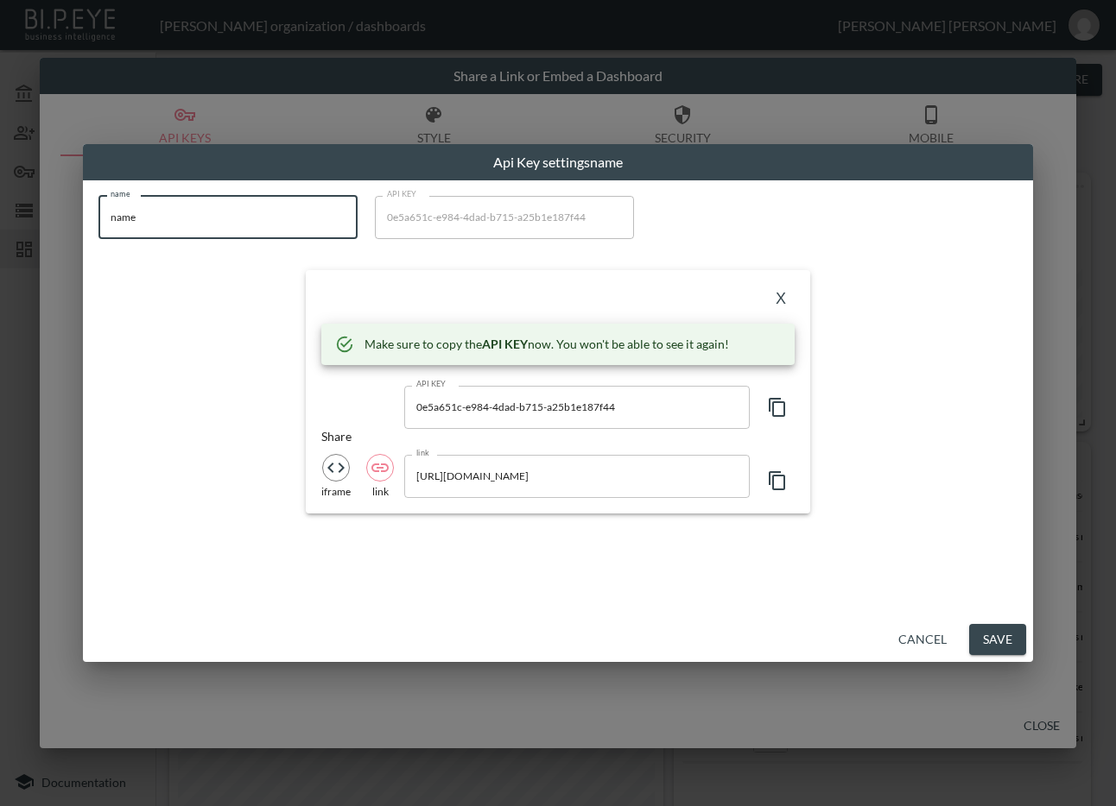
drag, startPoint x: 160, startPoint y: 215, endPoint x: 15, endPoint y: 230, distance: 145.8
click at [15, 230] on div "Api Key settings name name name name API KEY 0e5a651c-e984-4dad-b715-a25b1e187f…" at bounding box center [558, 403] width 1116 height 806
paste input "[PERSON_NAME]"
type input "[PERSON_NAME]"
click at [776, 409] on icon "button" at bounding box center [777, 407] width 21 height 21
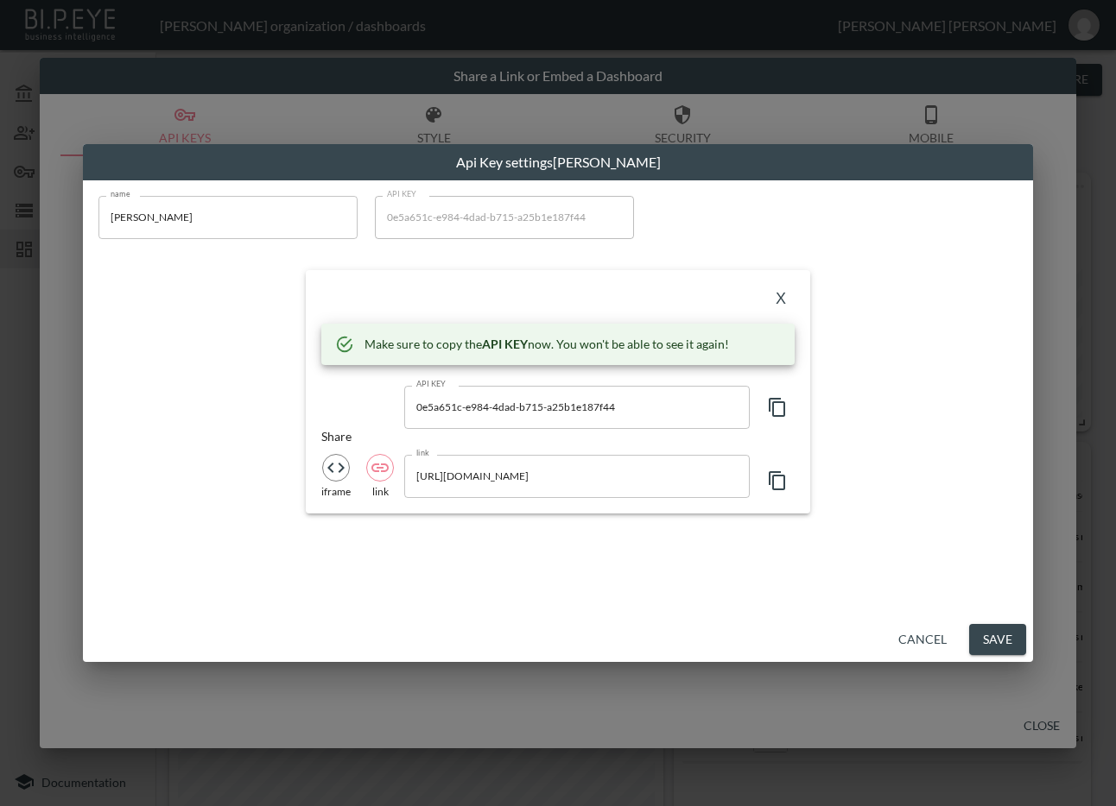
click at [523, 300] on div "X" at bounding box center [557, 300] width 473 height 28
click at [778, 294] on button "X" at bounding box center [781, 300] width 28 height 28
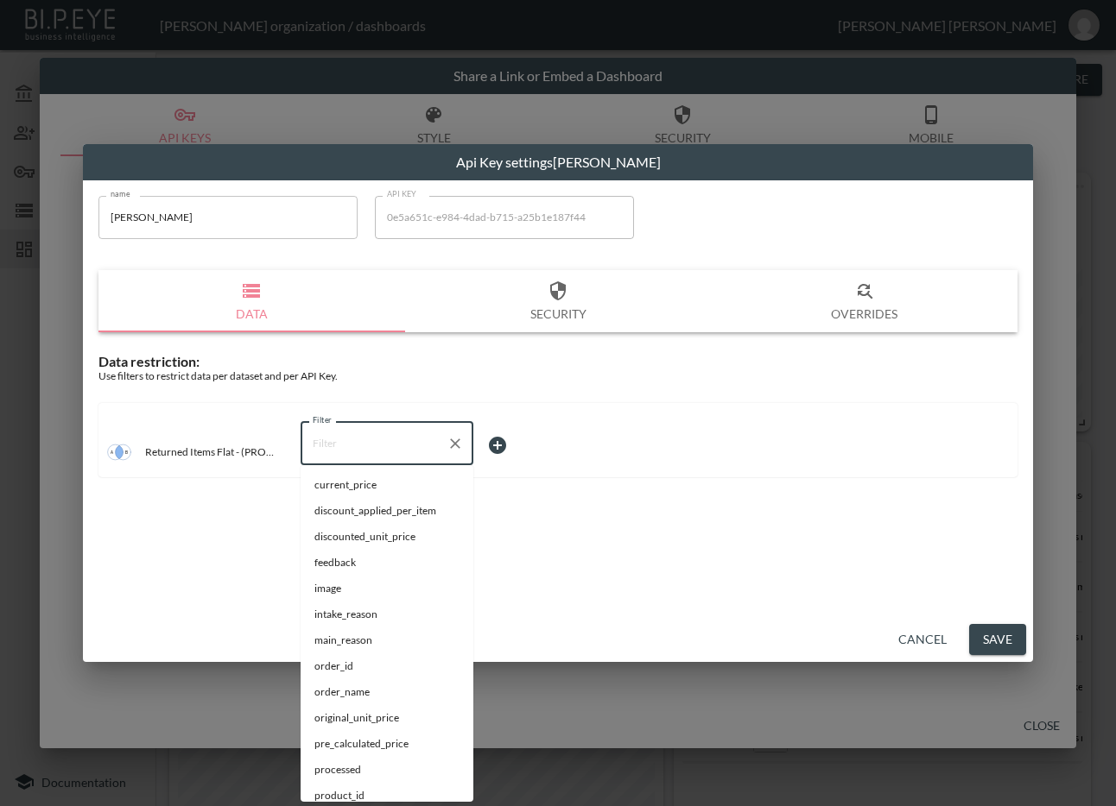
click at [392, 433] on input "Filter" at bounding box center [373, 444] width 131 height 28
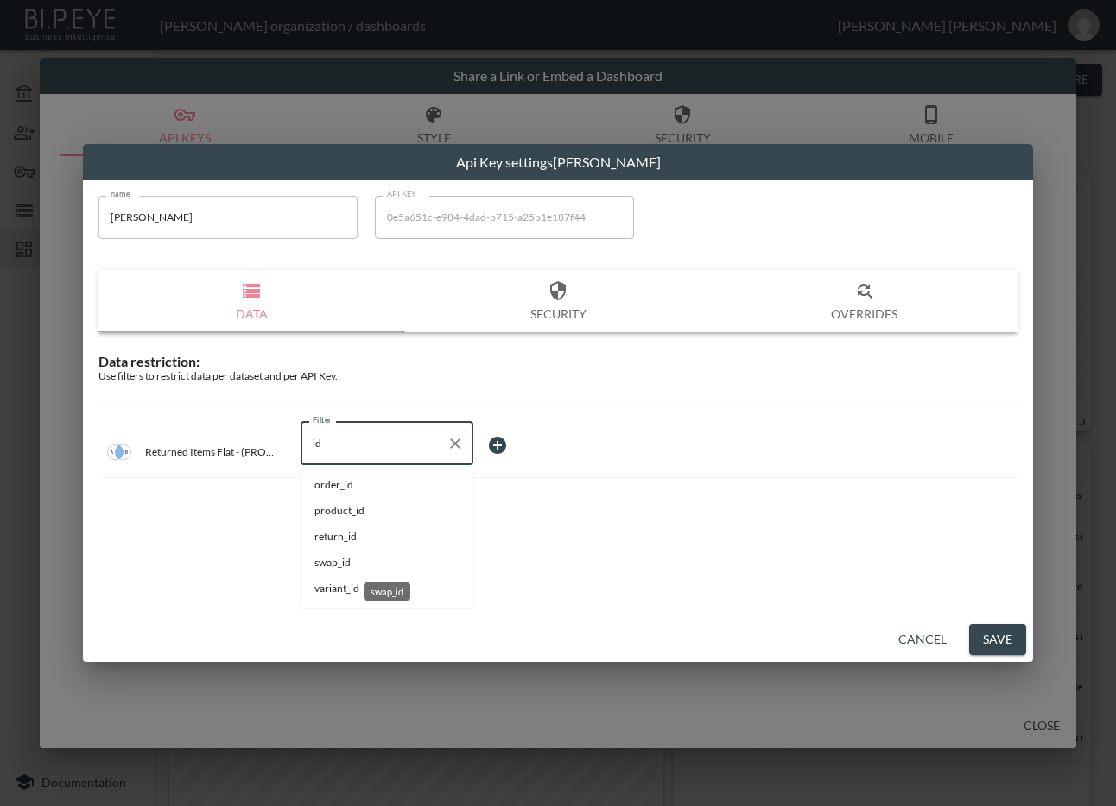
click at [358, 558] on span "swap_id" at bounding box center [386, 563] width 145 height 16
type input "swap_id"
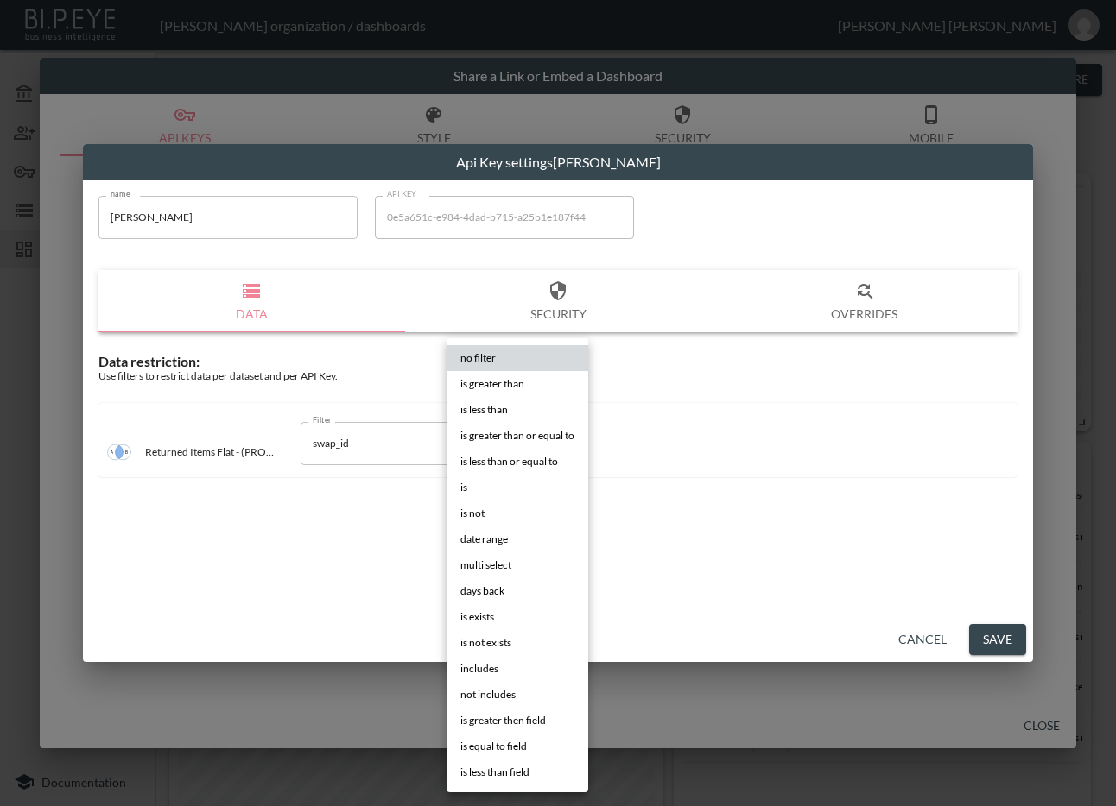
click at [505, 452] on body "BI.P.EYE, Interactive Analytics Dashboards - app [PERSON_NAME] organization / d…" at bounding box center [558, 403] width 1116 height 806
click at [493, 490] on li "is" at bounding box center [517, 488] width 142 height 26
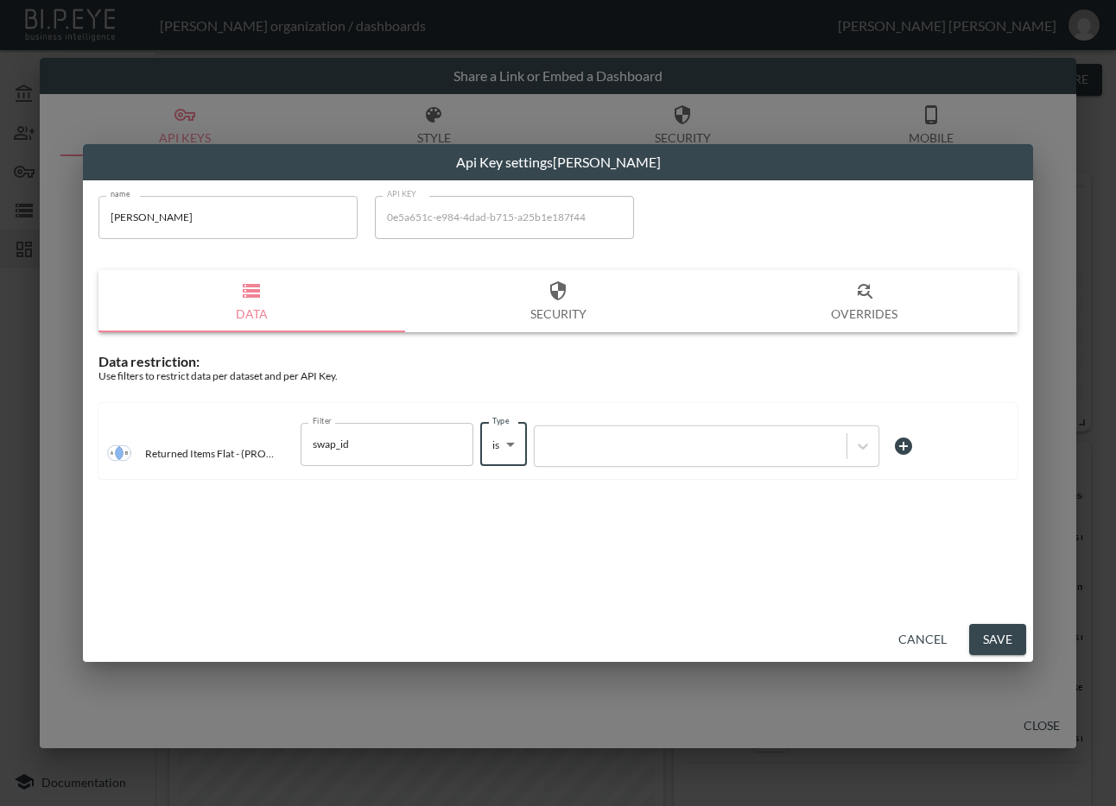
type input "is"
click at [602, 440] on div at bounding box center [690, 446] width 294 height 16
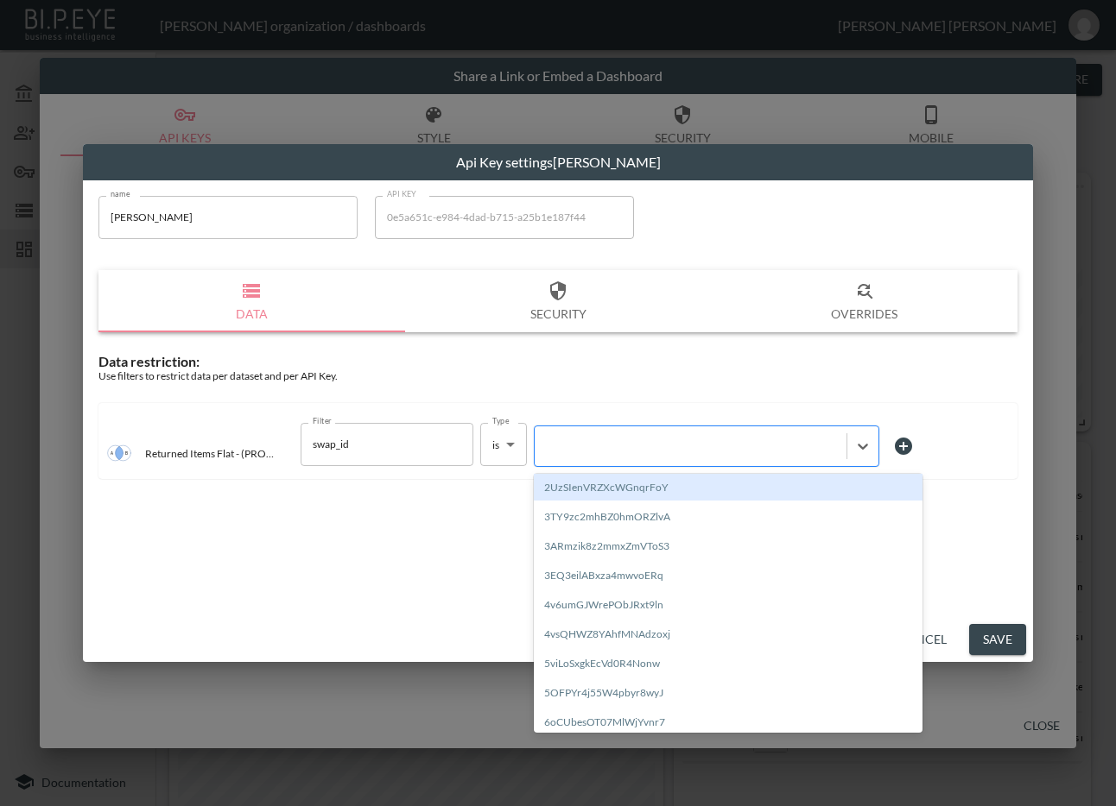
paste input "VgtMEXZBMpWO7m2xr6b5"
type input "VgtMEXZBMpWO7m2xr6b5"
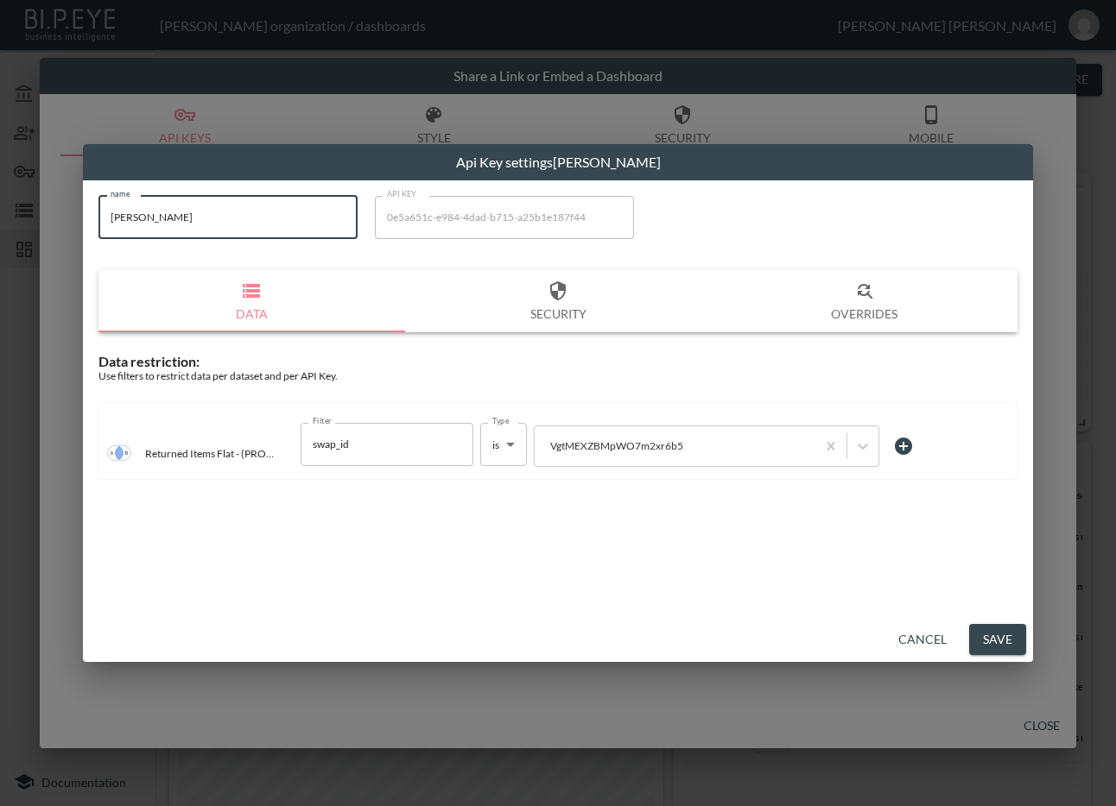
drag, startPoint x: 186, startPoint y: 214, endPoint x: 98, endPoint y: 214, distance: 87.2
click at [98, 214] on input "[PERSON_NAME]" at bounding box center [227, 217] width 259 height 43
click at [988, 638] on button "Save" at bounding box center [997, 640] width 57 height 32
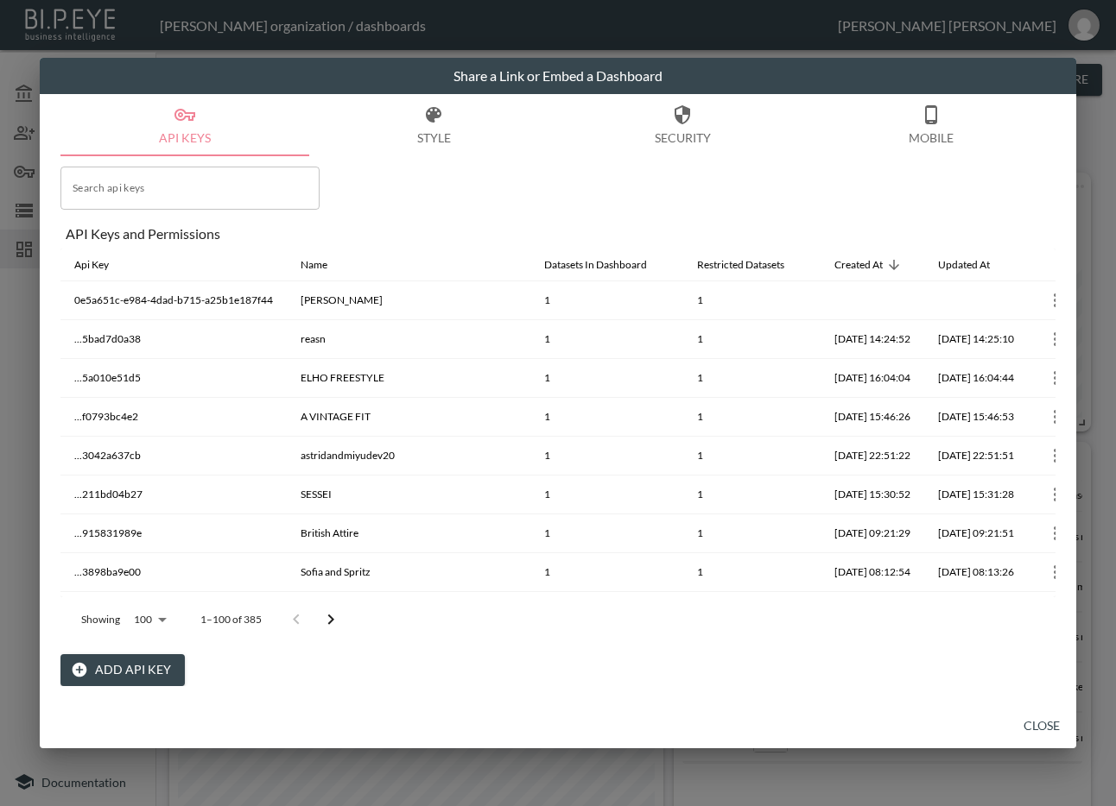
click at [1040, 726] on button "Close" at bounding box center [1041, 727] width 55 height 32
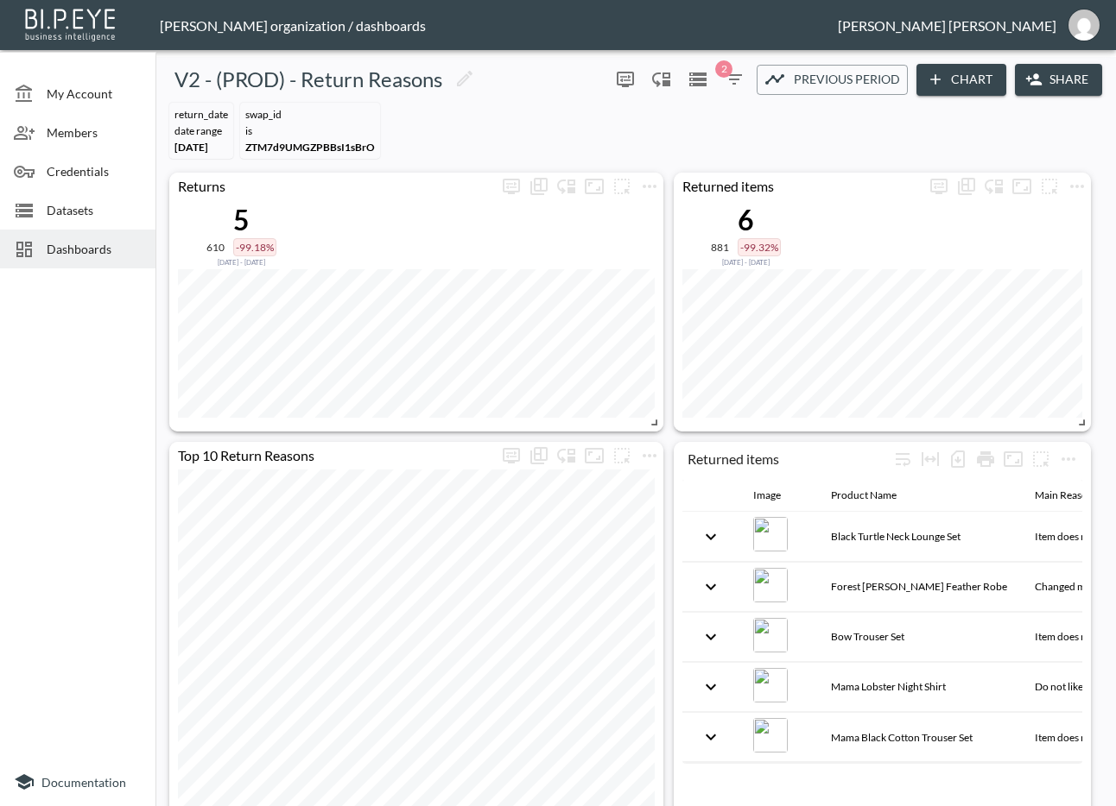
click at [36, 253] on div at bounding box center [30, 249] width 33 height 21
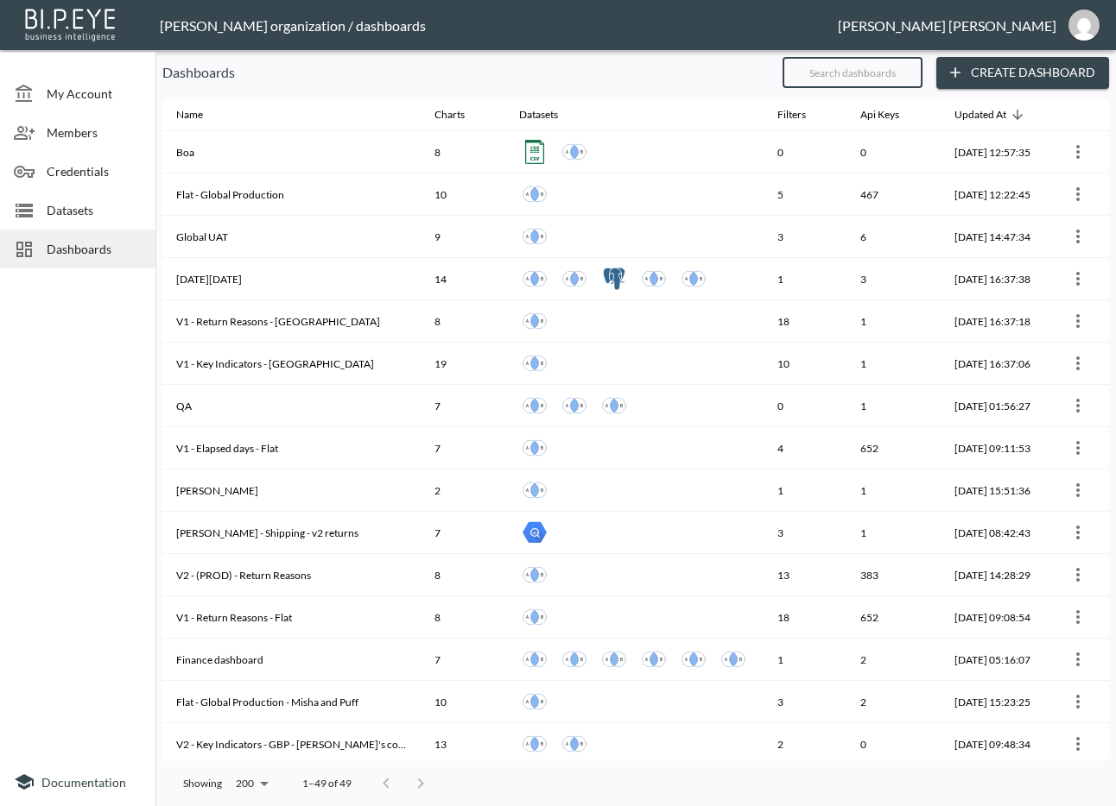
click at [874, 80] on input "text" at bounding box center [852, 72] width 140 height 43
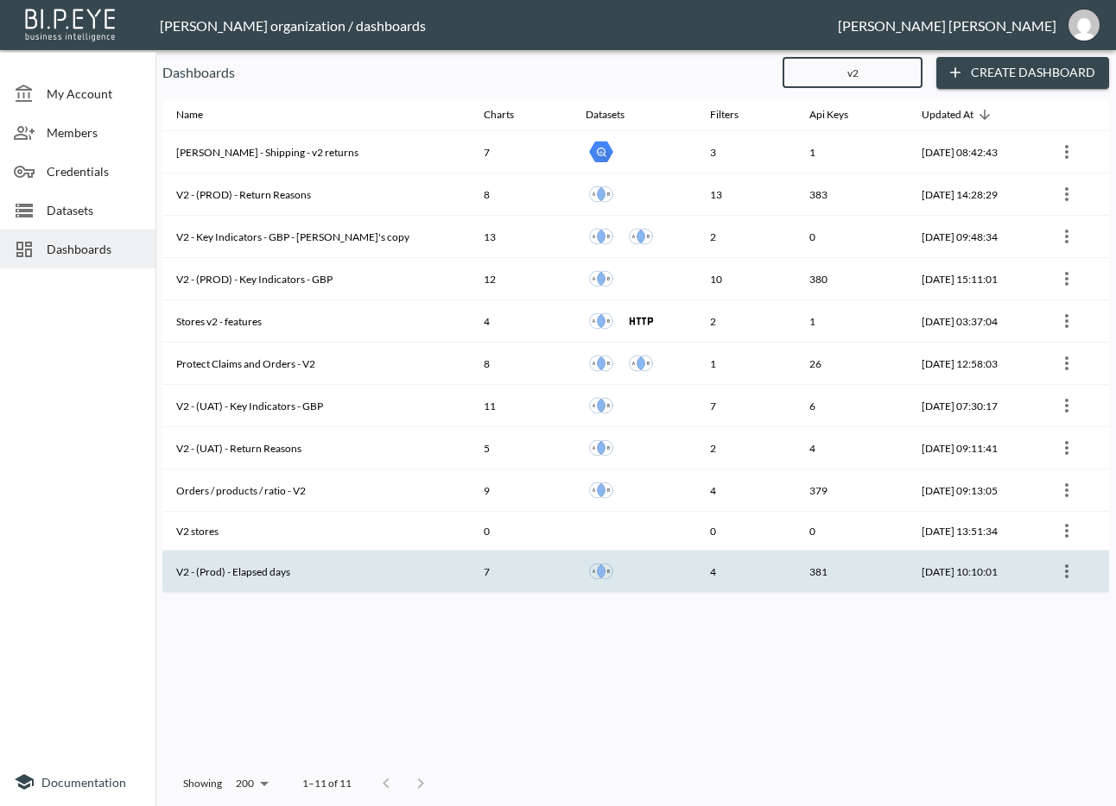
type input "v2"
click at [319, 584] on th "V2 - (Prod) - Elapsed days" at bounding box center [315, 572] width 307 height 42
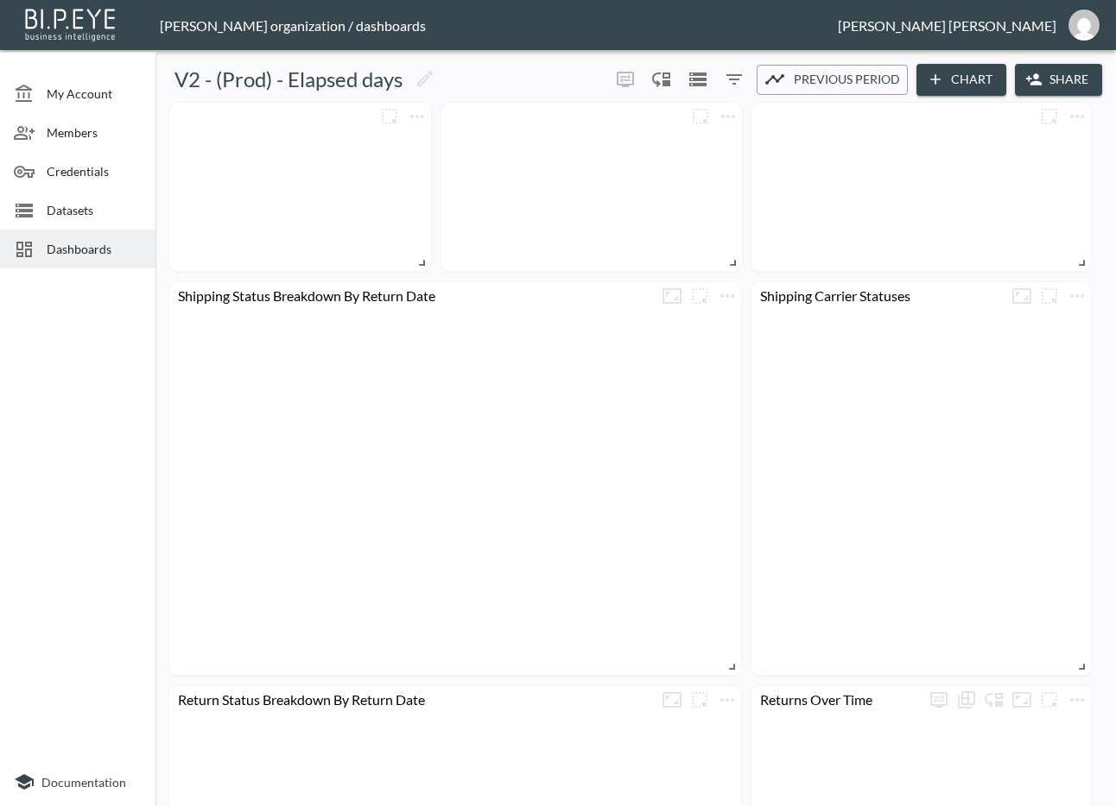
click at [1045, 83] on button "Share" at bounding box center [1057, 80] width 87 height 32
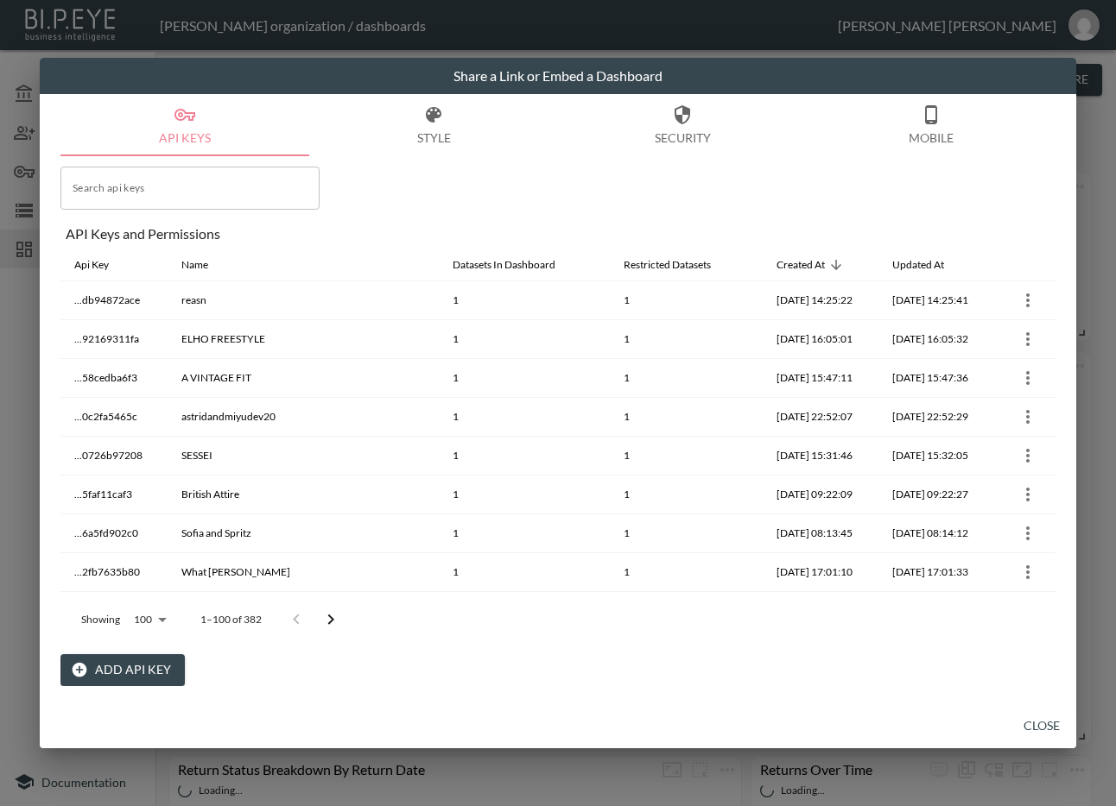
click at [145, 668] on button "Add API Key" at bounding box center [122, 670] width 124 height 32
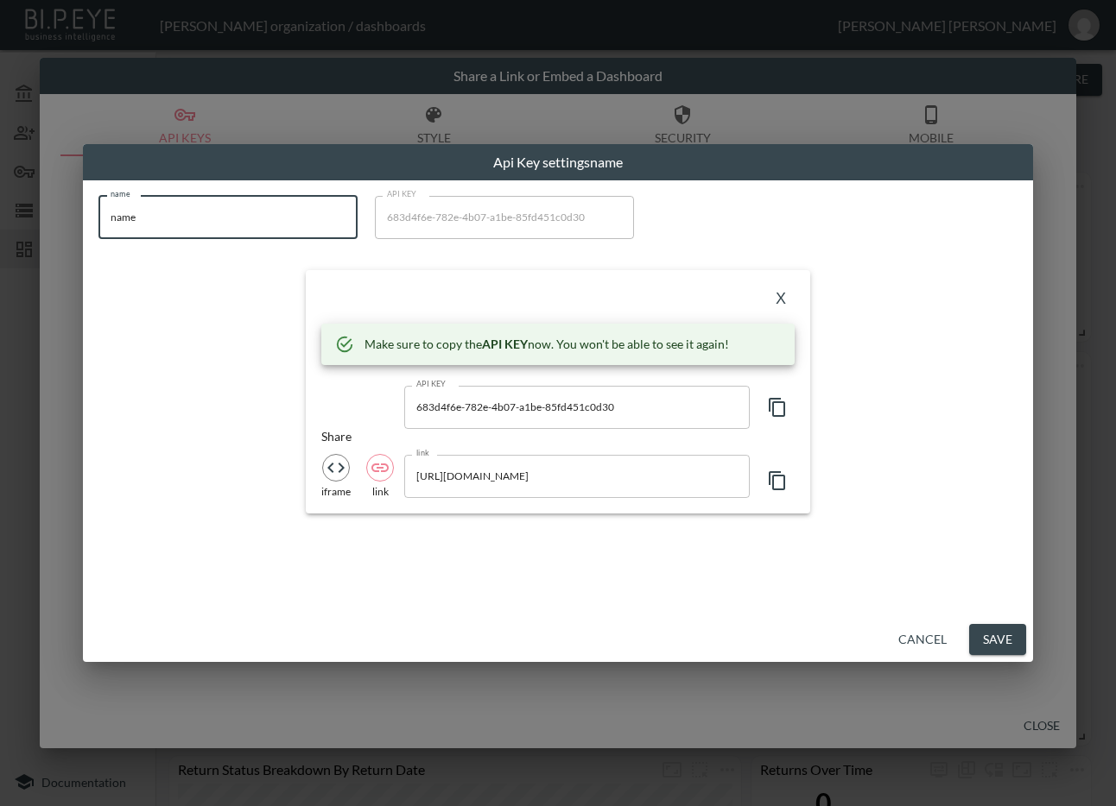
drag, startPoint x: 66, startPoint y: 224, endPoint x: 31, endPoint y: 227, distance: 34.6
click at [31, 227] on div "Api Key settings name name name name API KEY 683d4f6e-782e-4b07-a1be-85fd451c0d…" at bounding box center [558, 403] width 1116 height 806
paste input "[PERSON_NAME]"
type input "[PERSON_NAME]"
click at [779, 401] on icon "button" at bounding box center [776, 407] width 16 height 19
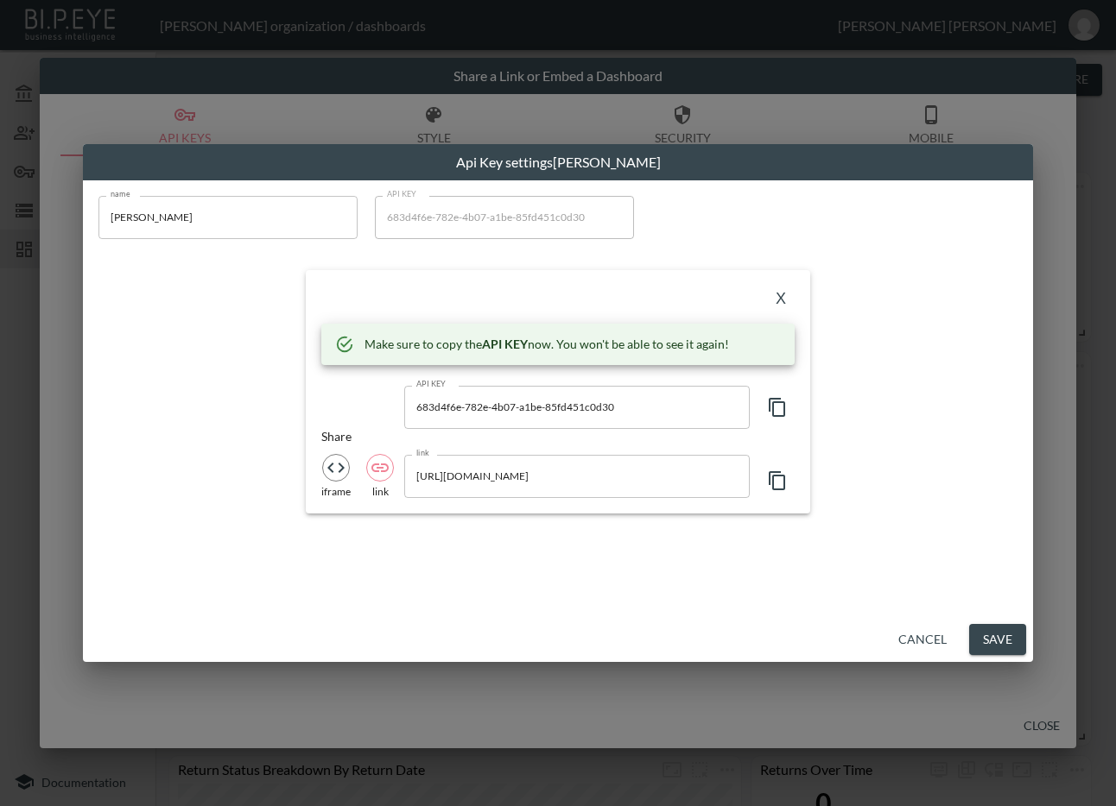
click at [408, 286] on div "X" at bounding box center [557, 300] width 473 height 28
click at [780, 299] on button "X" at bounding box center [781, 300] width 28 height 28
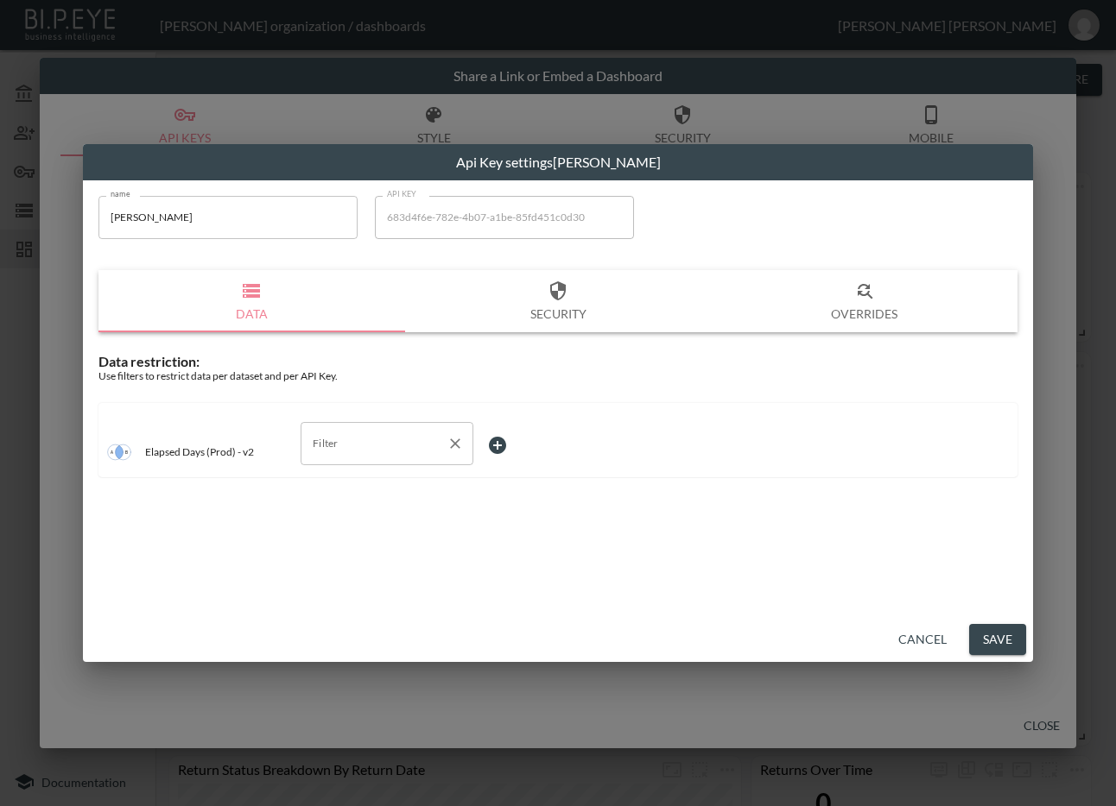
click at [401, 442] on input "Filter" at bounding box center [373, 444] width 131 height 28
click at [378, 509] on span "swap_id" at bounding box center [386, 511] width 145 height 16
type input "swap_id"
click at [515, 451] on body "BI.P.EYE, Interactive Analytics Dashboards - app [PERSON_NAME] organization / d…" at bounding box center [558, 403] width 1116 height 806
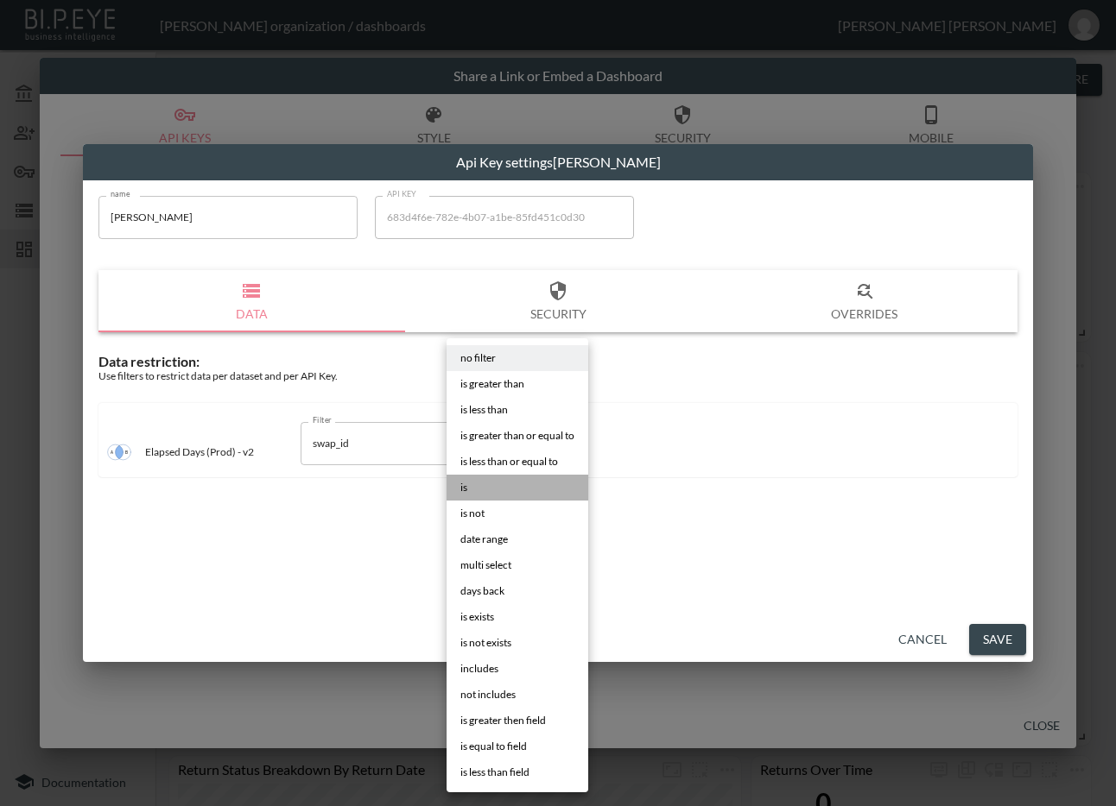
click at [506, 479] on li "is" at bounding box center [517, 488] width 142 height 26
type input "is"
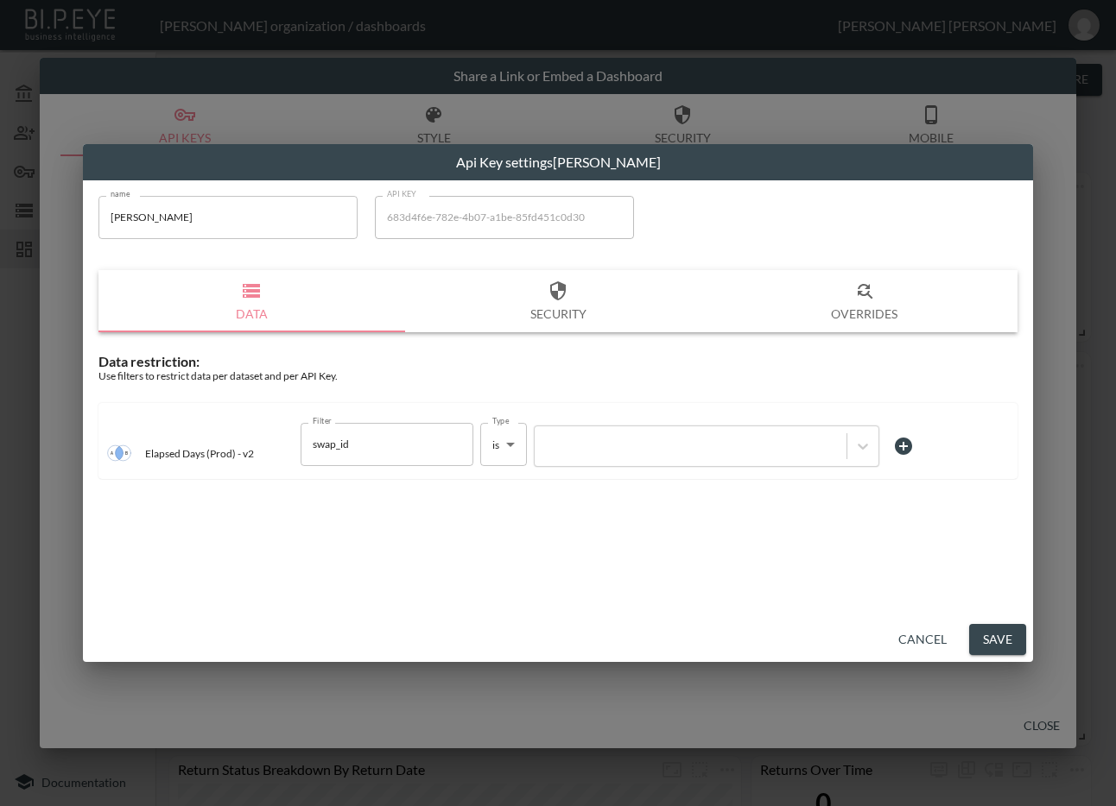
click at [628, 450] on div at bounding box center [690, 446] width 294 height 16
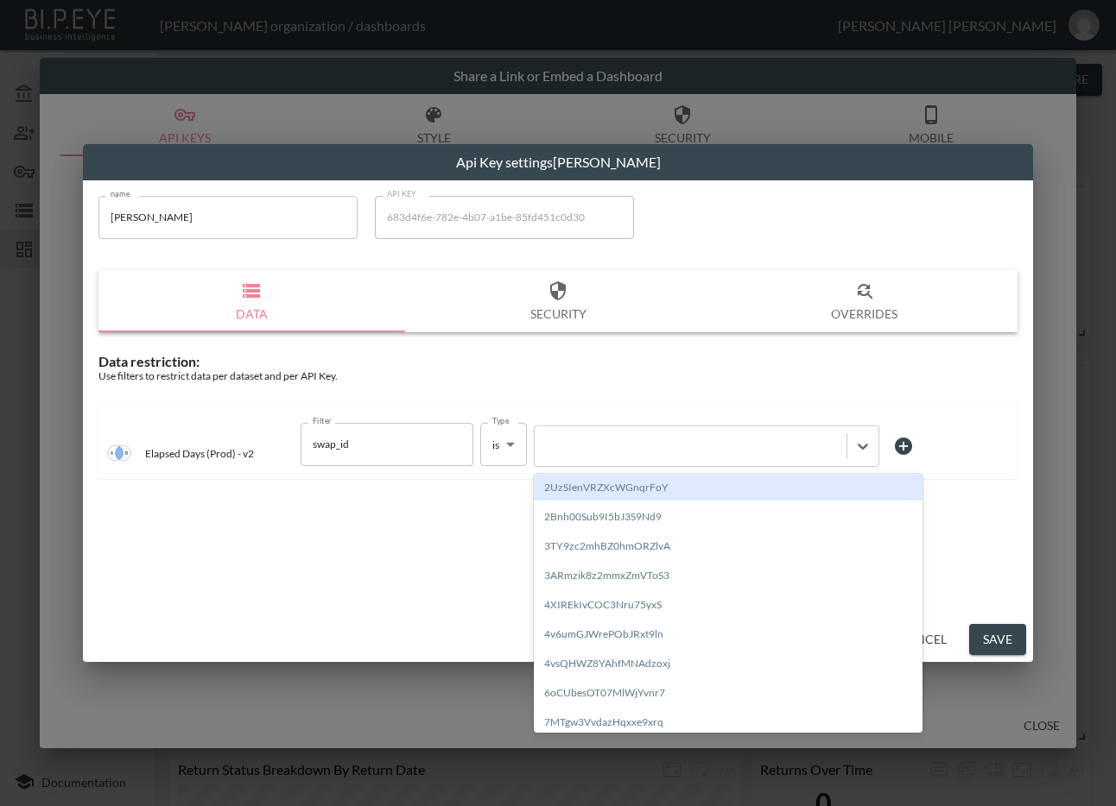
paste input "VgtMEXZBMpWO7m2xr6b5"
type input "VgtMEXZBMpWO7m2xr6b5"
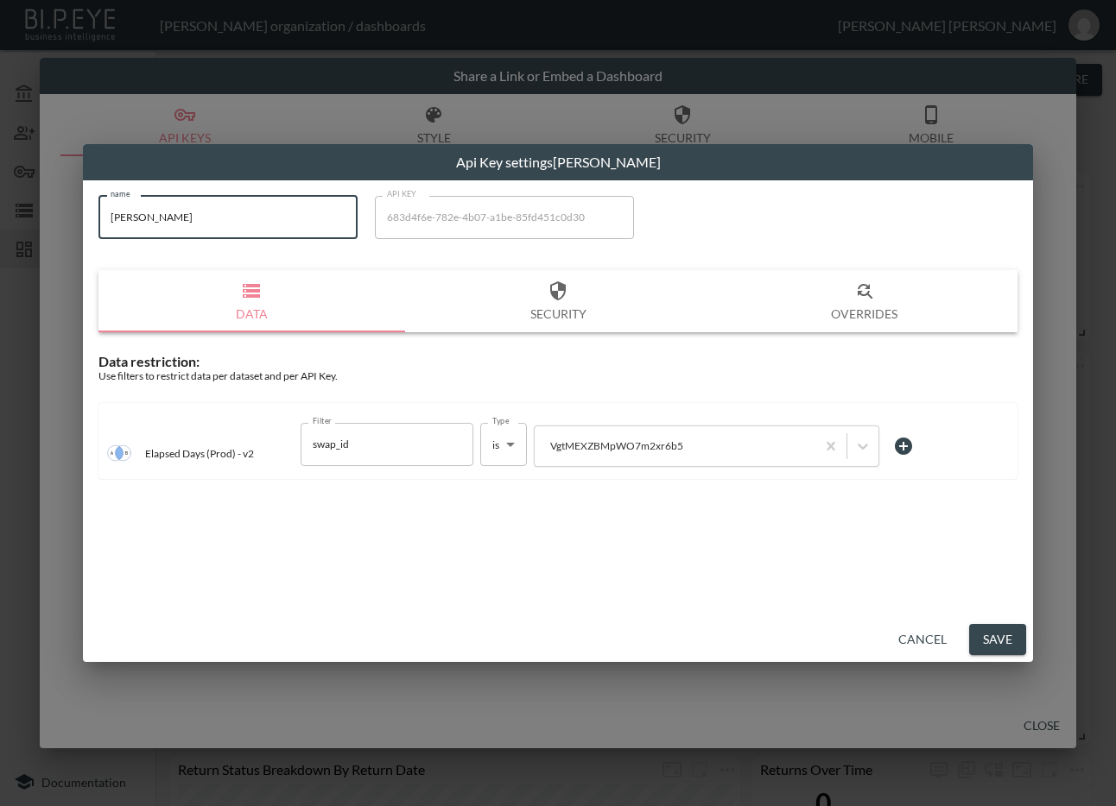
drag, startPoint x: 208, startPoint y: 215, endPoint x: 42, endPoint y: 248, distance: 169.0
click at [9, 218] on div "Api Key settings [PERSON_NAME] name [PERSON_NAME] name API KEY 683d4f6e-782e-4b…" at bounding box center [558, 403] width 1116 height 806
click at [979, 640] on button "Save" at bounding box center [997, 640] width 57 height 32
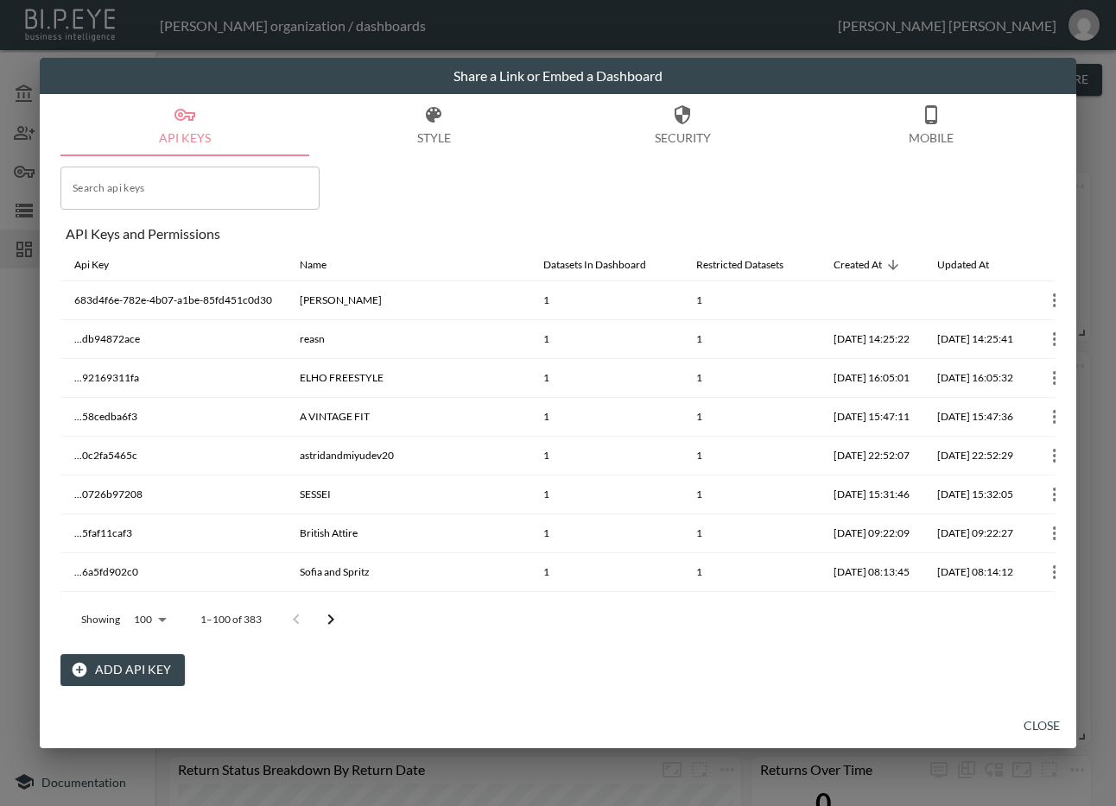
click at [1041, 721] on button "Close" at bounding box center [1041, 727] width 55 height 32
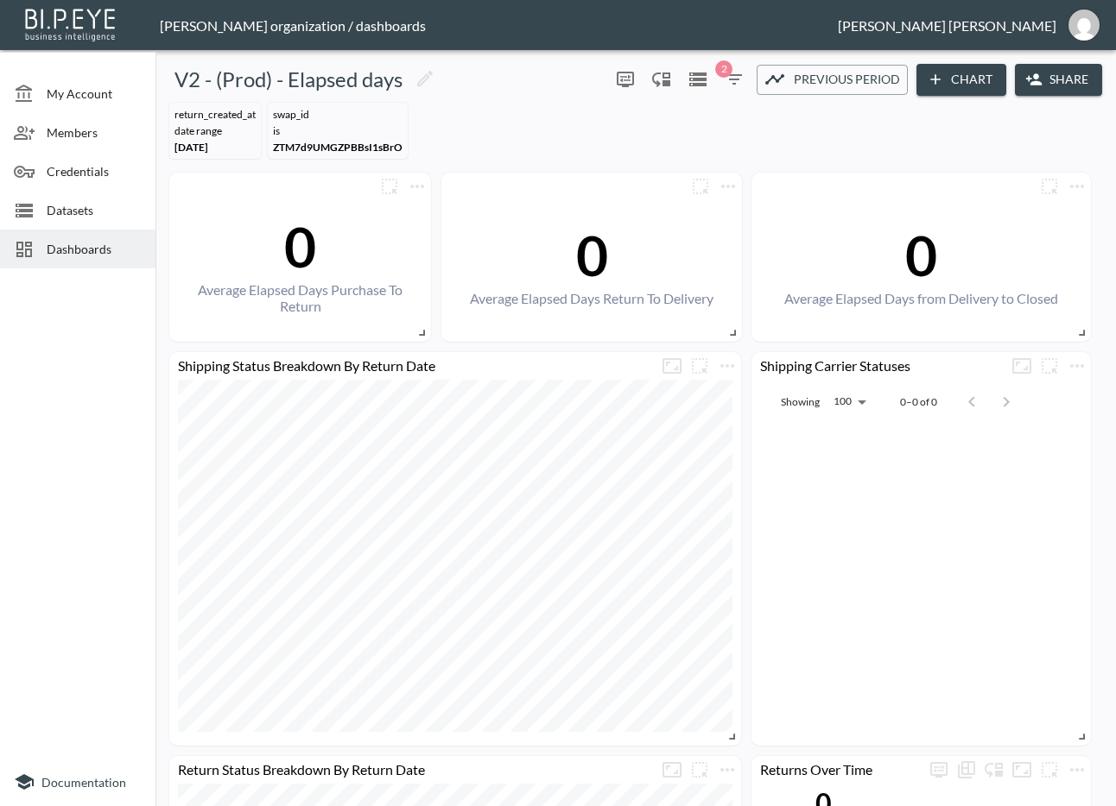
click at [70, 255] on span "Dashboards" at bounding box center [94, 249] width 95 height 18
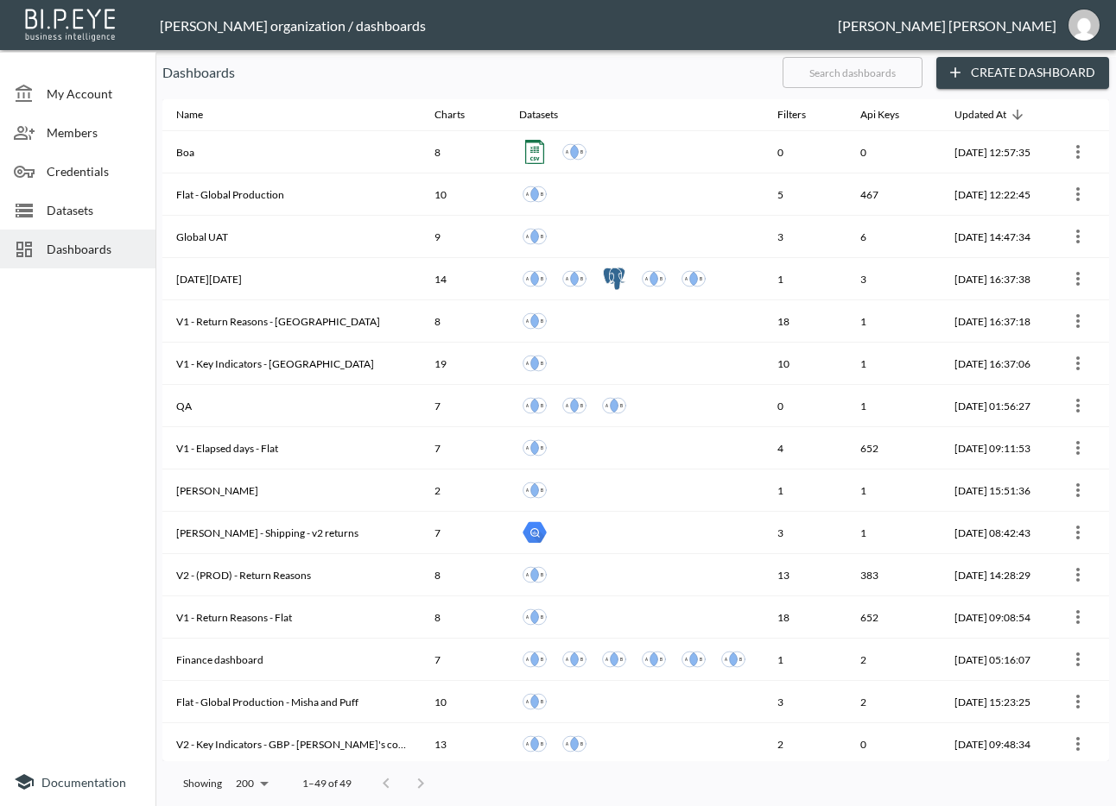
click at [868, 73] on input "text" at bounding box center [852, 72] width 140 height 43
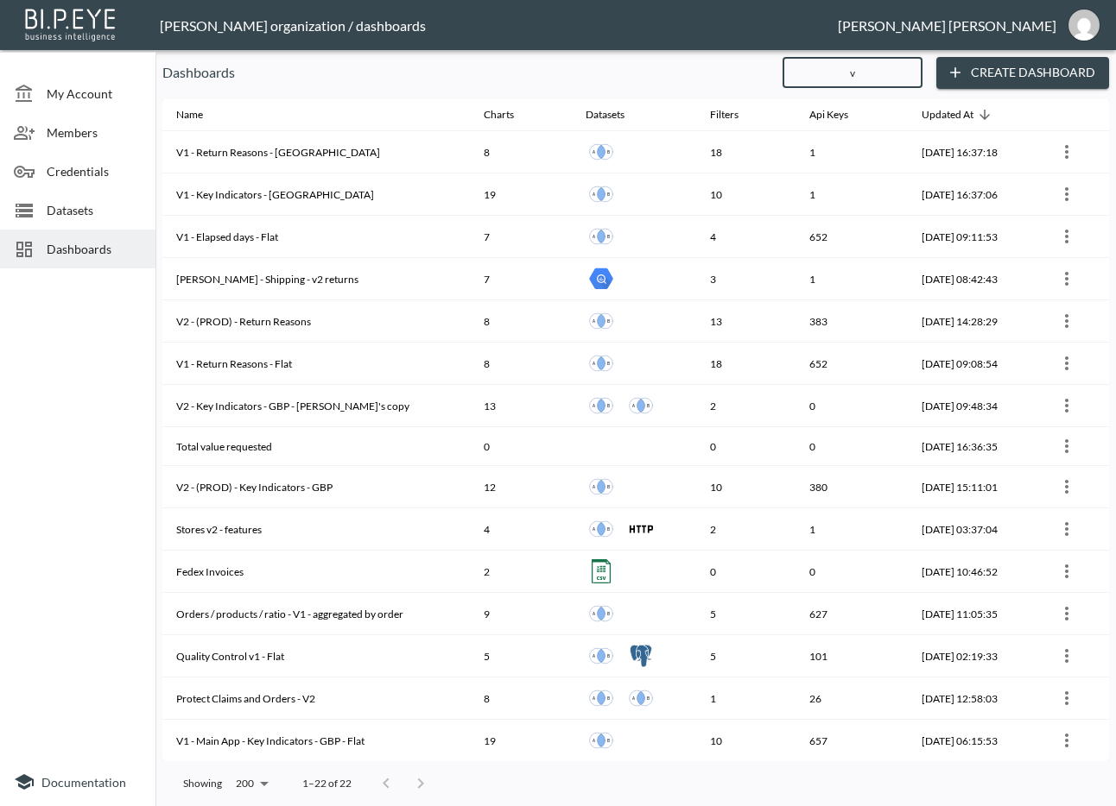
type input "v2"
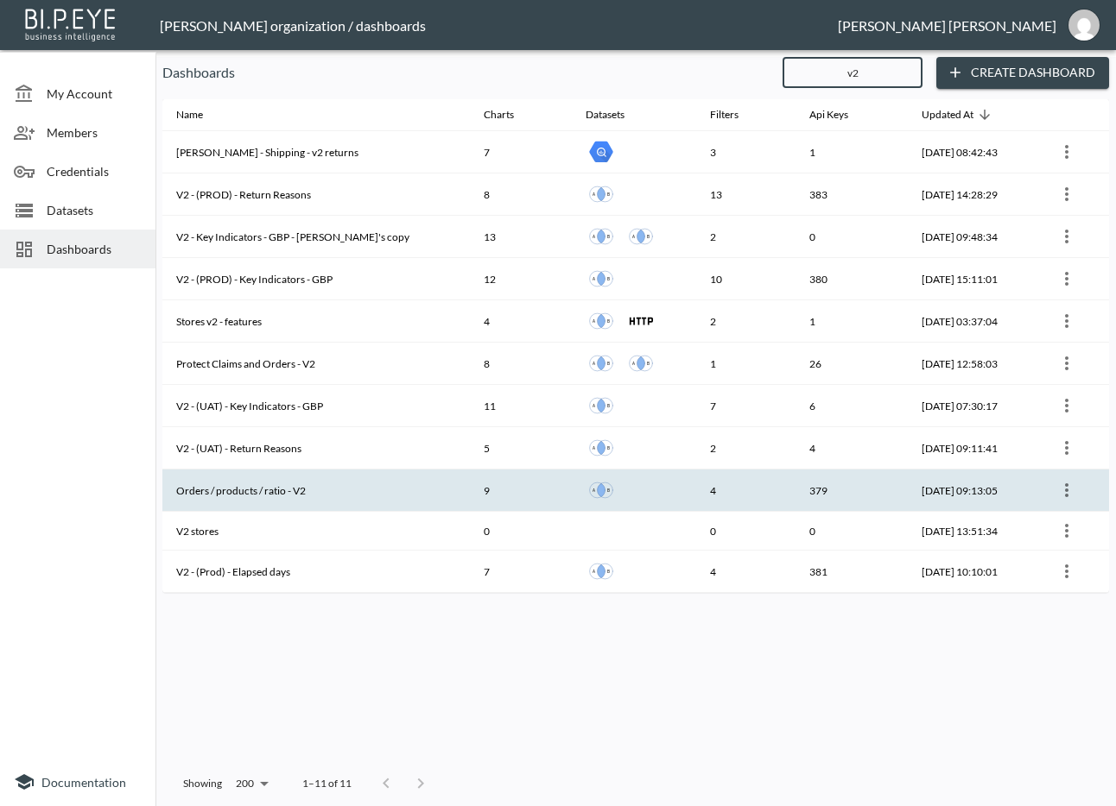
click at [341, 483] on th "Orders / products / ratio - V2" at bounding box center [315, 491] width 307 height 42
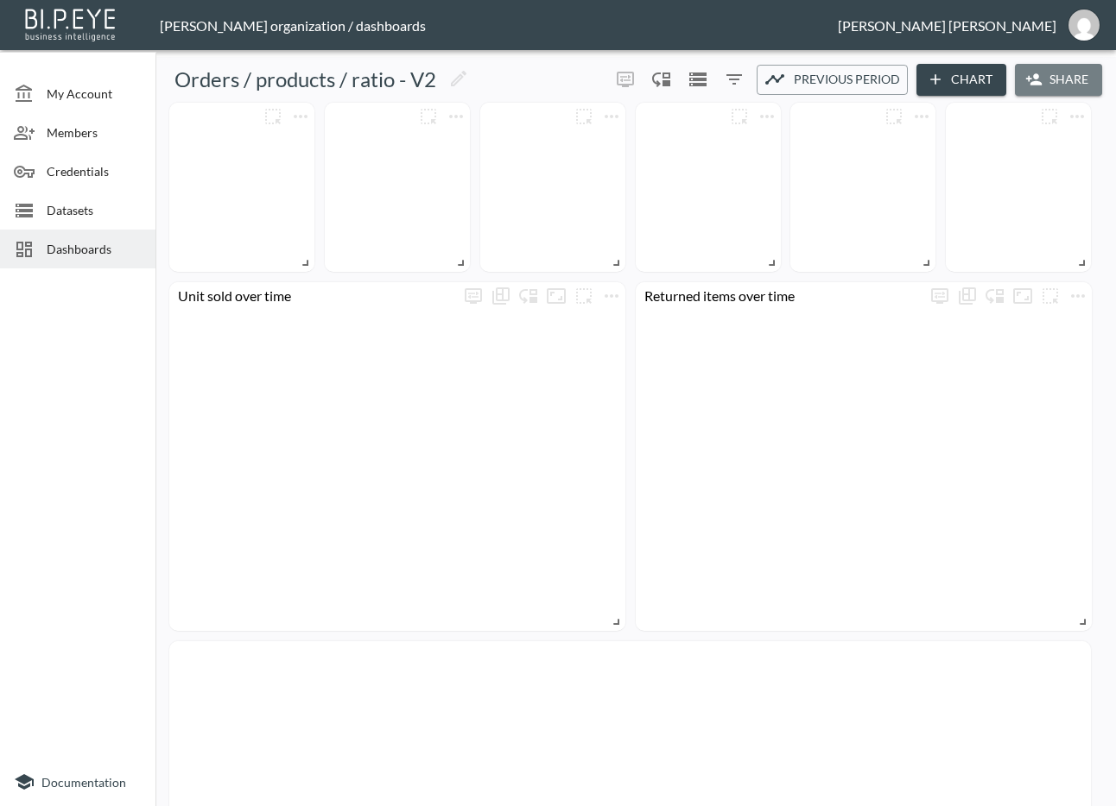
click at [1055, 85] on button "Share" at bounding box center [1057, 80] width 87 height 32
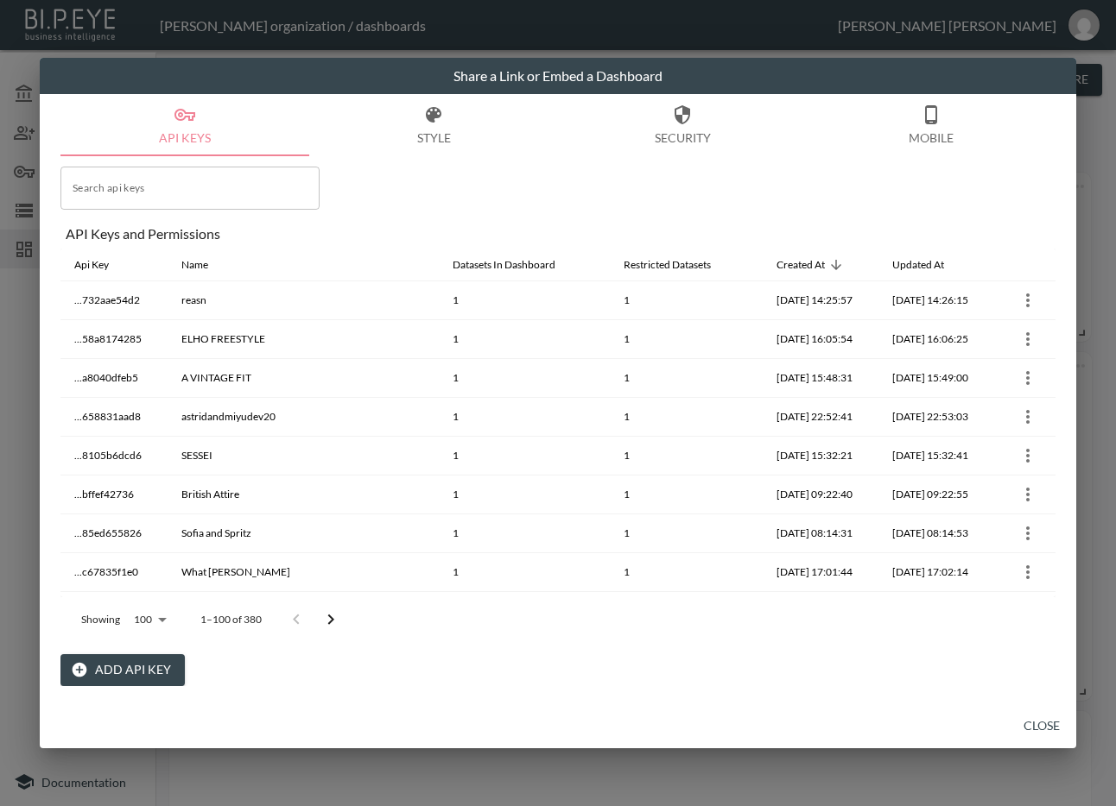
click at [122, 670] on button "Add API Key" at bounding box center [122, 670] width 124 height 32
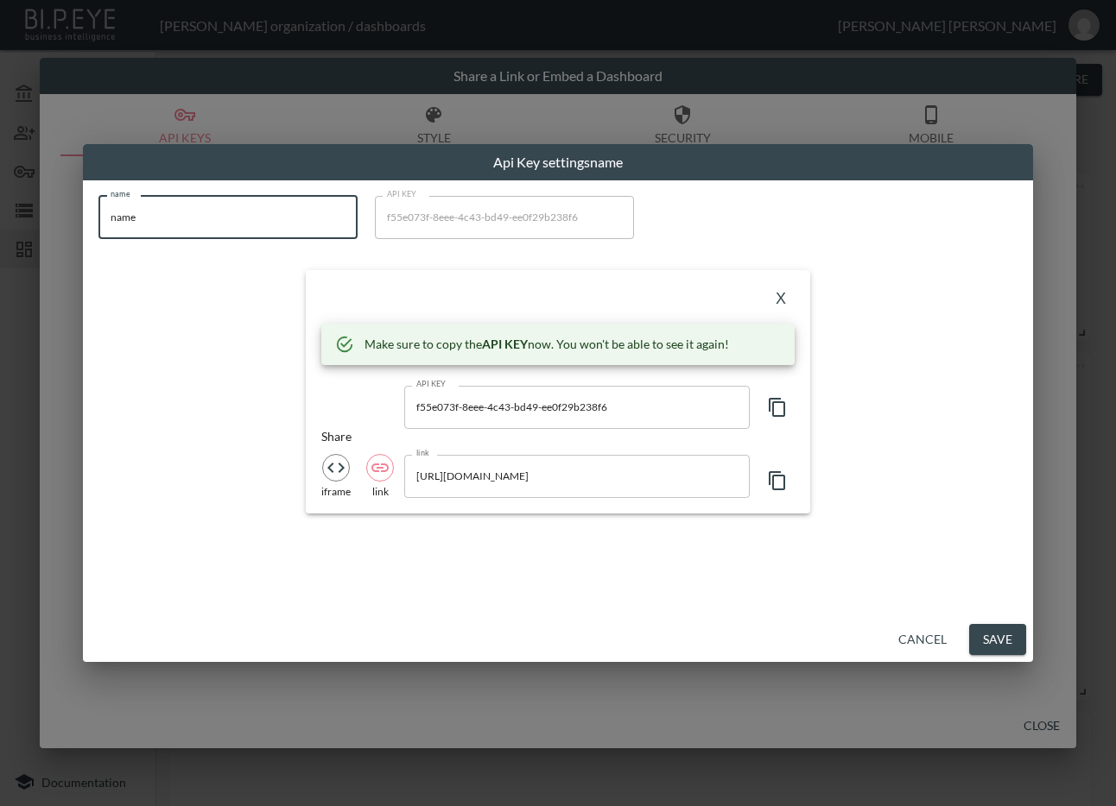
drag, startPoint x: 167, startPoint y: 212, endPoint x: 54, endPoint y: 236, distance: 114.8
click at [55, 230] on div "Api Key settings name name name name API KEY f55e073f-8eee-4c43-bd49-ee0f29b238…" at bounding box center [558, 403] width 1116 height 806
paste input "[PERSON_NAME]"
type input "[PERSON_NAME]"
click at [775, 408] on icon "button" at bounding box center [777, 407] width 21 height 21
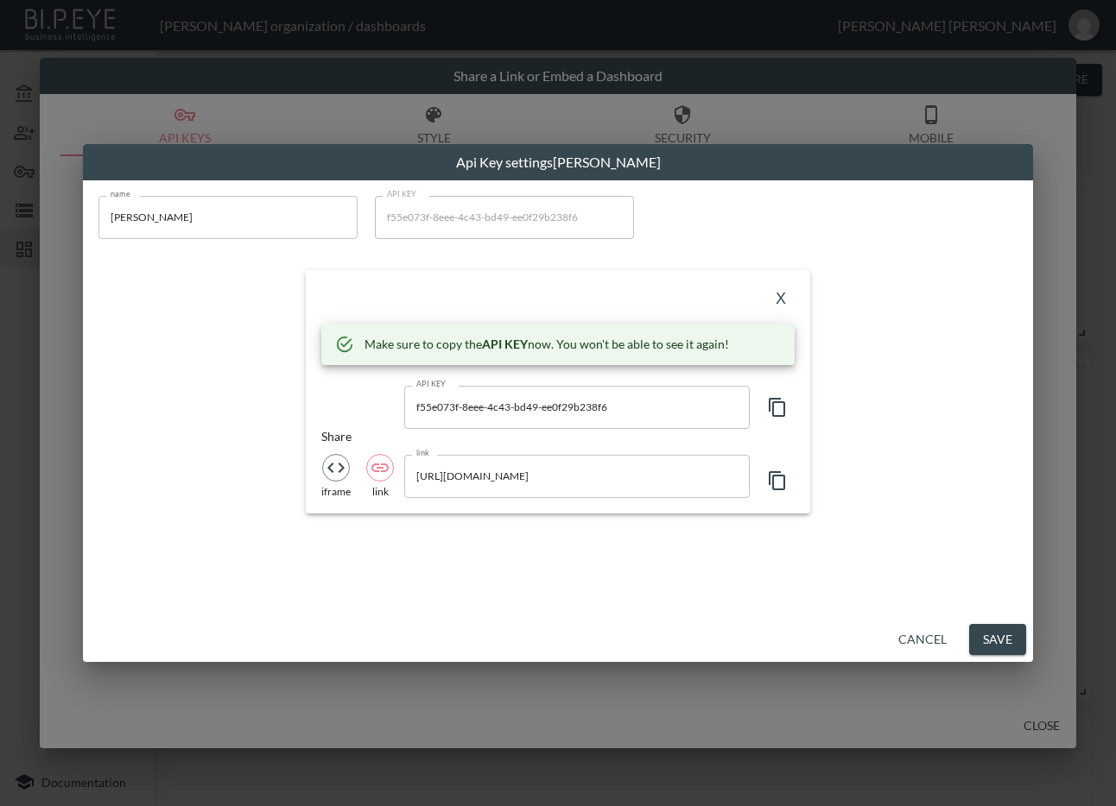
click at [483, 290] on div "X" at bounding box center [557, 300] width 473 height 28
click at [777, 300] on button "X" at bounding box center [781, 300] width 28 height 28
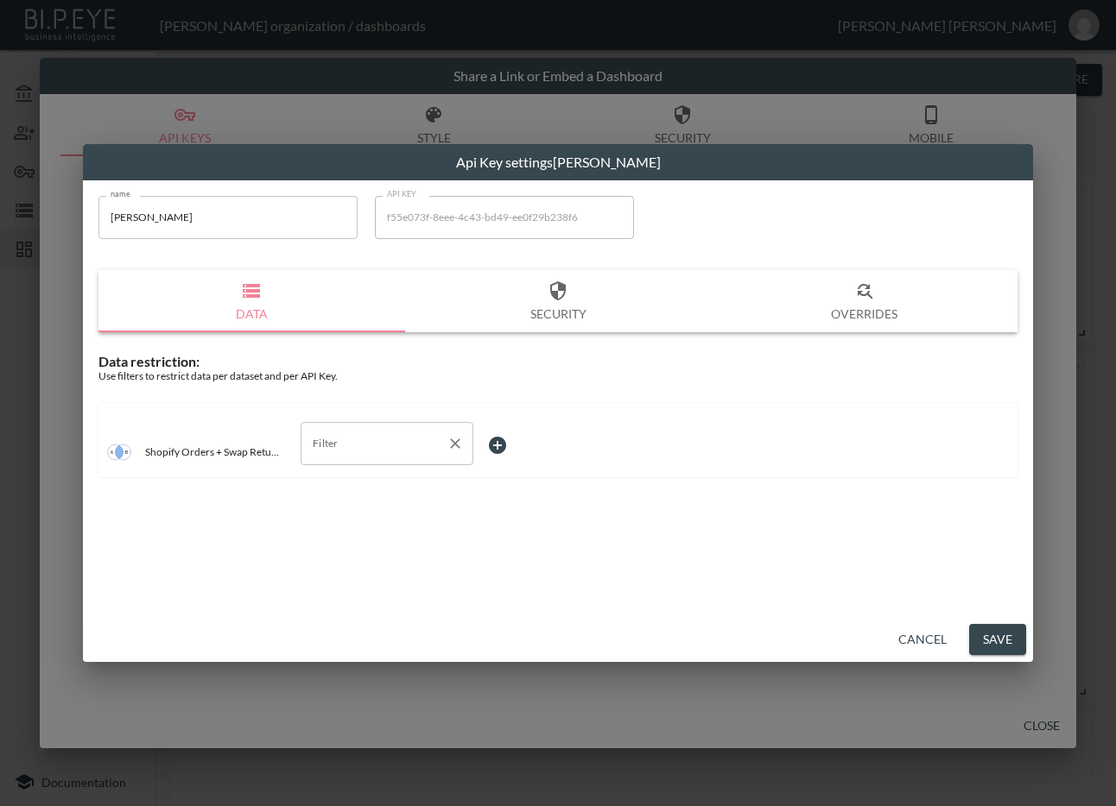
click at [380, 443] on input "Filter" at bounding box center [373, 444] width 131 height 28
click at [367, 538] on span "swap_id" at bounding box center [386, 537] width 145 height 16
type input "swap_id"
click at [540, 439] on body "BI.P.EYE, Interactive Analytics Dashboards - app [PERSON_NAME] organization / d…" at bounding box center [558, 403] width 1116 height 806
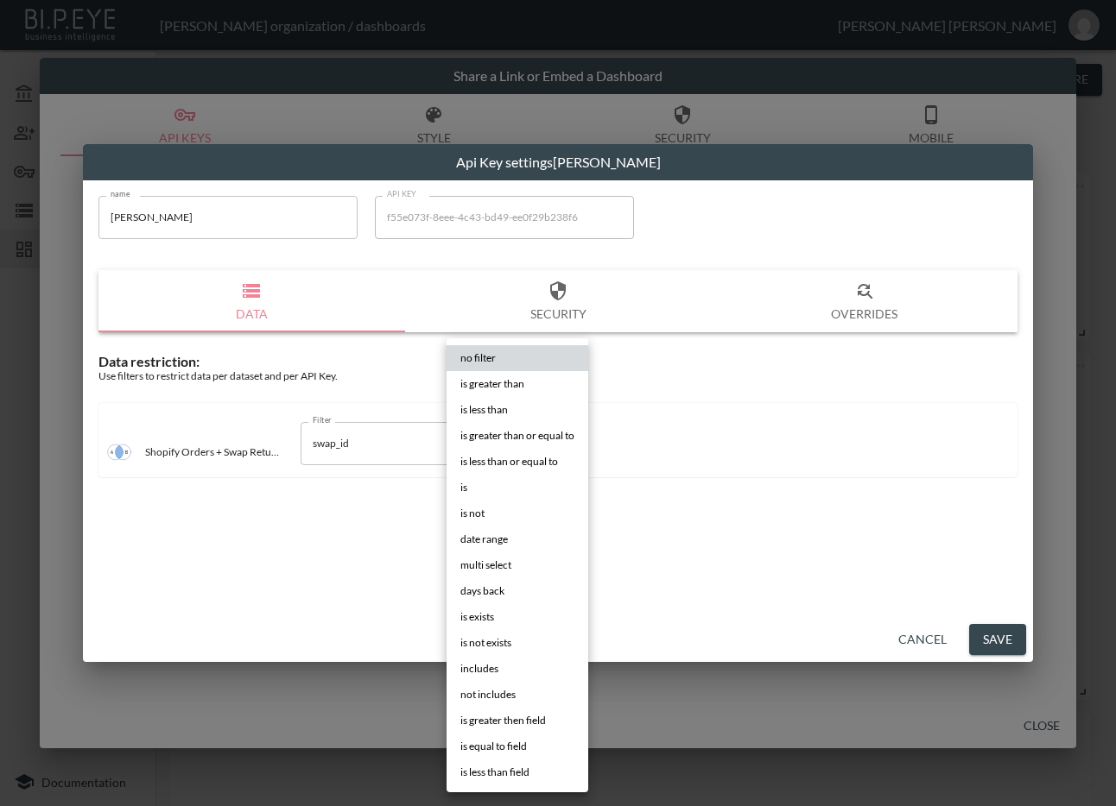
click at [467, 488] on span "is" at bounding box center [463, 488] width 7 height 16
type input "is"
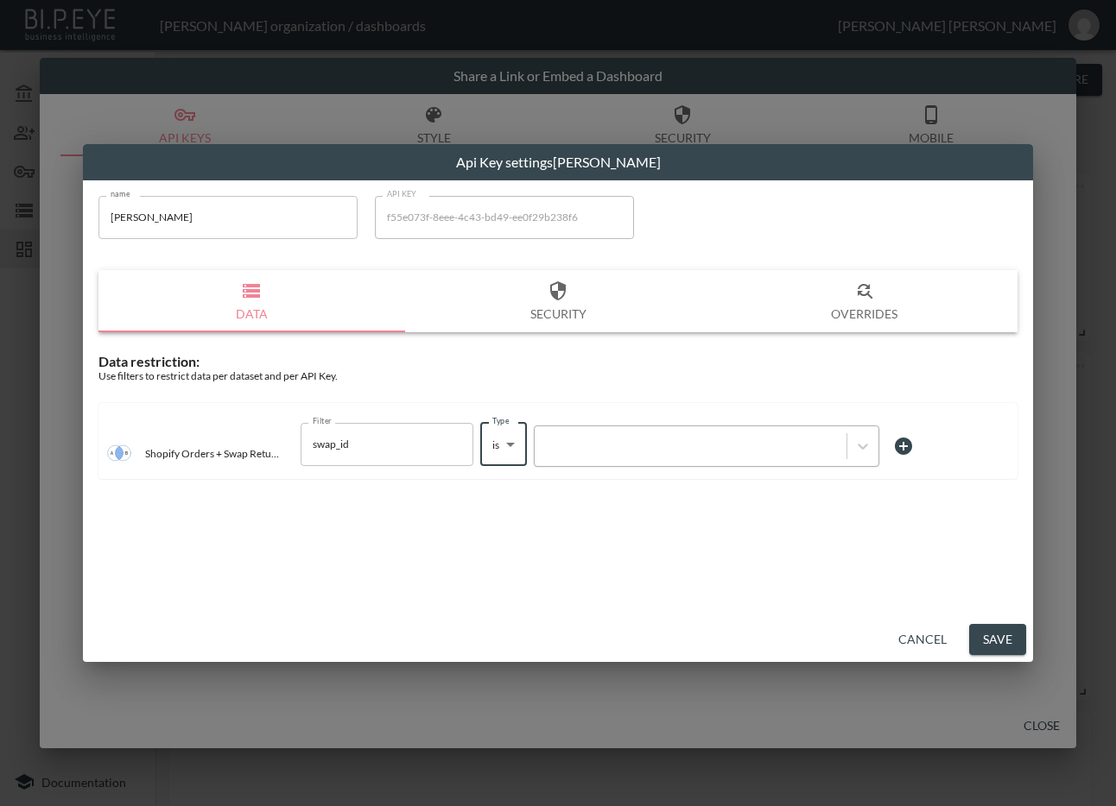
click at [654, 438] on div at bounding box center [690, 446] width 294 height 16
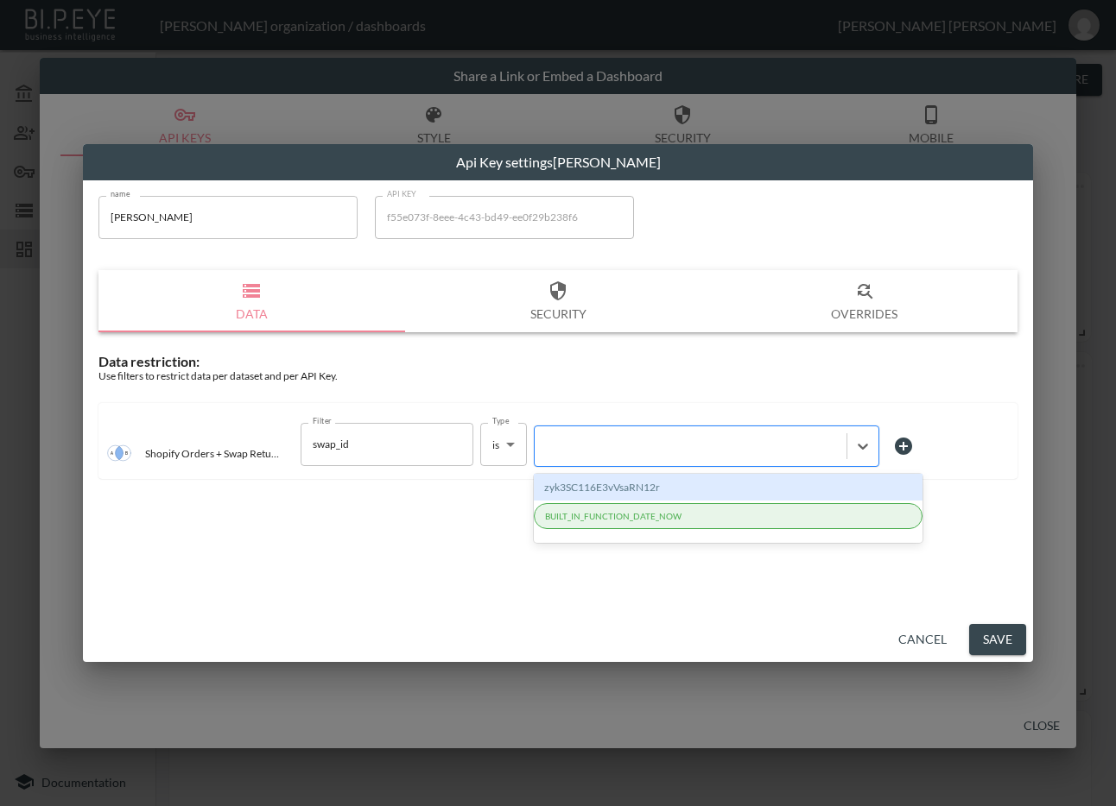
paste input "VgtMEXZBMpWO7m2xr6b5"
type input "VgtMEXZBMpWO7m2xr6b5"
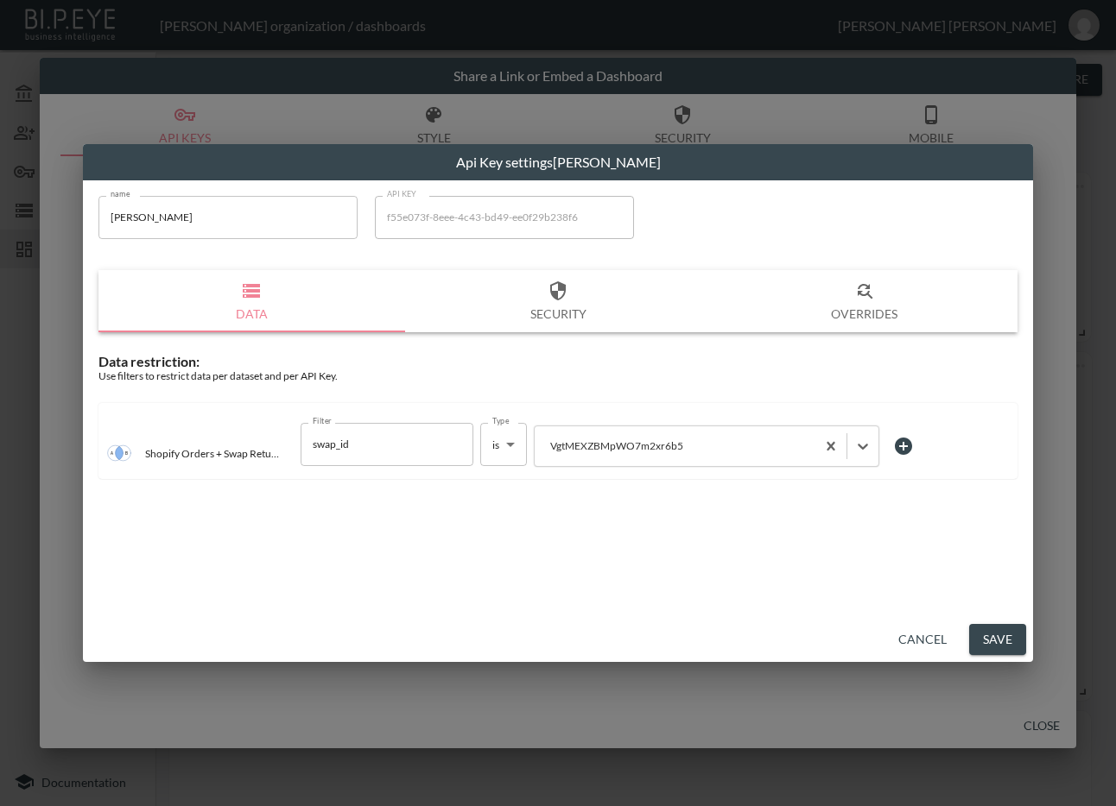
click at [979, 632] on button "Save" at bounding box center [997, 640] width 57 height 32
